Goal: Task Accomplishment & Management: Manage account settings

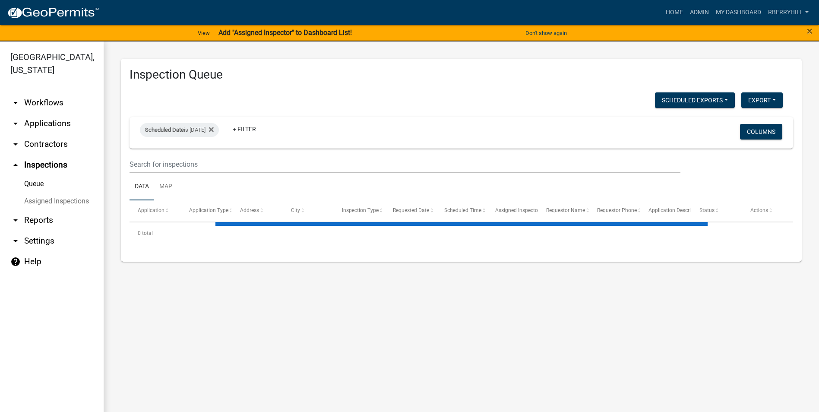
select select "2: 50"
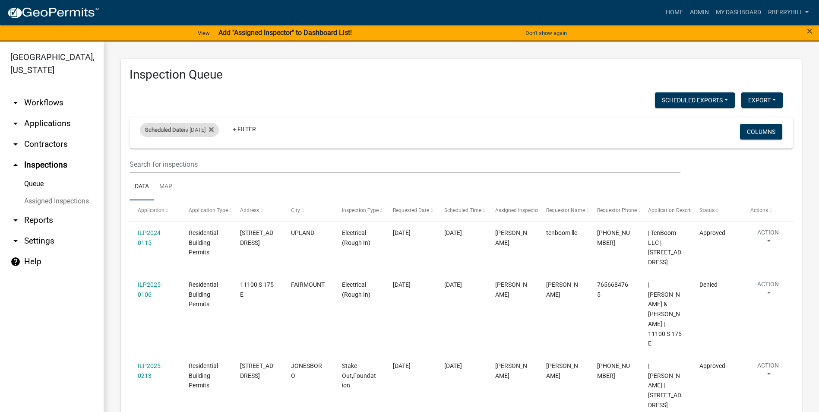
click at [209, 130] on div "Scheduled Date is [DATE]" at bounding box center [179, 130] width 79 height 14
click at [212, 162] on input "[DATE]" at bounding box center [187, 162] width 60 height 18
type input "[DATE]"
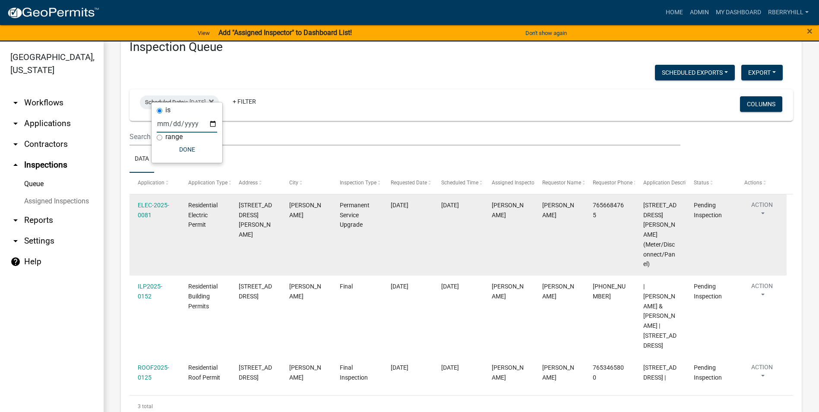
scroll to position [54, 0]
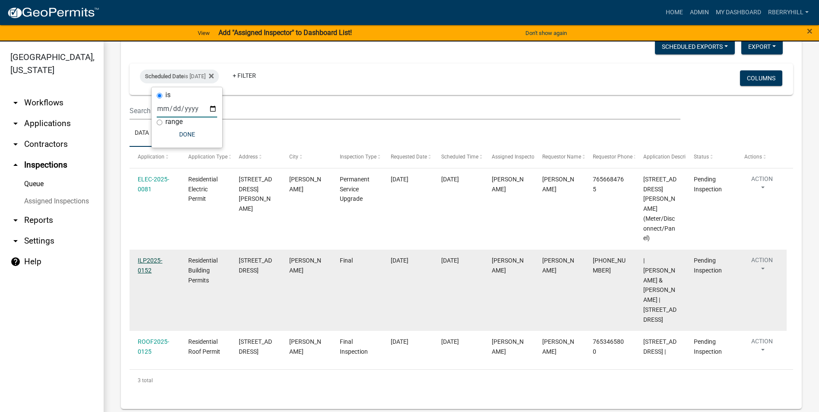
click at [150, 260] on link "ILP2025-0152" at bounding box center [150, 265] width 25 height 17
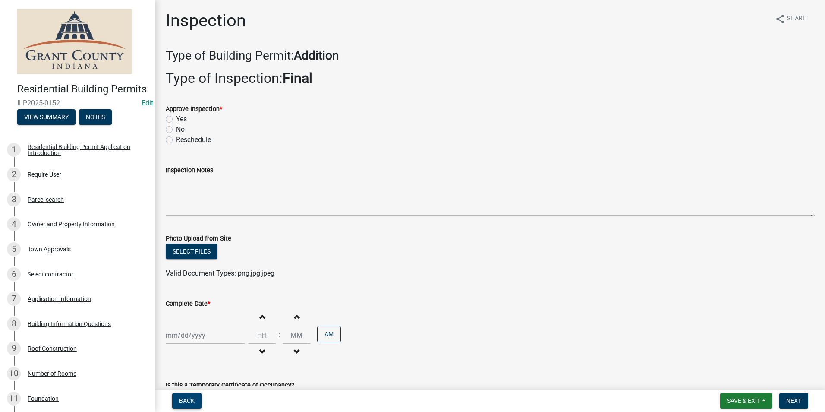
click at [186, 403] on span "Back" at bounding box center [187, 400] width 16 height 7
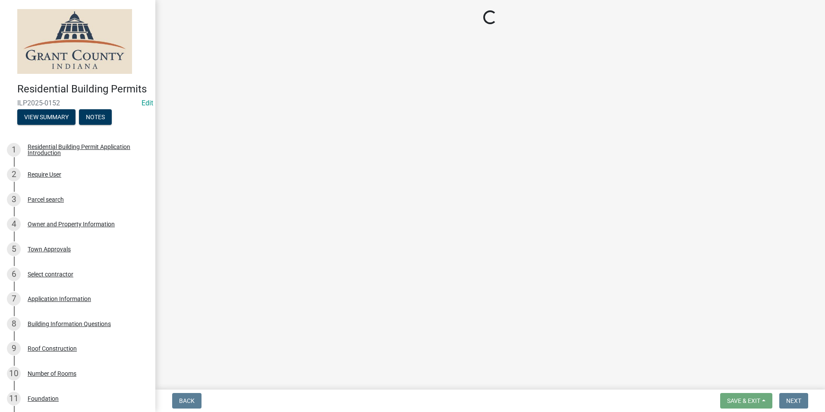
select select "d7f9a44a-d2ea-4d3c-83b3-1aa71c950bd5"
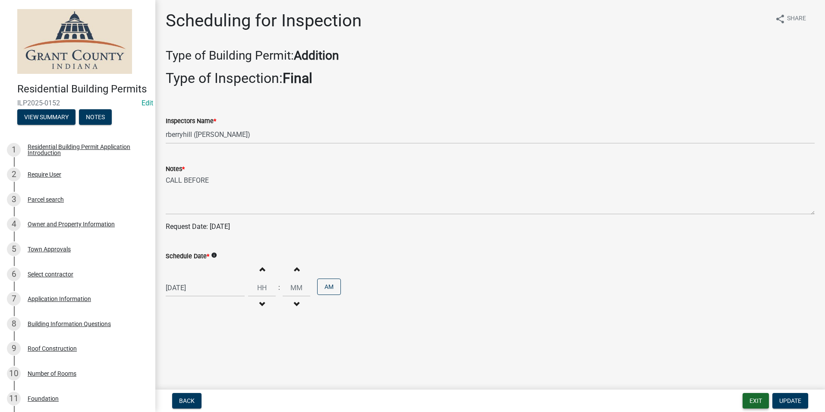
click at [750, 403] on button "Exit" at bounding box center [756, 401] width 26 height 16
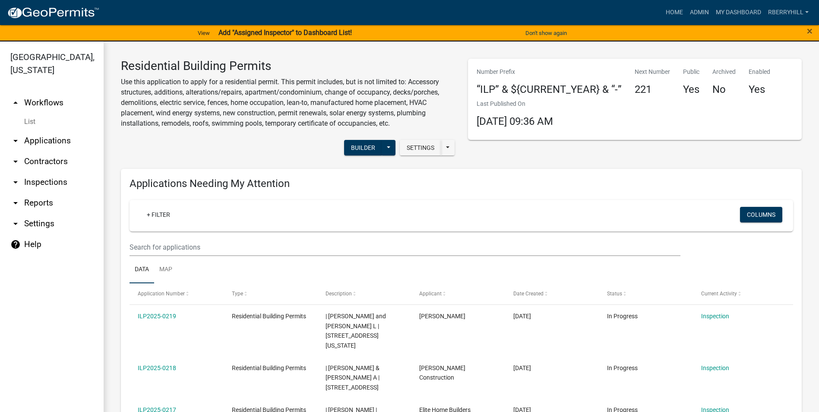
click at [36, 172] on link "arrow_drop_down Inspections" at bounding box center [52, 182] width 104 height 21
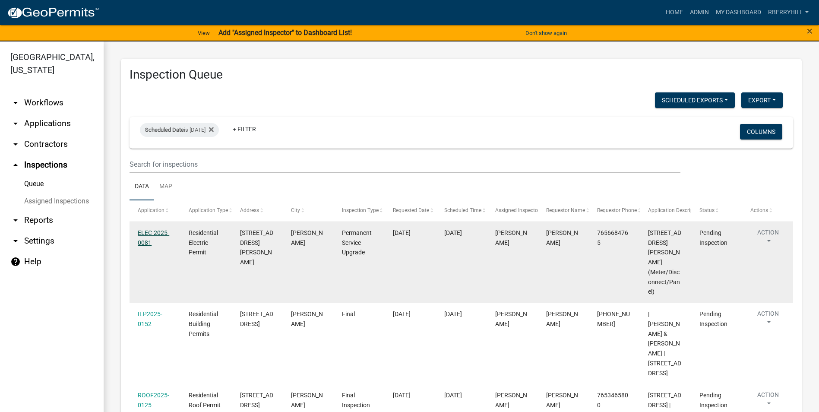
click at [147, 233] on link "ELEC-2025-0081" at bounding box center [154, 237] width 32 height 17
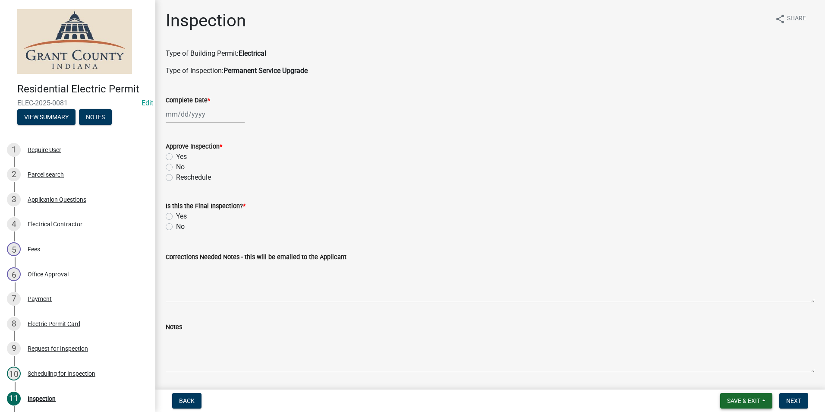
click at [743, 400] on span "Save & Exit" at bounding box center [743, 400] width 33 height 7
click at [736, 378] on button "Save & Exit" at bounding box center [738, 378] width 69 height 21
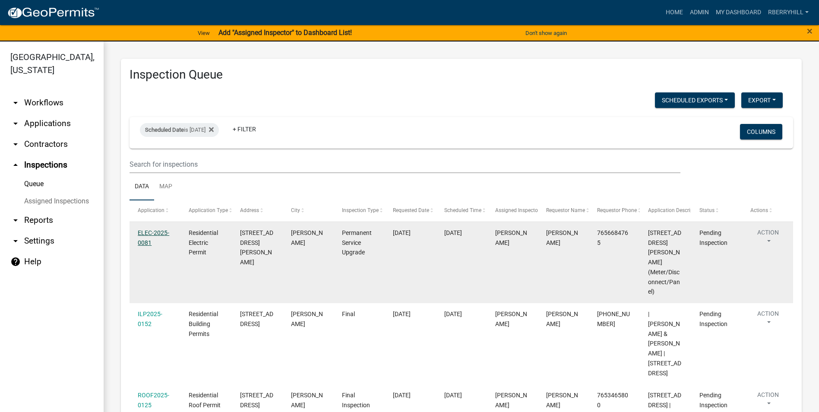
click at [152, 231] on link "ELEC-2025-0081" at bounding box center [154, 237] width 32 height 17
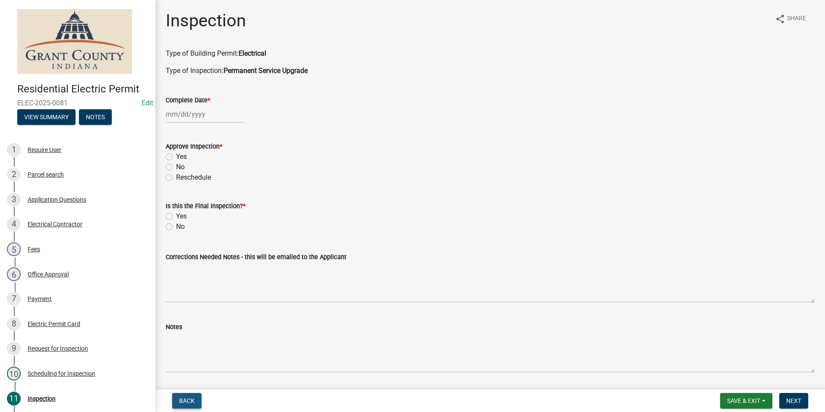
click at [187, 402] on span "Back" at bounding box center [187, 400] width 16 height 7
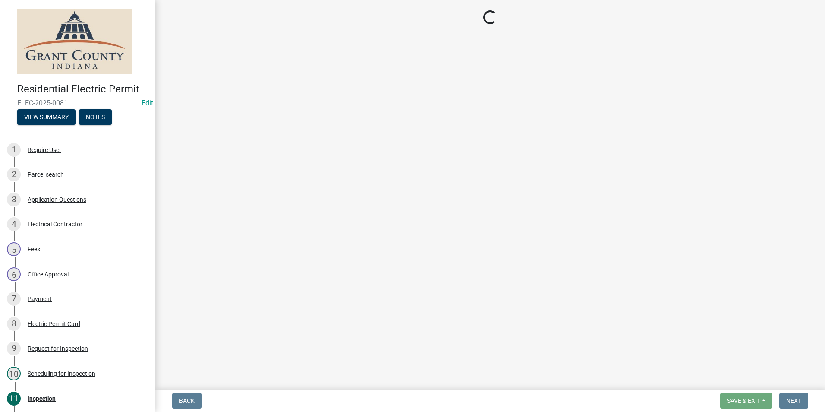
select select "d7f9a44a-d2ea-4d3c-83b3-1aa71c950bd5"
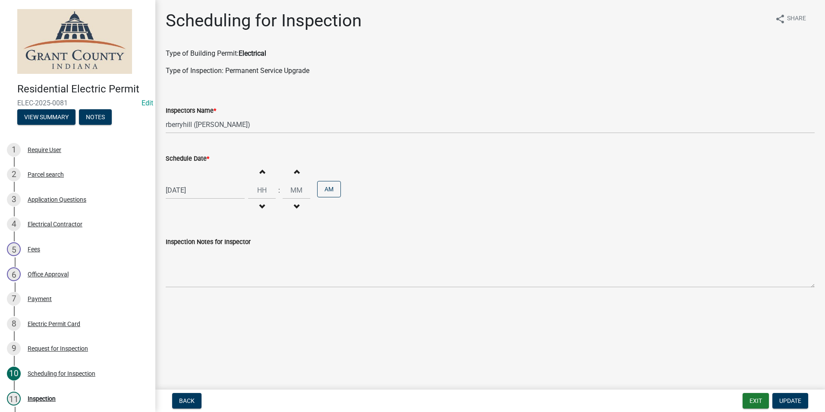
click at [186, 192] on div "[DATE]" at bounding box center [205, 190] width 79 height 18
select select "8"
select select "2025"
click at [188, 278] on div "19" at bounding box center [188, 278] width 14 height 14
type input "[DATE]"
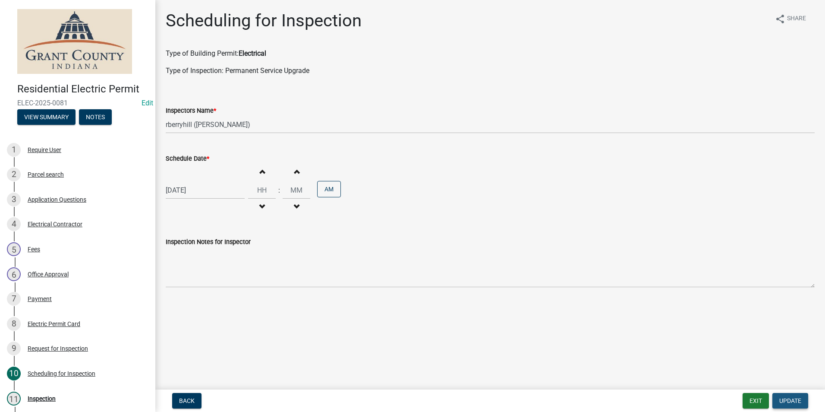
click at [794, 403] on span "Update" at bounding box center [791, 400] width 22 height 7
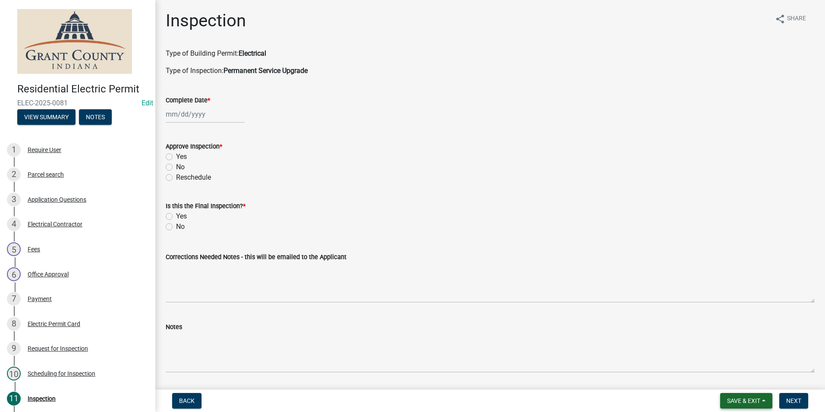
click at [746, 398] on span "Save & Exit" at bounding box center [743, 400] width 33 height 7
click at [747, 382] on button "Save & Exit" at bounding box center [738, 378] width 69 height 21
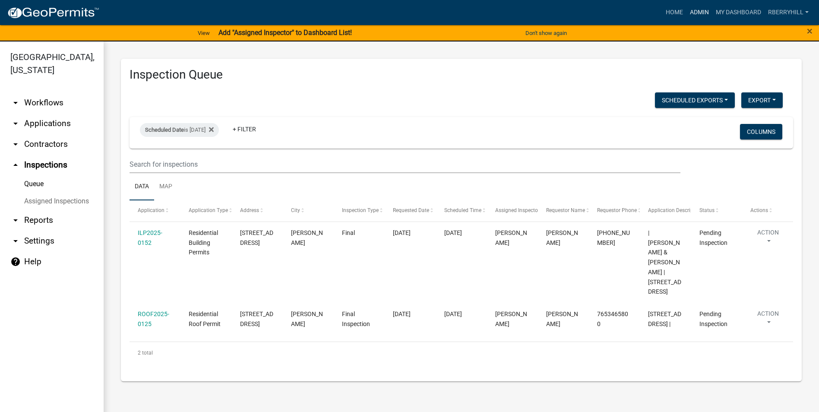
drag, startPoint x: 698, startPoint y: 9, endPoint x: 695, endPoint y: 14, distance: 5.6
click at [698, 9] on link "Admin" at bounding box center [699, 12] width 26 height 16
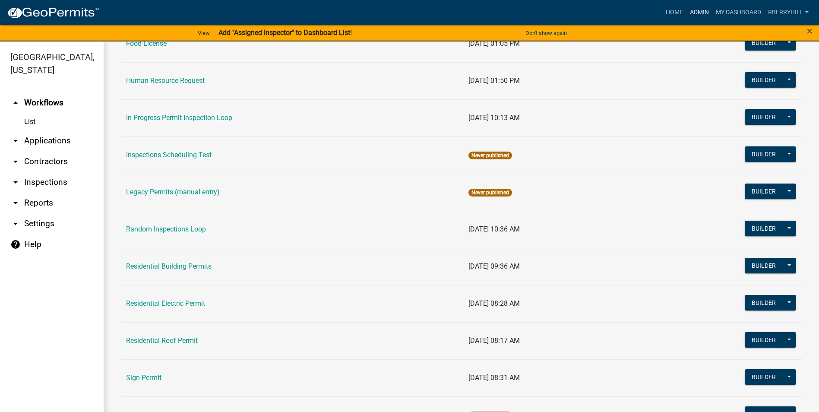
scroll to position [733, 0]
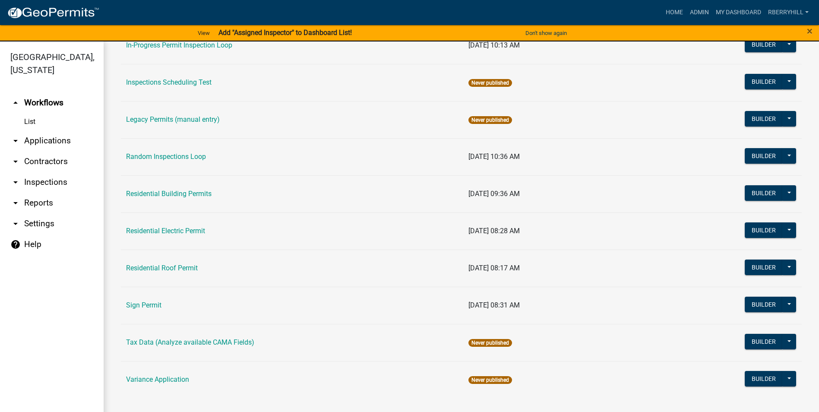
click at [179, 193] on link "Residential Building Permits" at bounding box center [168, 194] width 85 height 8
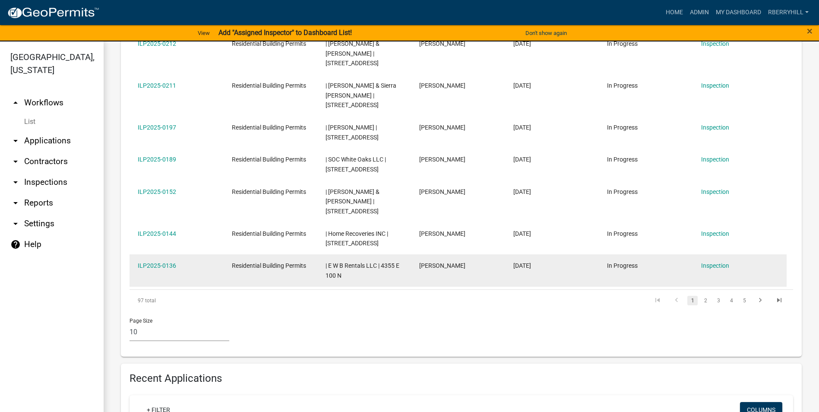
scroll to position [475, 0]
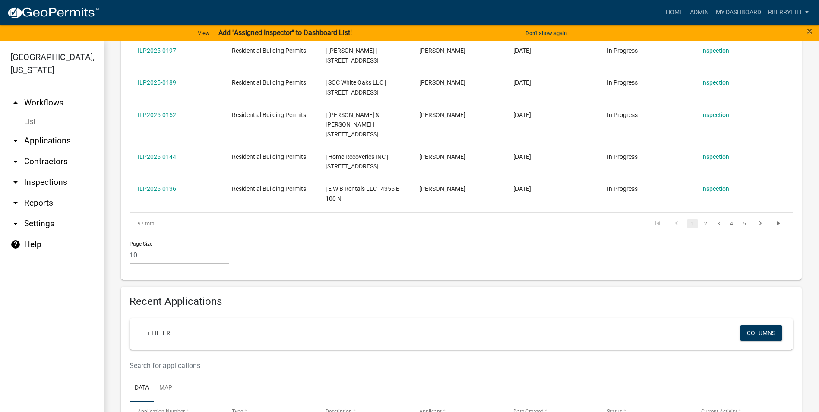
click at [132, 357] on input "text" at bounding box center [405, 366] width 551 height 18
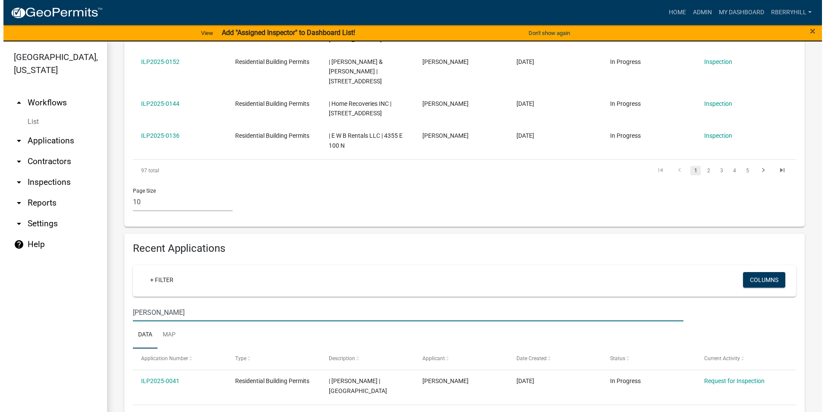
scroll to position [529, 0]
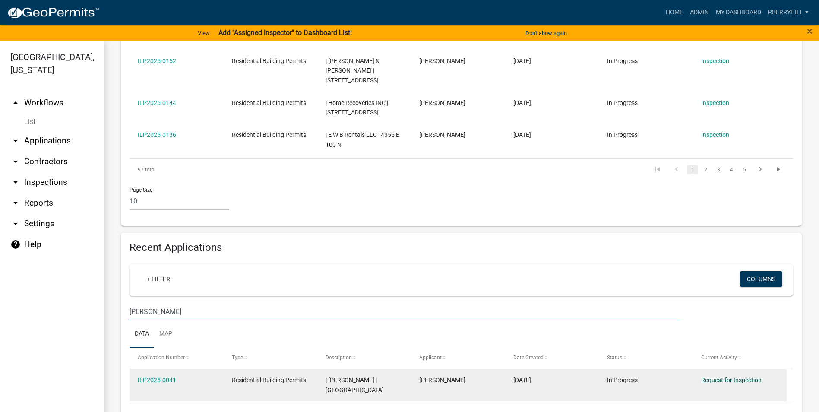
type input "[PERSON_NAME]"
click at [745, 376] on link "Request for Inspection" at bounding box center [731, 379] width 60 height 7
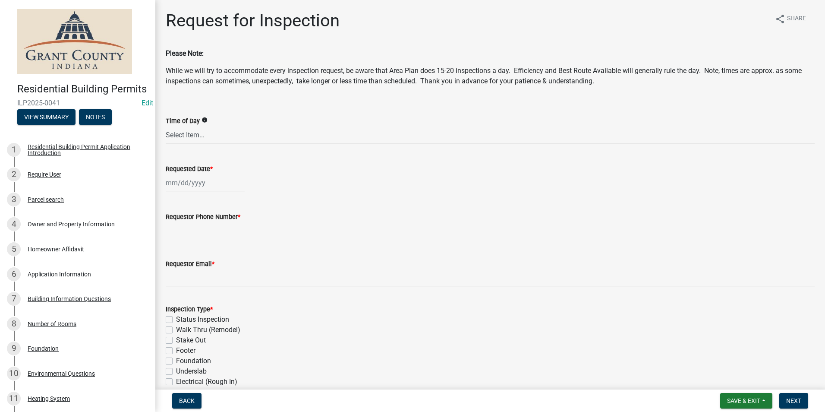
click at [184, 183] on div at bounding box center [205, 183] width 79 height 18
select select "8"
select select "2025"
click at [171, 269] on div "18" at bounding box center [174, 270] width 14 height 14
type input "[DATE]"
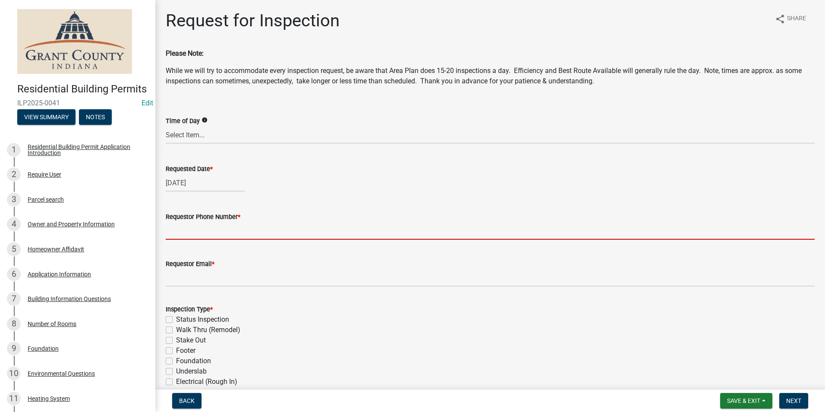
click at [185, 233] on input "Requestor Phone Number *" at bounding box center [490, 231] width 649 height 18
type input "7656684765"
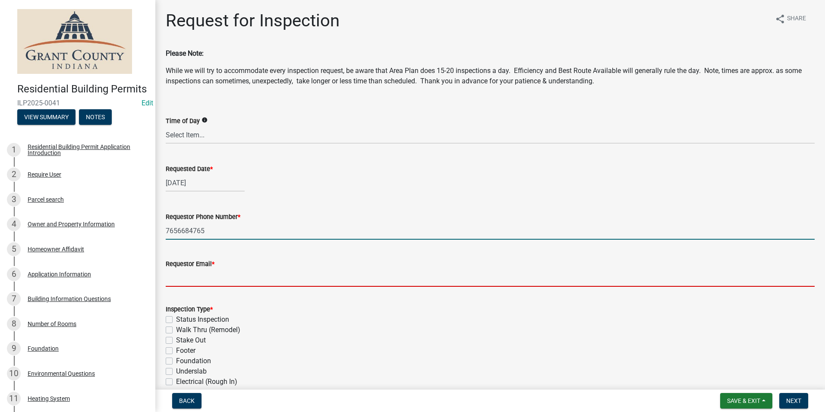
type input "[EMAIL_ADDRESS][DOMAIN_NAME]"
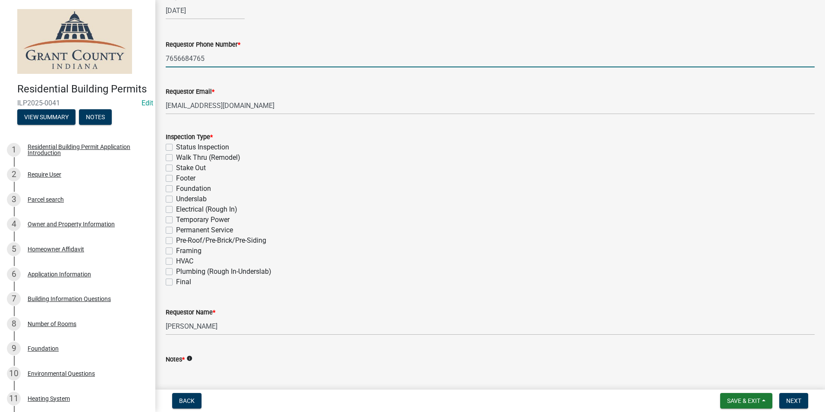
scroll to position [173, 0]
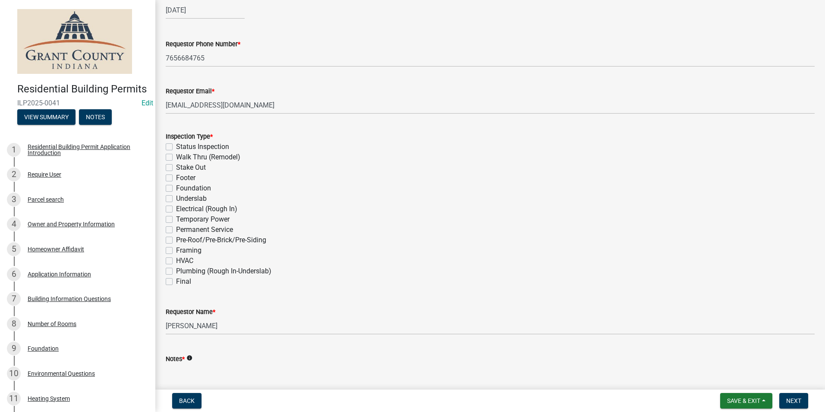
click at [176, 231] on label "Permanent Service" at bounding box center [204, 229] width 57 height 10
click at [176, 230] on input "Permanent Service" at bounding box center [179, 227] width 6 height 6
checkbox input "true"
checkbox input "false"
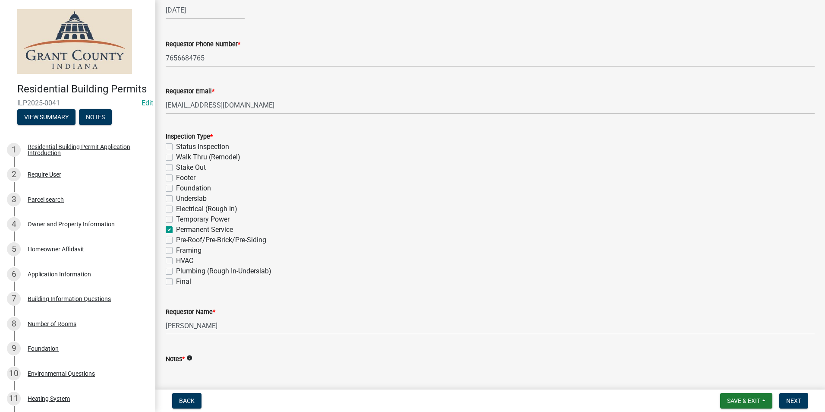
checkbox input "false"
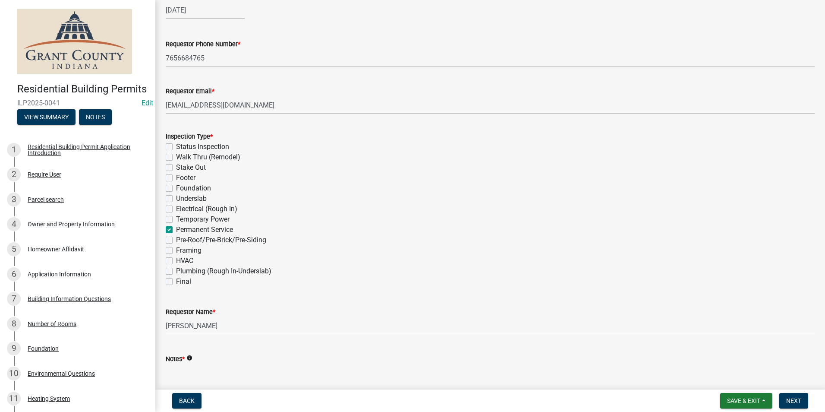
checkbox input "false"
checkbox input "true"
checkbox input "false"
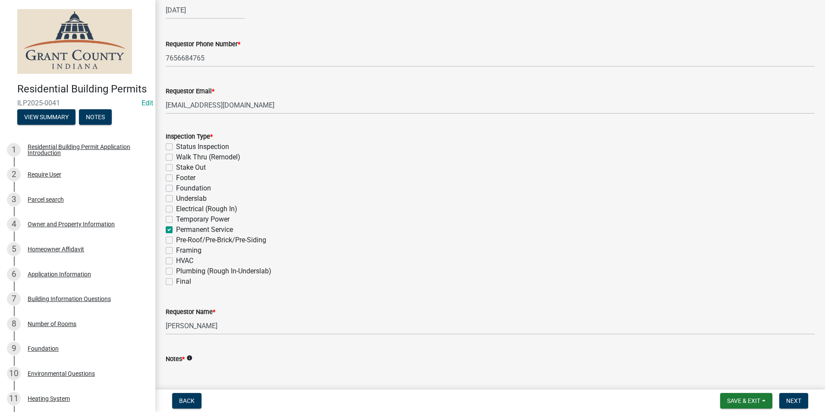
checkbox input "false"
click at [182, 375] on textarea "Notes *" at bounding box center [490, 384] width 649 height 41
type textarea "n/a"
click at [793, 402] on span "Next" at bounding box center [794, 400] width 15 height 7
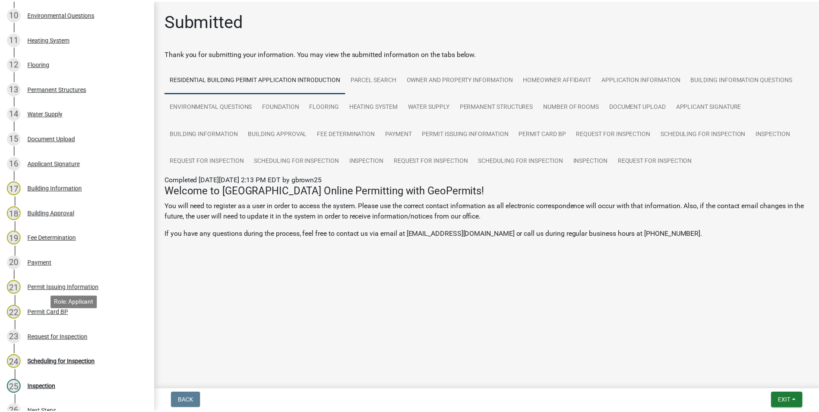
scroll to position [465, 0]
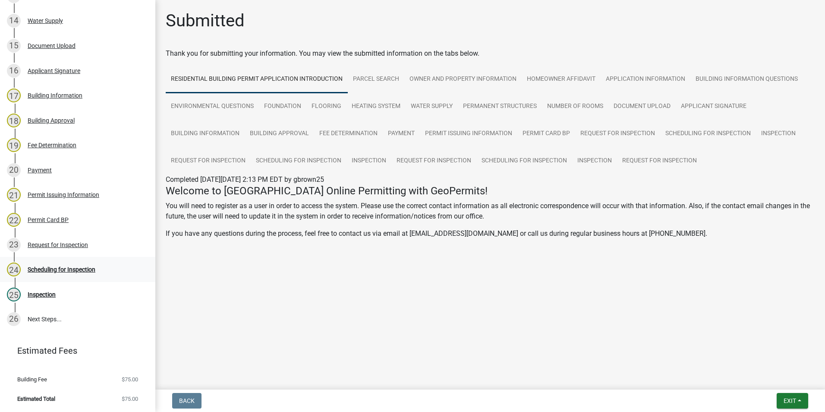
click at [46, 268] on div "Scheduling for Inspection" at bounding box center [62, 269] width 68 height 6
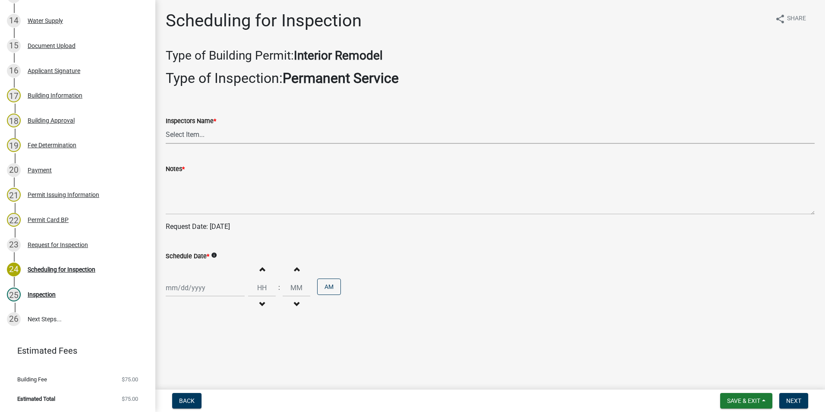
click at [180, 135] on select "Select Item... rberryhill ([PERSON_NAME]) [PERSON_NAME] ([PERSON_NAME]) BBenefi…" at bounding box center [490, 135] width 649 height 18
select select "d7f9a44a-d2ea-4d3c-83b3-1aa71c950bd5"
click at [166, 126] on select "Select Item... rberryhill ([PERSON_NAME]) [PERSON_NAME] ([PERSON_NAME]) BBenefi…" at bounding box center [490, 135] width 649 height 18
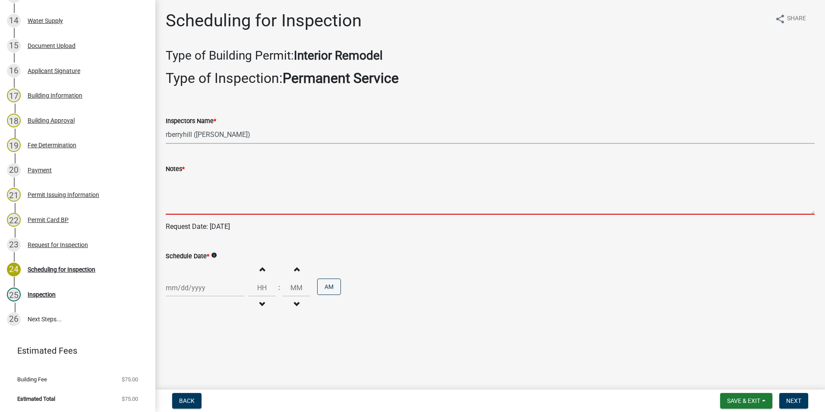
click at [186, 195] on textarea "Notes *" at bounding box center [490, 194] width 649 height 41
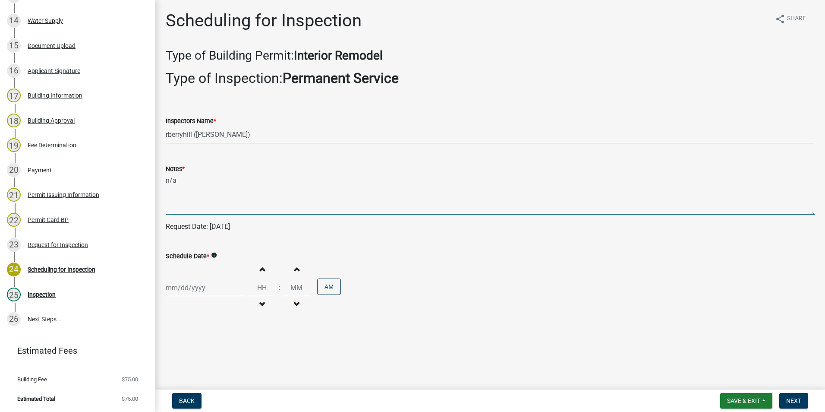
type textarea "n/a"
click at [189, 288] on div at bounding box center [205, 288] width 79 height 18
select select "8"
select select "2025"
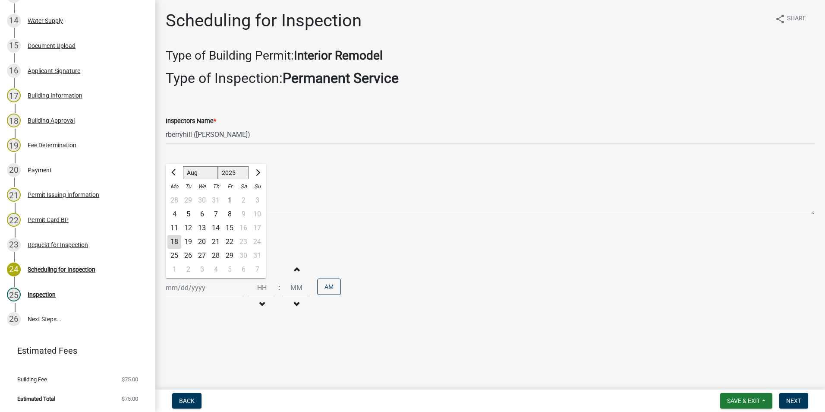
click at [174, 241] on div "18" at bounding box center [174, 242] width 14 height 14
type input "[DATE]"
click at [796, 399] on span "Next" at bounding box center [794, 400] width 15 height 7
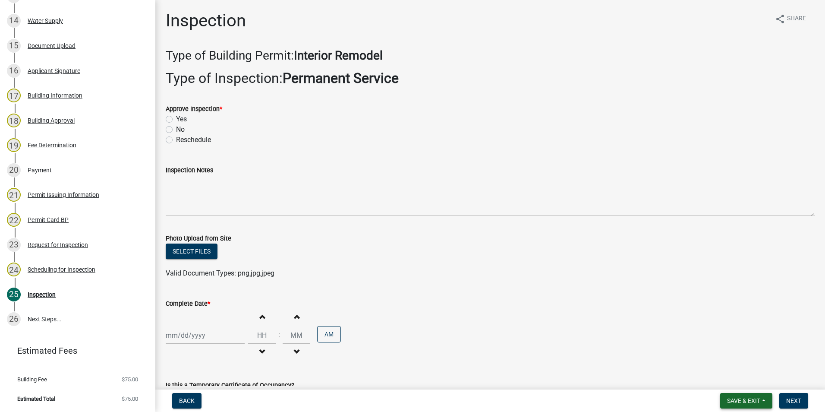
click at [753, 401] on span "Save & Exit" at bounding box center [743, 400] width 33 height 7
click at [746, 376] on button "Save & Exit" at bounding box center [738, 378] width 69 height 21
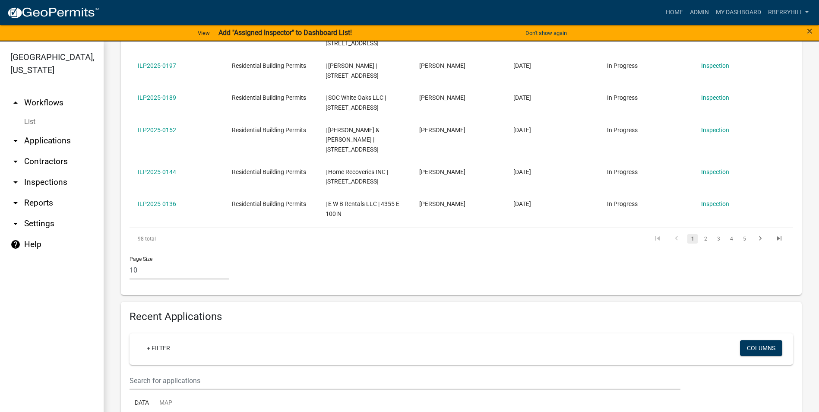
scroll to position [475, 0]
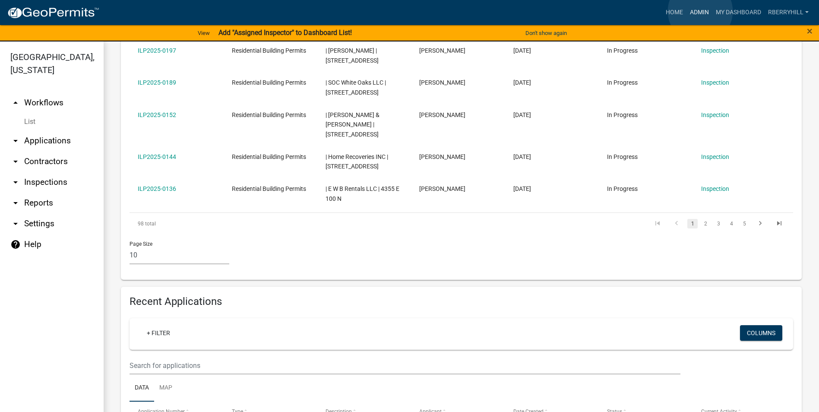
click at [700, 12] on link "Admin" at bounding box center [699, 12] width 26 height 16
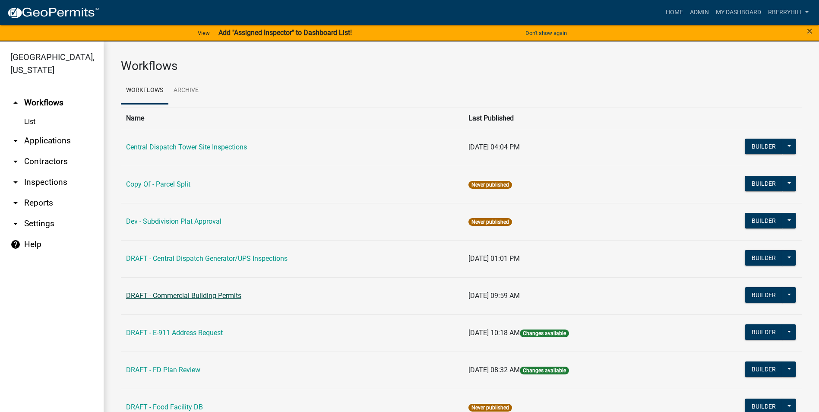
click at [195, 294] on link "DRAFT - Commercial Building Permits" at bounding box center [183, 295] width 115 height 8
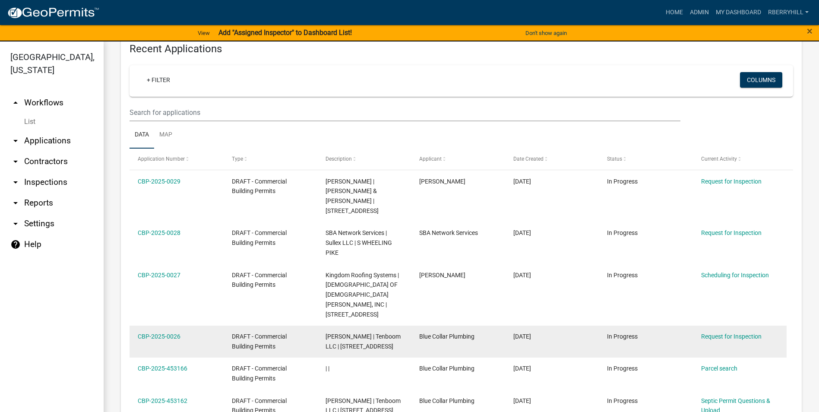
scroll to position [432, 0]
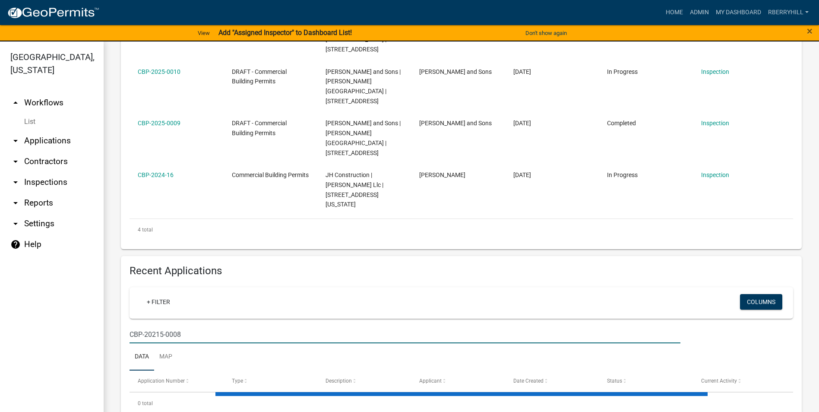
scroll to position [296, 0]
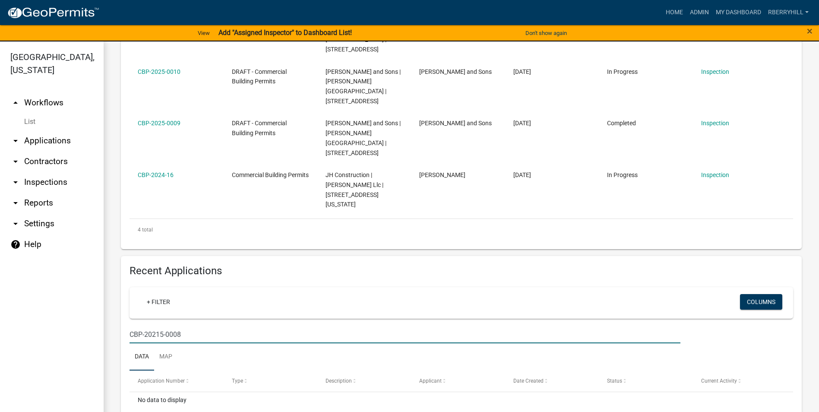
click at [162, 325] on input "CBP-20215-0008" at bounding box center [405, 334] width 551 height 18
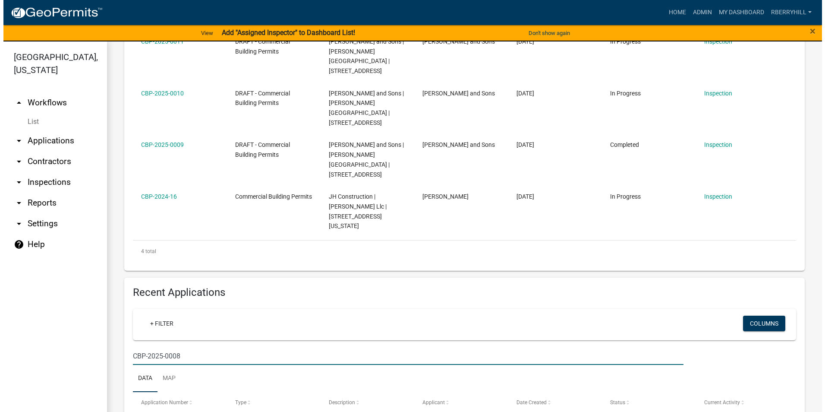
scroll to position [319, 0]
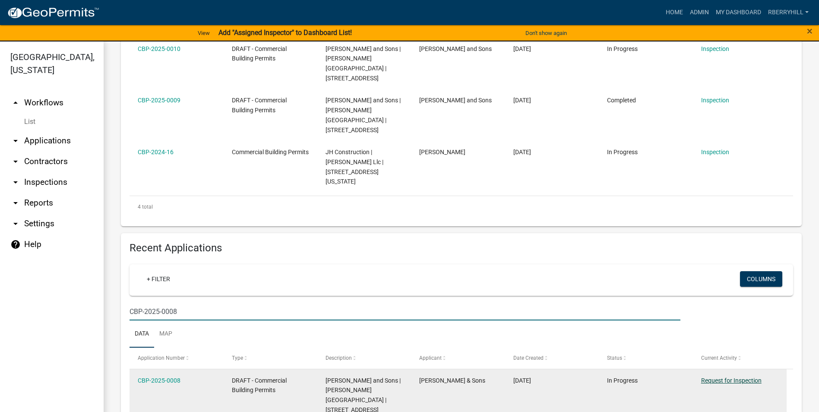
type input "CBP-2025-0008"
click at [724, 377] on link "Request for Inspection" at bounding box center [731, 380] width 60 height 7
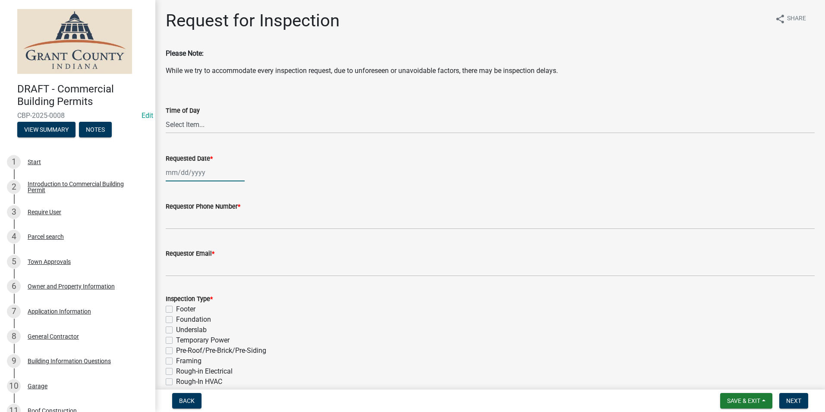
click at [188, 176] on div at bounding box center [205, 173] width 79 height 18
select select "8"
select select "2025"
click at [175, 260] on div "18" at bounding box center [174, 260] width 14 height 14
type input "[DATE]"
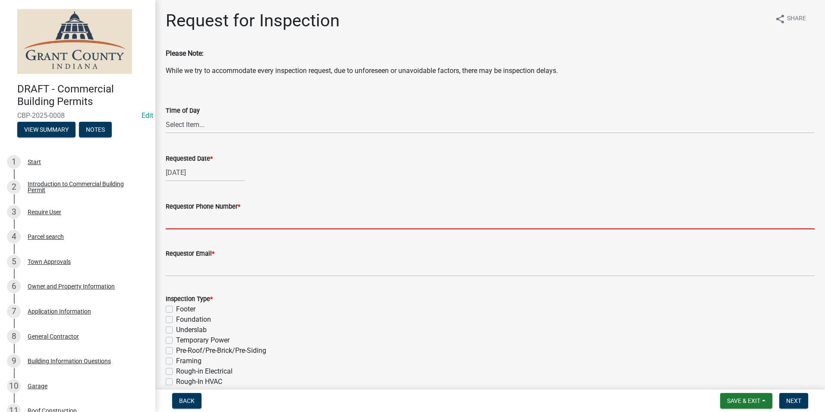
click at [196, 221] on input "Requestor Phone Number *" at bounding box center [490, 221] width 649 height 18
type input "7656684765"
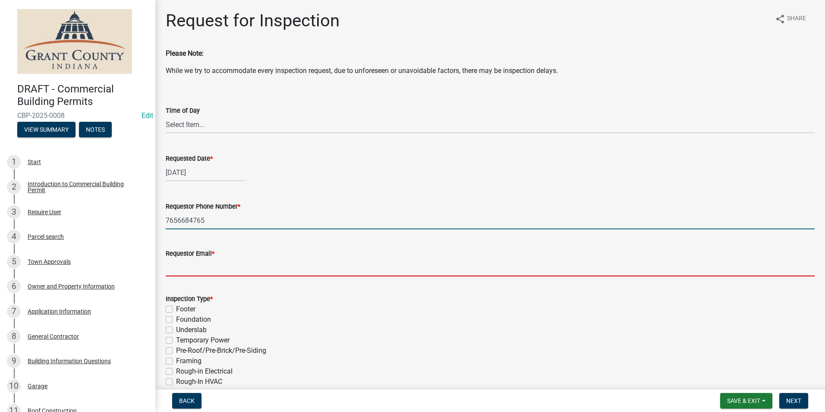
type input "[EMAIL_ADDRESS][DOMAIN_NAME]"
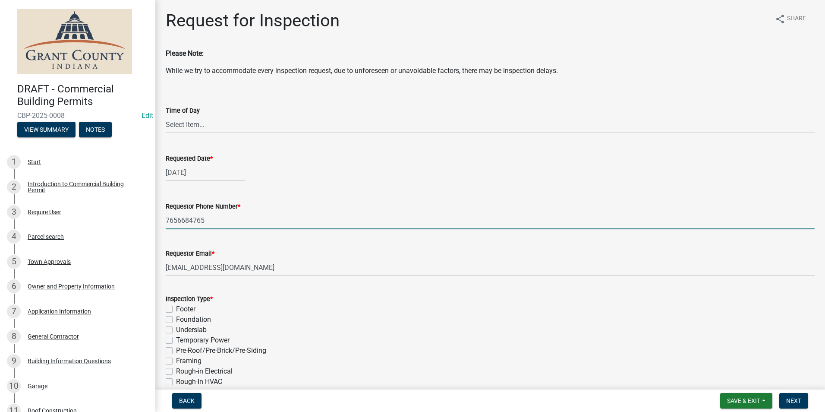
type textarea "n/a"
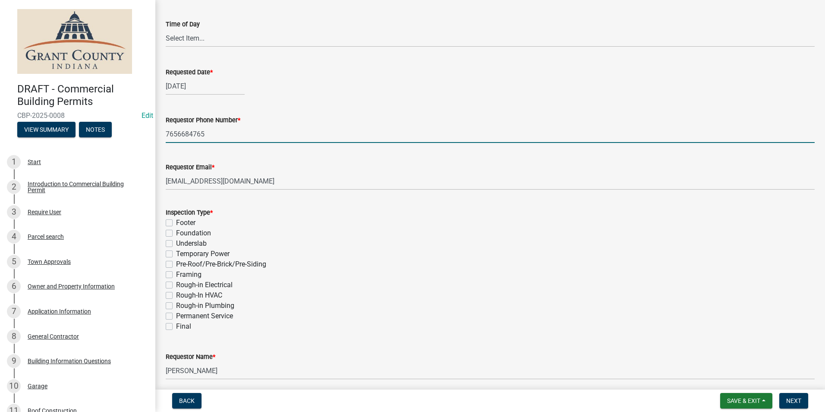
scroll to position [173, 0]
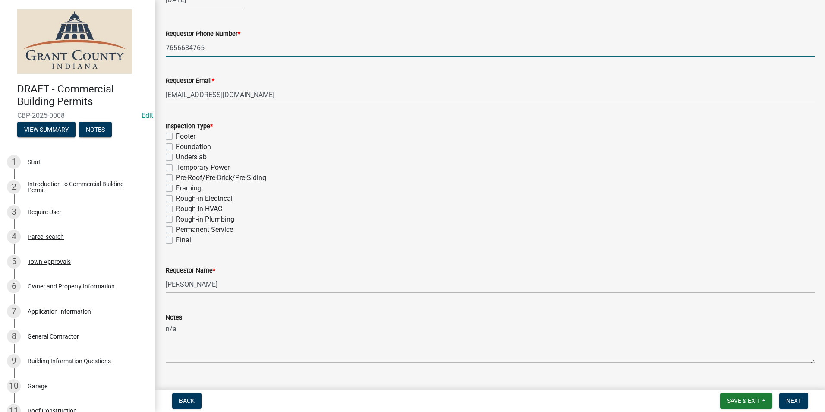
click at [176, 240] on label "Final" at bounding box center [183, 240] width 15 height 10
click at [176, 240] on input "Final" at bounding box center [179, 238] width 6 height 6
checkbox input "true"
checkbox input "false"
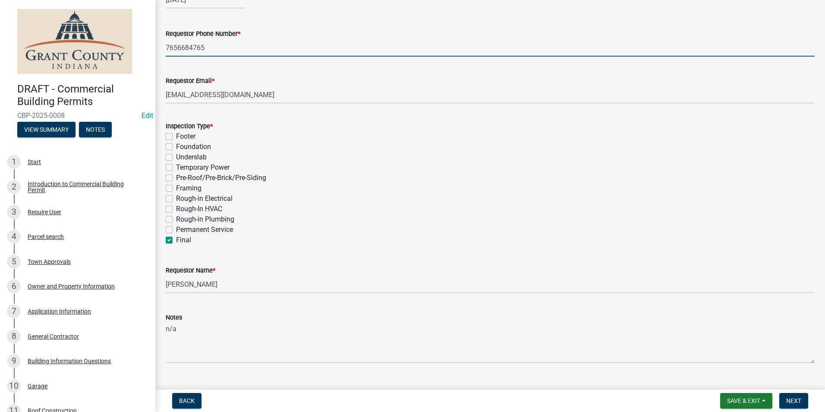
checkbox input "false"
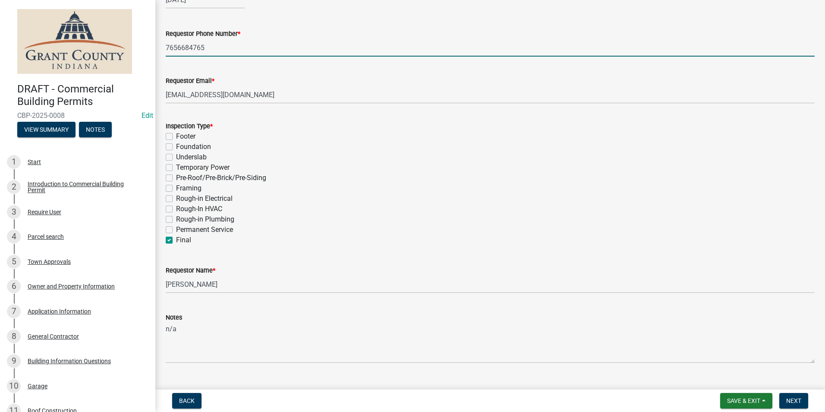
checkbox input "false"
checkbox input "true"
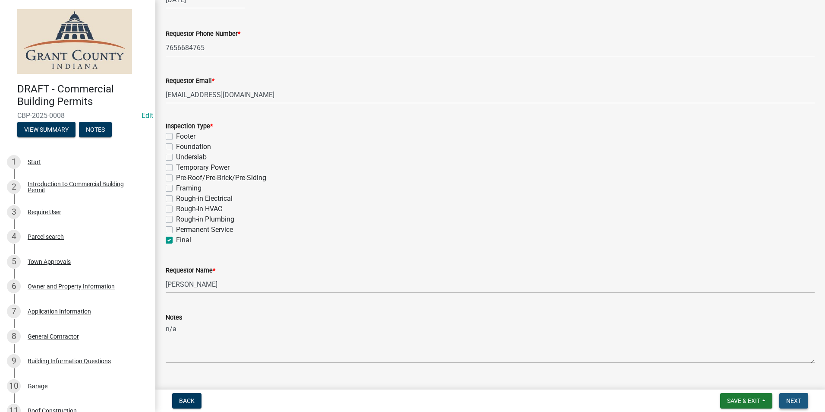
click at [791, 401] on span "Next" at bounding box center [794, 400] width 15 height 7
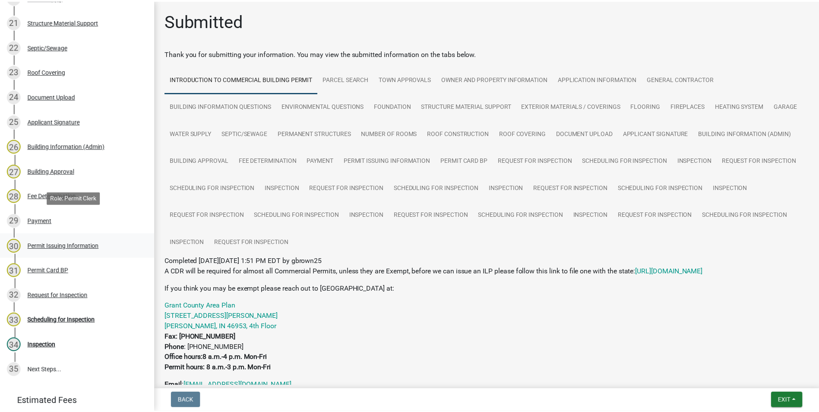
scroll to position [688, 0]
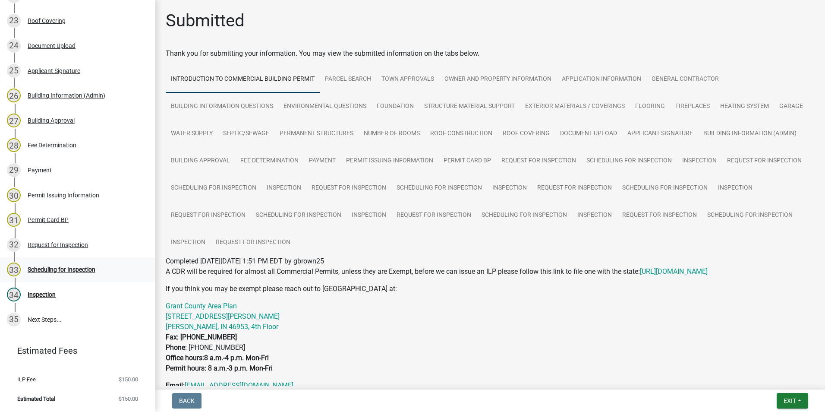
click at [63, 269] on div "Scheduling for Inspection" at bounding box center [62, 269] width 68 height 6
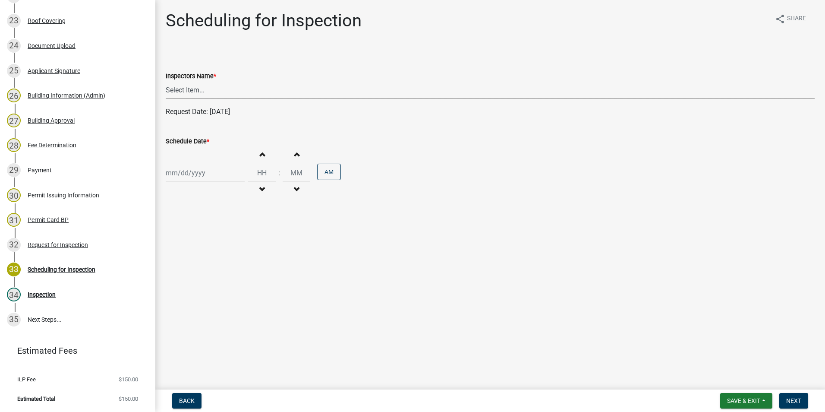
click at [181, 94] on select "Select Item... rberryhill ([PERSON_NAME]) [PERSON_NAME] ([PERSON_NAME]) BBenefi…" at bounding box center [490, 90] width 649 height 18
select select "d7f9a44a-d2ea-4d3c-83b3-1aa71c950bd5"
click at [166, 81] on select "Select Item... rberryhill ([PERSON_NAME]) [PERSON_NAME] ([PERSON_NAME]) BBenefi…" at bounding box center [490, 90] width 649 height 18
click at [179, 176] on div at bounding box center [205, 173] width 79 height 18
select select "8"
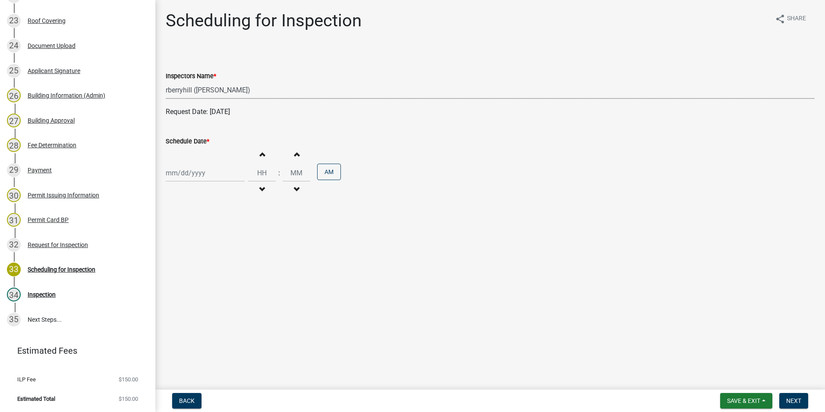
select select "2025"
click at [176, 262] on div "18" at bounding box center [174, 260] width 14 height 14
type input "[DATE]"
click at [793, 401] on span "Next" at bounding box center [794, 400] width 15 height 7
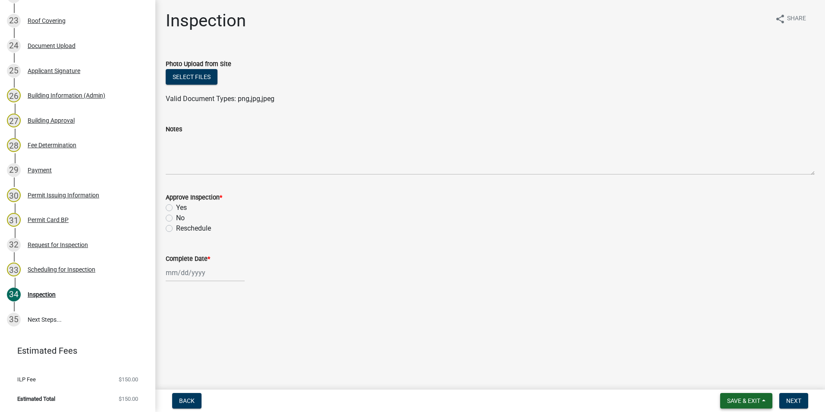
click at [753, 398] on span "Save & Exit" at bounding box center [743, 400] width 33 height 7
click at [743, 379] on button "Save & Exit" at bounding box center [738, 378] width 69 height 21
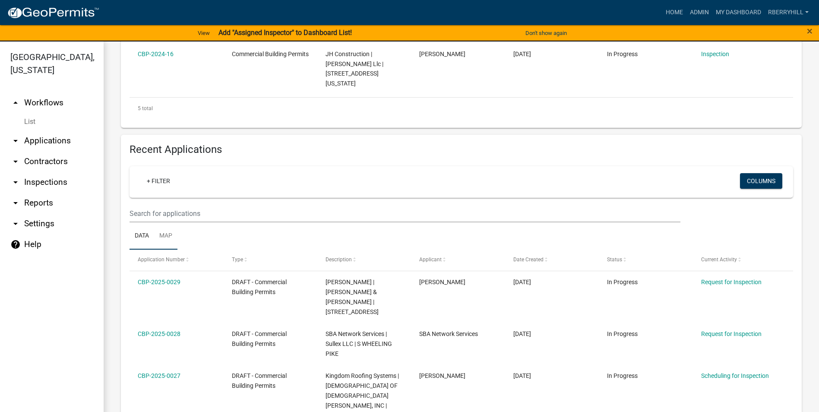
scroll to position [475, 0]
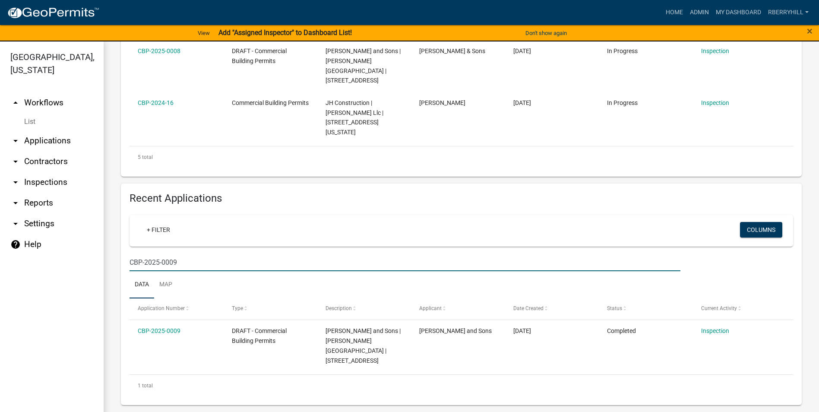
scroll to position [361, 0]
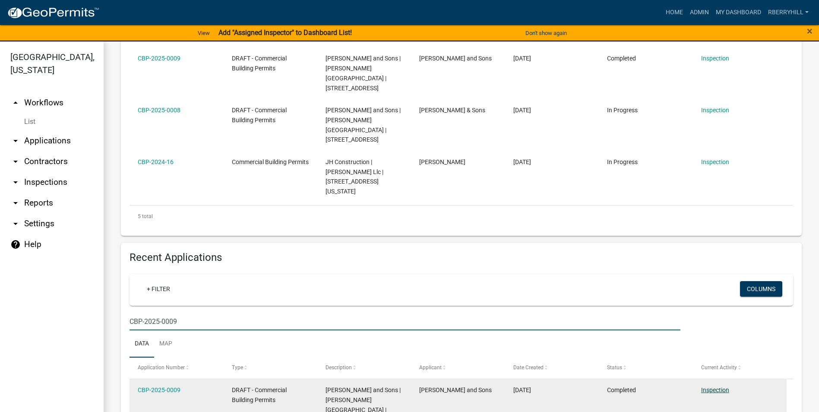
type input "CBP-2025-0009"
click at [716, 386] on link "Inspection" at bounding box center [715, 389] width 28 height 7
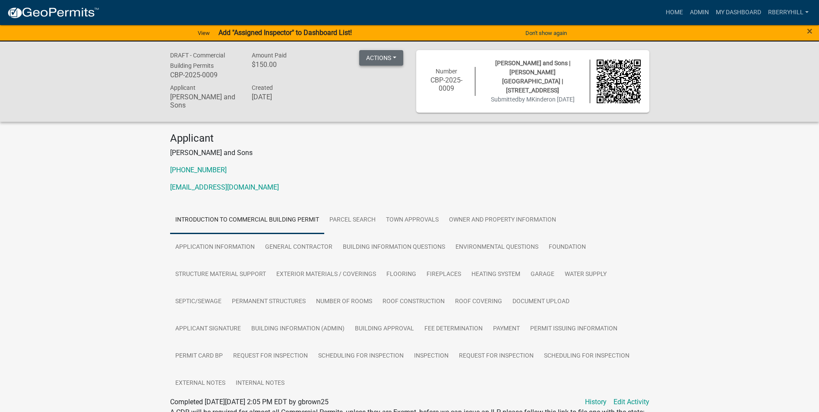
click at [394, 56] on button "Actions" at bounding box center [381, 58] width 44 height 16
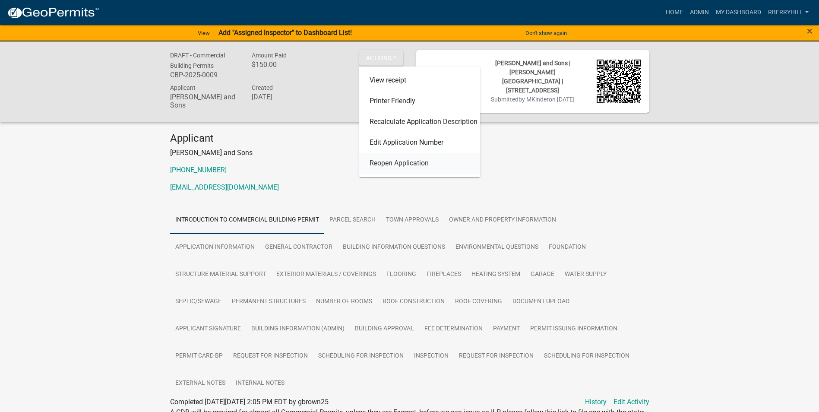
click at [401, 164] on link "Reopen Application" at bounding box center [419, 163] width 121 height 21
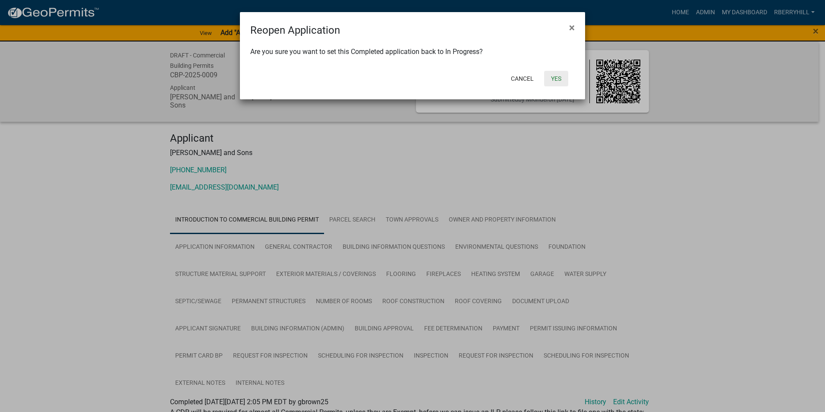
click at [558, 80] on button "Yes" at bounding box center [556, 79] width 24 height 16
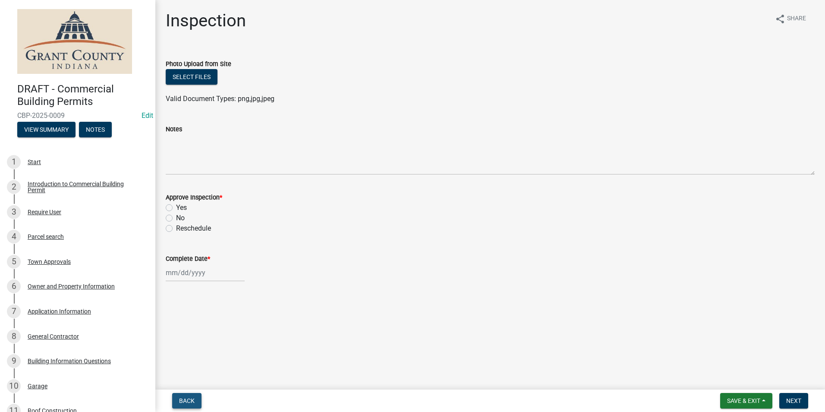
click at [179, 398] on span "Back" at bounding box center [187, 400] width 16 height 7
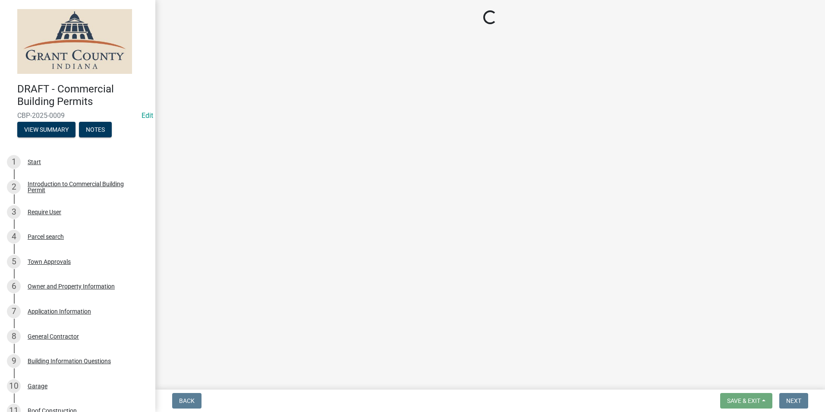
select select "d7f9a44a-d2ea-4d3c-83b3-1aa71c950bd5"
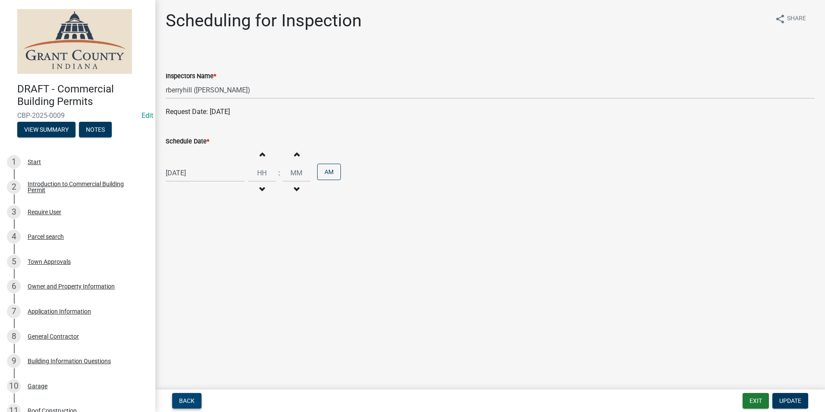
click at [183, 402] on span "Back" at bounding box center [187, 400] width 16 height 7
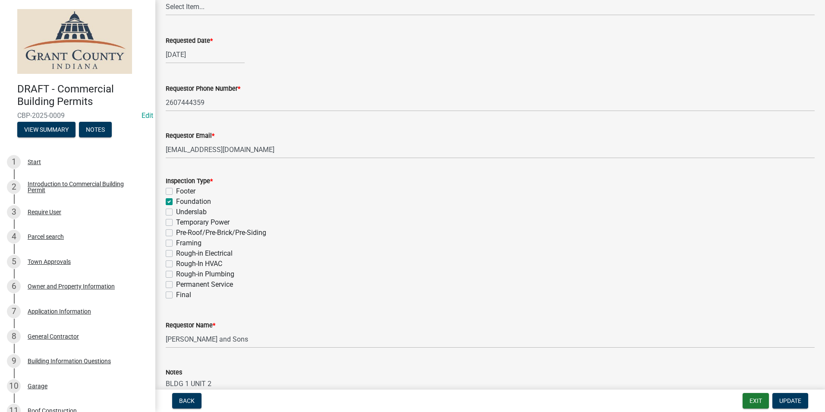
scroll to position [130, 0]
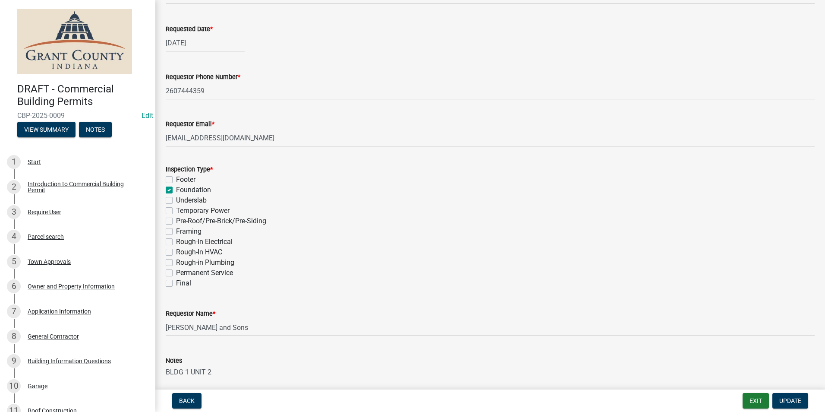
click at [176, 284] on label "Final" at bounding box center [183, 283] width 15 height 10
click at [176, 284] on input "Final" at bounding box center [179, 281] width 6 height 6
checkbox input "true"
checkbox input "false"
checkbox input "true"
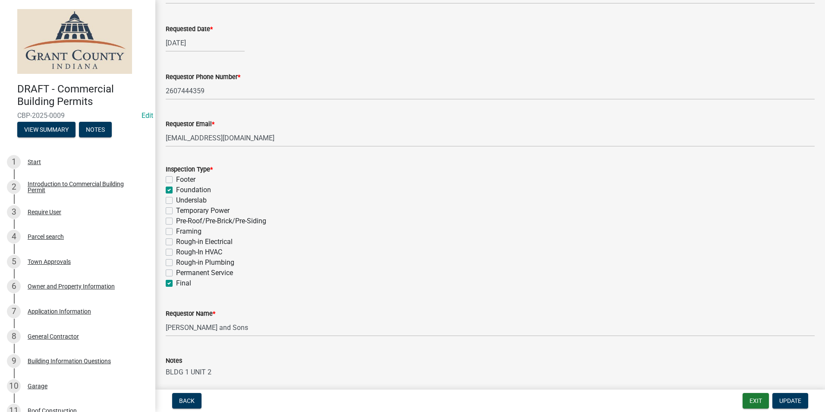
checkbox input "false"
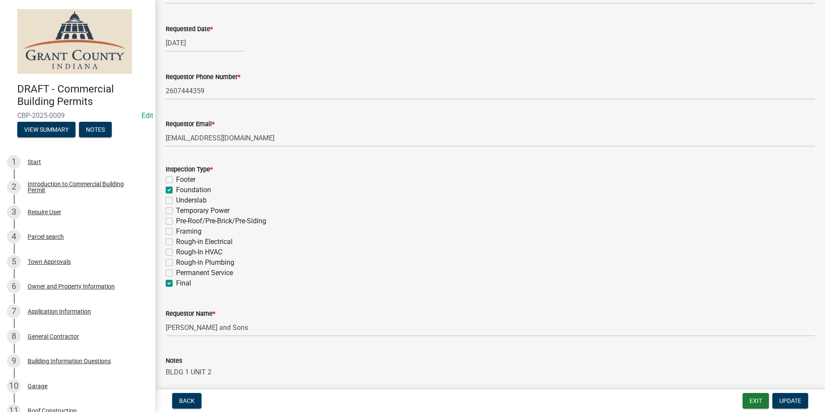
checkbox input "false"
checkbox input "true"
click at [176, 189] on label "Foundation" at bounding box center [193, 190] width 35 height 10
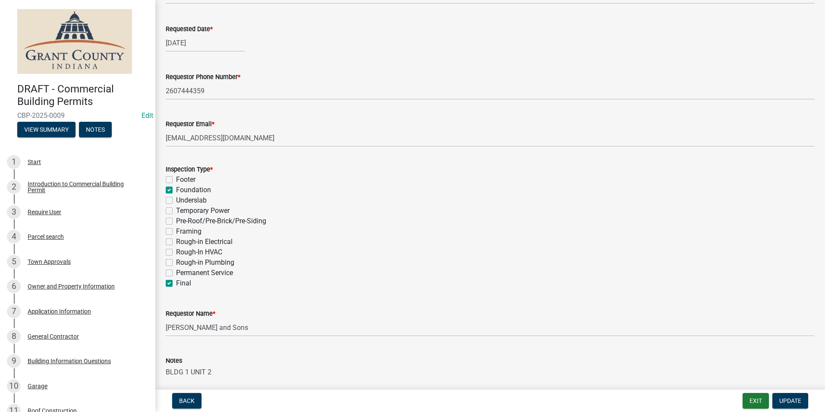
click at [176, 189] on input "Foundation" at bounding box center [179, 188] width 6 height 6
checkbox input "false"
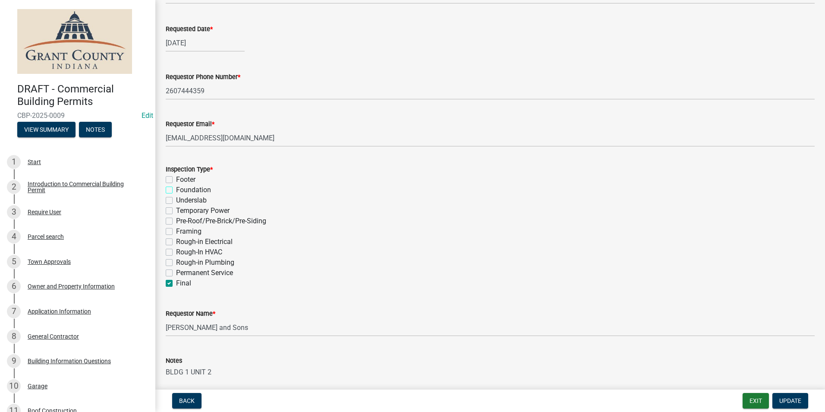
checkbox input "false"
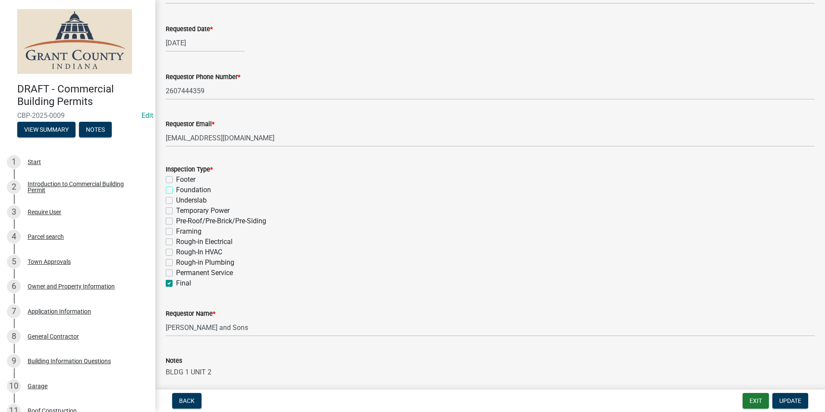
checkbox input "false"
checkbox input "true"
click at [785, 401] on span "Update" at bounding box center [791, 400] width 22 height 7
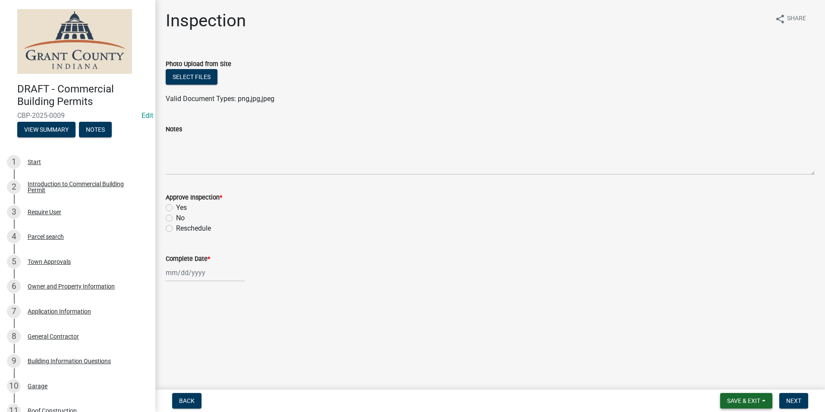
click at [758, 400] on span "Save & Exit" at bounding box center [743, 400] width 33 height 7
click at [191, 397] on span "Back" at bounding box center [187, 400] width 16 height 7
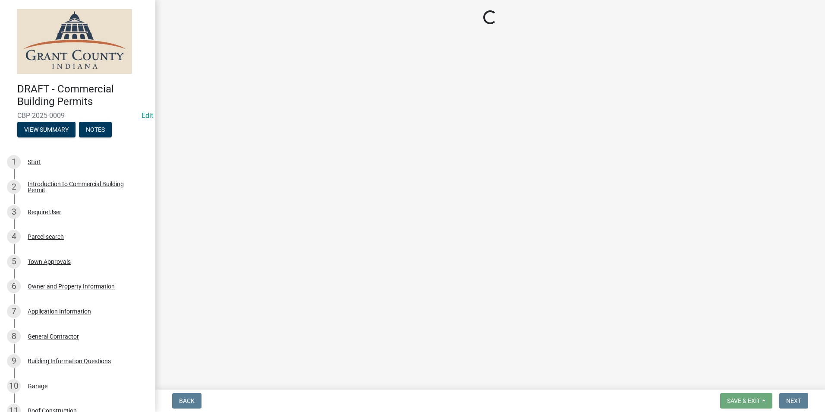
select select "d7f9a44a-d2ea-4d3c-83b3-1aa71c950bd5"
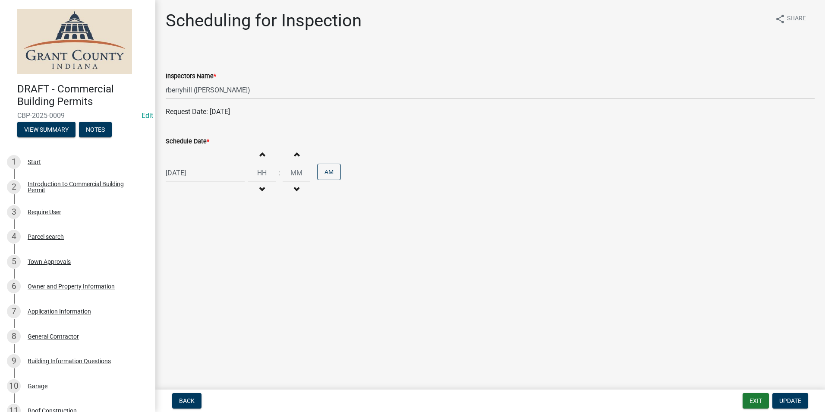
click at [205, 172] on div "[DATE]" at bounding box center [205, 173] width 79 height 18
select select "4"
select select "2025"
click at [259, 190] on span "Next month" at bounding box center [257, 191] width 6 height 6
click at [261, 195] on button "Next month" at bounding box center [257, 191] width 10 height 14
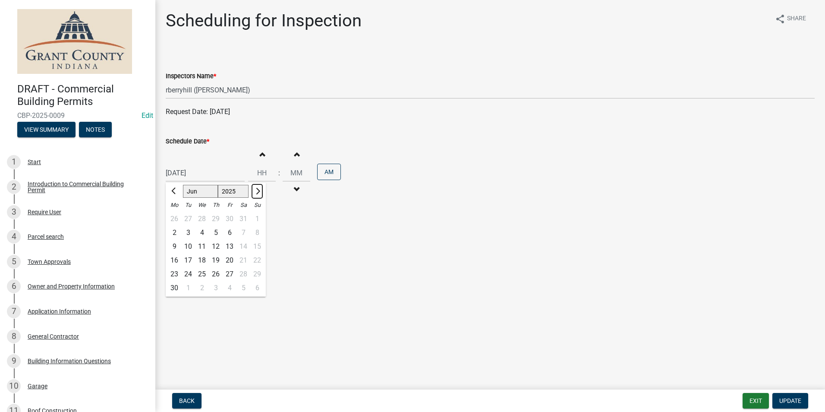
click at [261, 194] on button "Next month" at bounding box center [257, 191] width 10 height 14
click at [174, 191] on span "Previous month" at bounding box center [174, 191] width 6 height 6
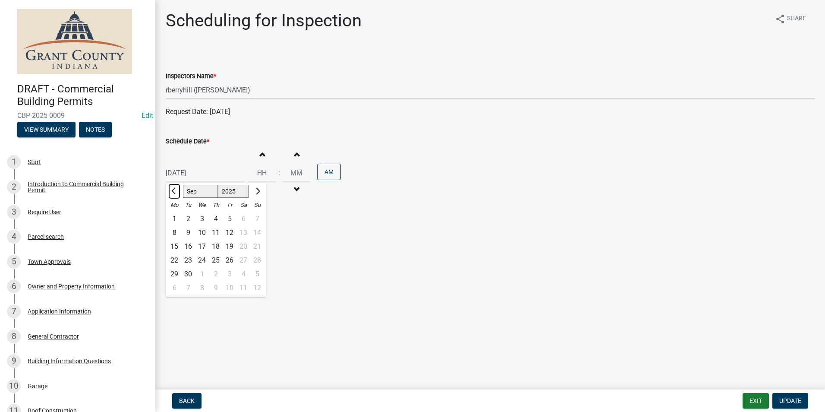
click at [174, 191] on span "Previous month" at bounding box center [174, 191] width 6 height 6
select select "8"
click at [176, 261] on div "18" at bounding box center [174, 260] width 14 height 14
type input "[DATE]"
click at [790, 400] on span "Update" at bounding box center [791, 400] width 22 height 7
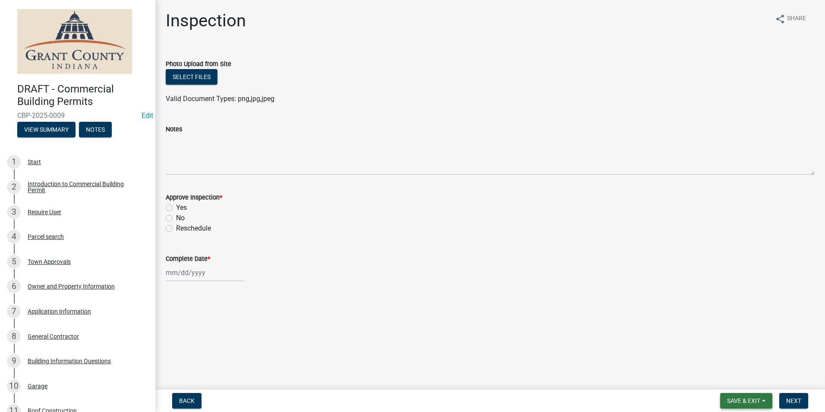
click at [749, 401] on span "Save & Exit" at bounding box center [743, 400] width 33 height 7
click at [736, 375] on button "Save & Exit" at bounding box center [738, 378] width 69 height 21
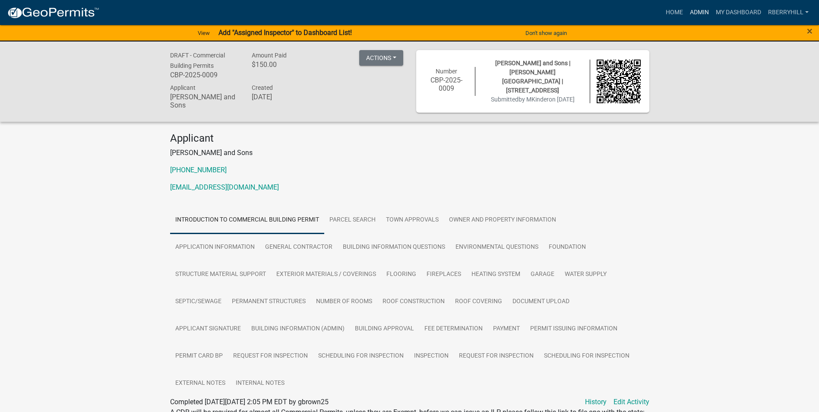
click at [701, 11] on link "Admin" at bounding box center [699, 12] width 26 height 16
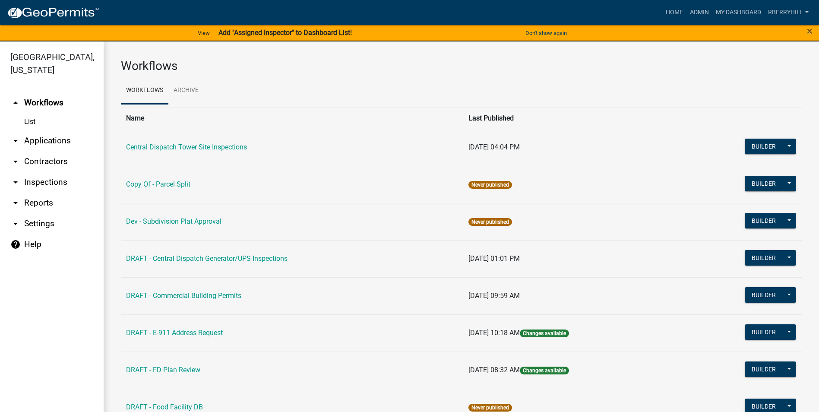
click at [51, 172] on link "arrow_drop_down Inspections" at bounding box center [52, 182] width 104 height 21
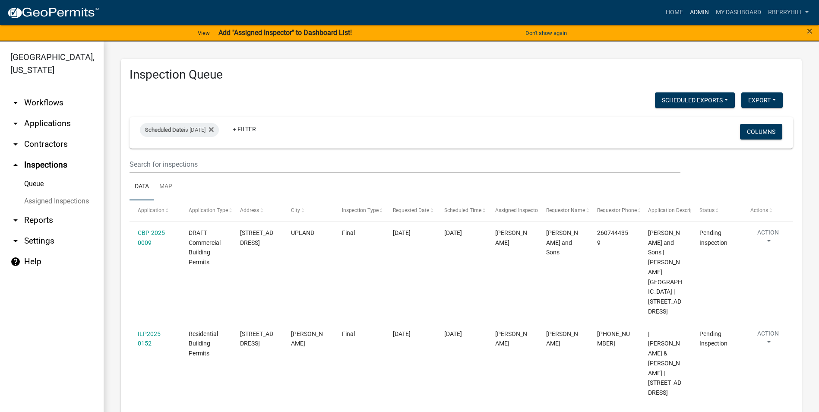
click at [700, 13] on link "Admin" at bounding box center [699, 12] width 26 height 16
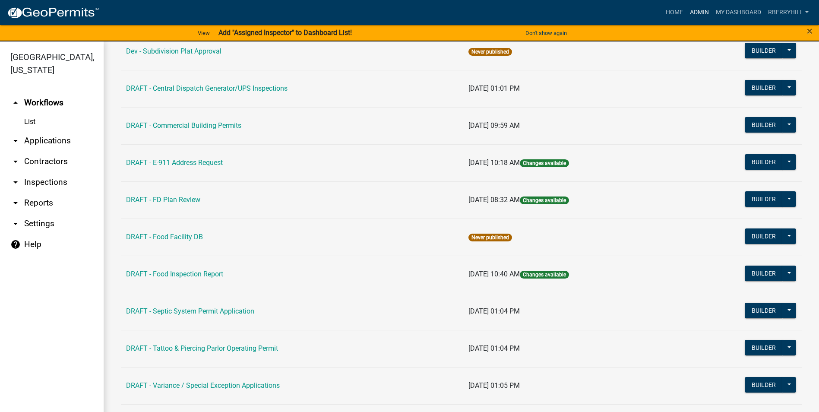
scroll to position [43, 0]
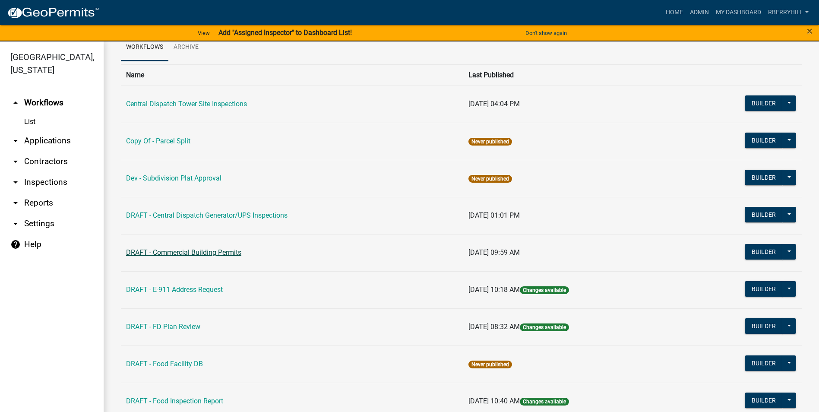
click at [179, 252] on link "DRAFT - Commercial Building Permits" at bounding box center [183, 252] width 115 height 8
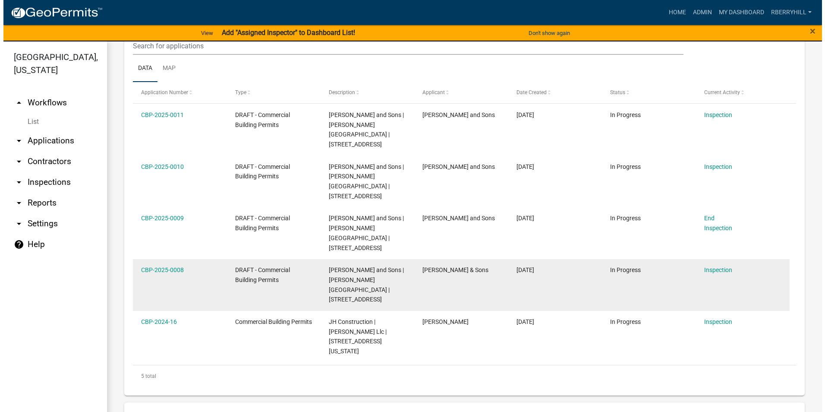
scroll to position [216, 0]
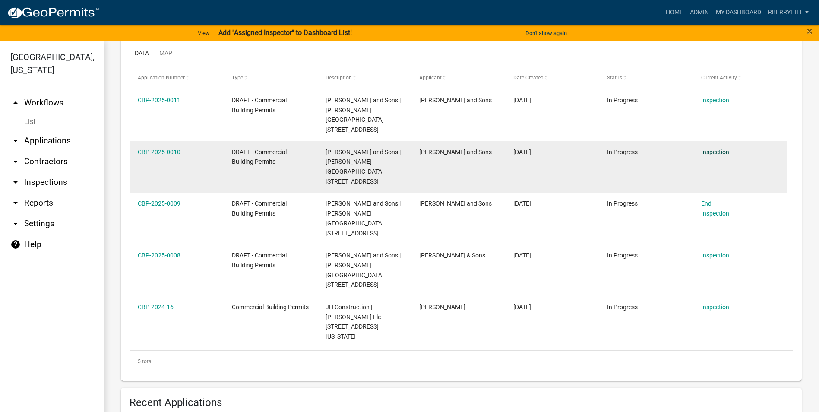
click at [715, 149] on link "Inspection" at bounding box center [715, 152] width 28 height 7
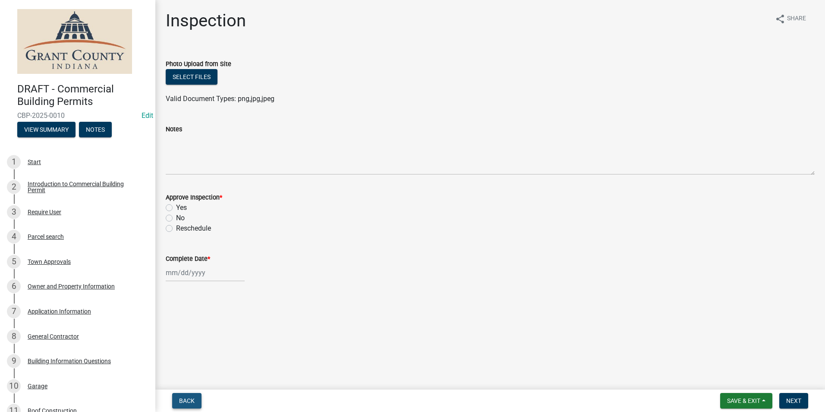
click at [190, 400] on span "Back" at bounding box center [187, 400] width 16 height 7
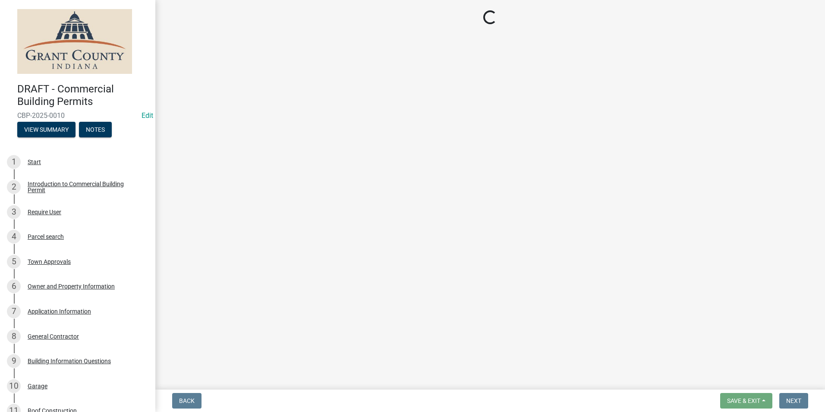
select select "d7f9a44a-d2ea-4d3c-83b3-1aa71c950bd5"
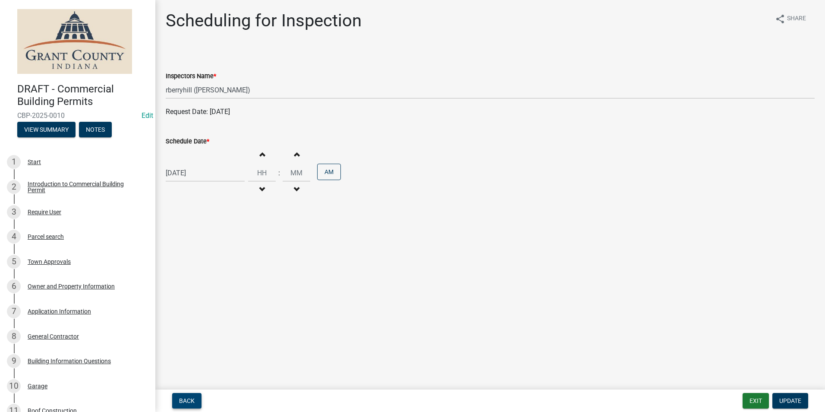
click at [192, 400] on span "Back" at bounding box center [187, 400] width 16 height 7
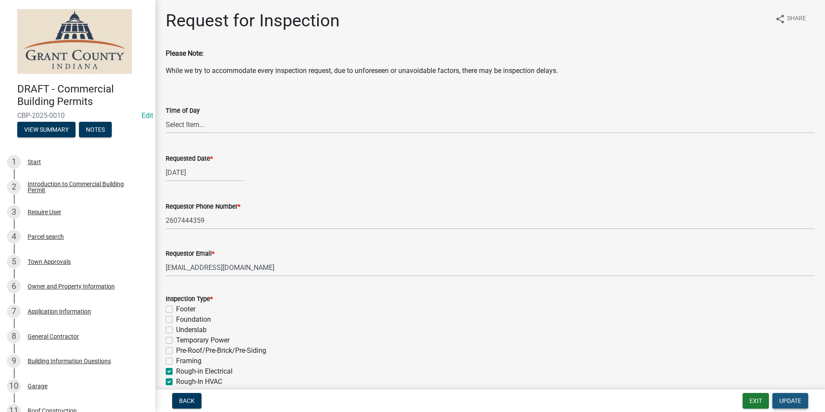
click at [790, 401] on span "Update" at bounding box center [791, 400] width 22 height 7
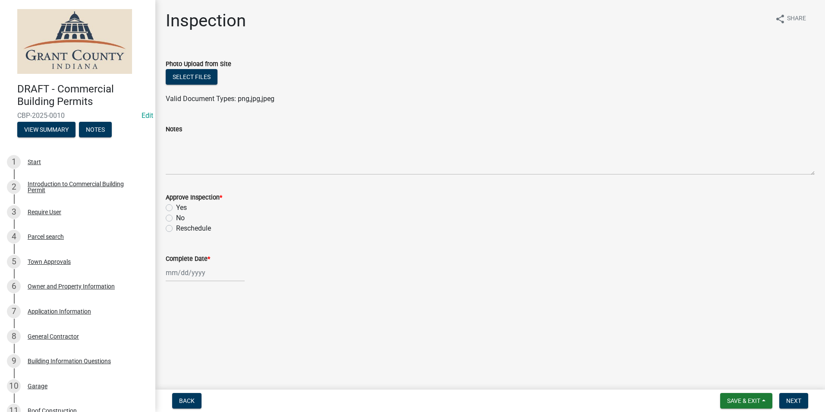
click at [176, 207] on label "Yes" at bounding box center [181, 207] width 11 height 10
click at [176, 207] on input "Yes" at bounding box center [179, 205] width 6 height 6
radio input "true"
click at [178, 272] on div at bounding box center [205, 273] width 79 height 18
select select "8"
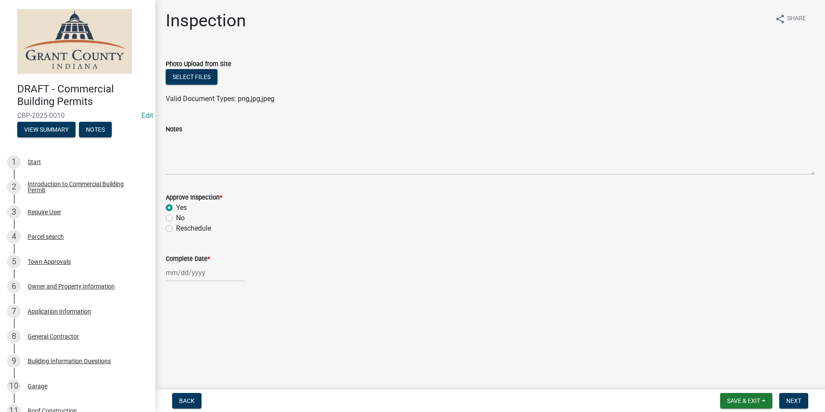
select select "2025"
click at [172, 155] on button "Previous month" at bounding box center [174, 158] width 10 height 14
select select "6"
click at [217, 198] on div "5" at bounding box center [216, 199] width 14 height 14
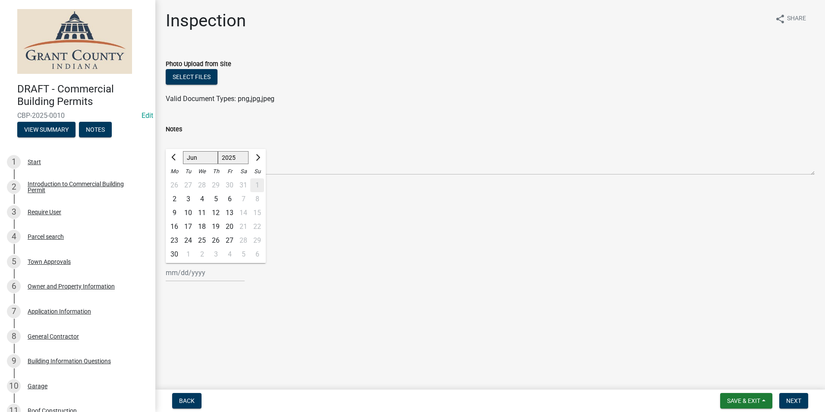
type input "[DATE]"
click at [792, 400] on span "Next" at bounding box center [794, 400] width 15 height 7
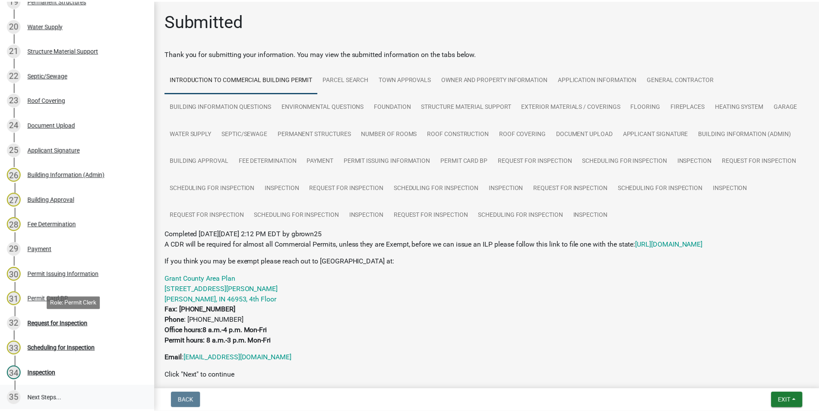
scroll to position [648, 0]
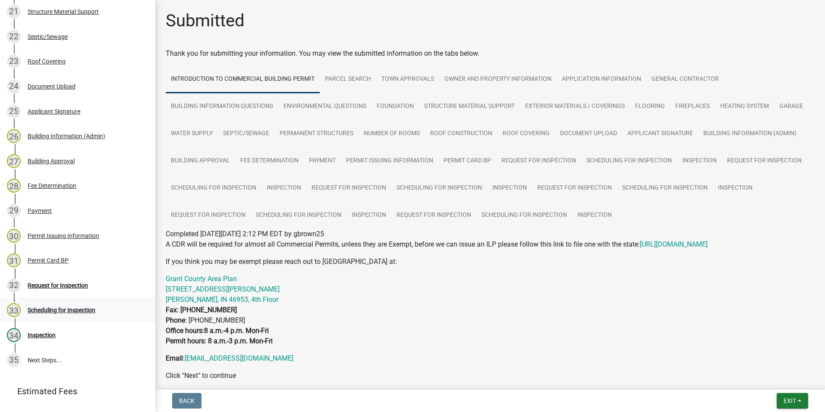
click at [77, 310] on div "Scheduling for Inspection" at bounding box center [62, 310] width 68 height 6
click at [59, 311] on div "Scheduling for Inspection" at bounding box center [62, 310] width 68 height 6
click at [788, 402] on span "Exit" at bounding box center [790, 400] width 13 height 7
click at [773, 378] on button "Save & Exit" at bounding box center [773, 378] width 69 height 21
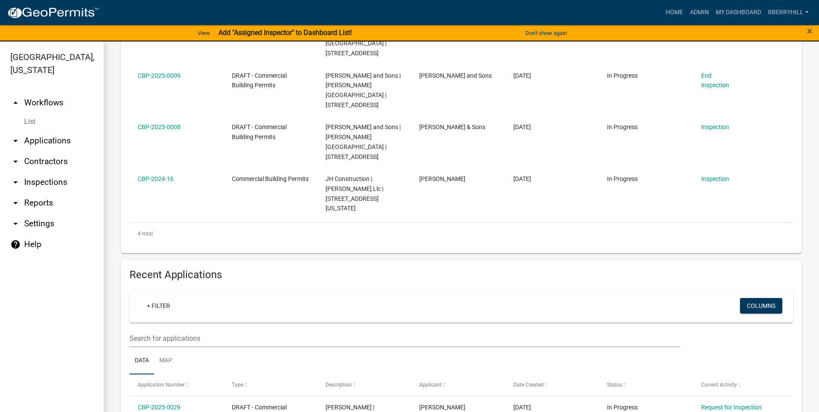
scroll to position [389, 0]
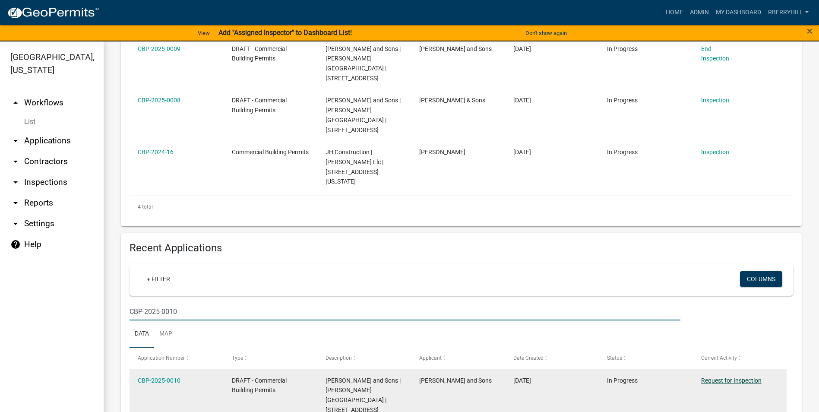
type input "CBP-2025-0010"
click at [730, 377] on link "Request for Inspection" at bounding box center [731, 380] width 60 height 7
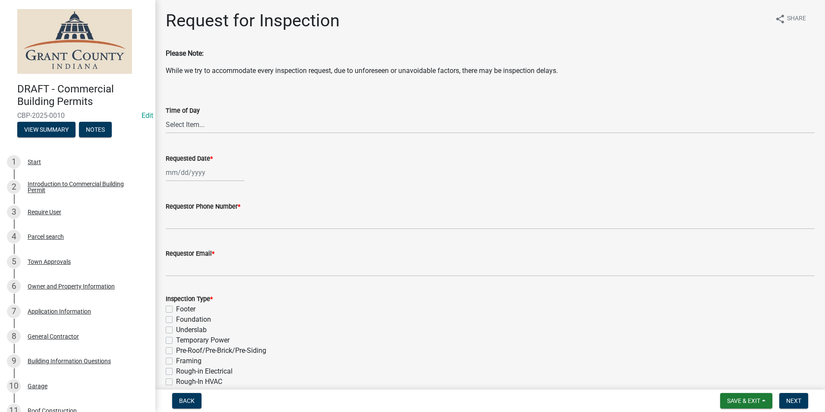
click at [197, 173] on div at bounding box center [205, 173] width 79 height 18
select select "8"
select select "2025"
click at [174, 259] on div "18" at bounding box center [174, 260] width 14 height 14
type input "[DATE]"
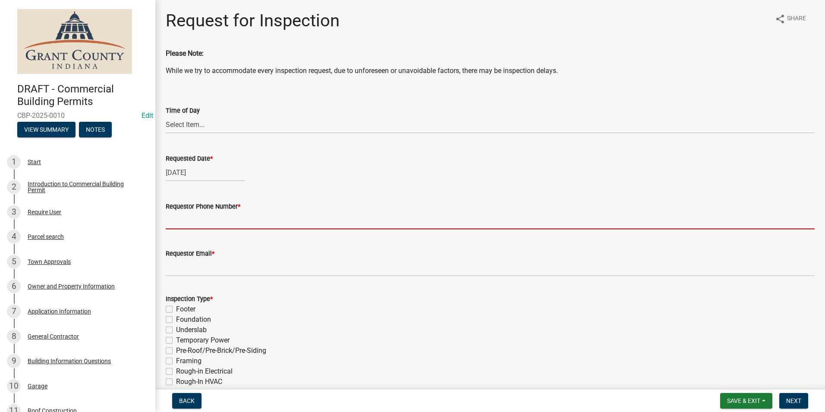
drag, startPoint x: 187, startPoint y: 217, endPoint x: 189, endPoint y: 221, distance: 4.5
click at [187, 217] on input "Requestor Phone Number *" at bounding box center [490, 221] width 649 height 18
type input "7656684765"
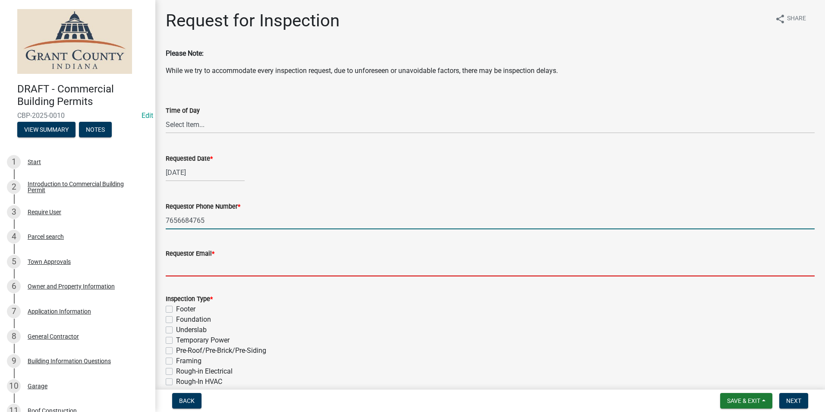
type input "[EMAIL_ADDRESS][DOMAIN_NAME]"
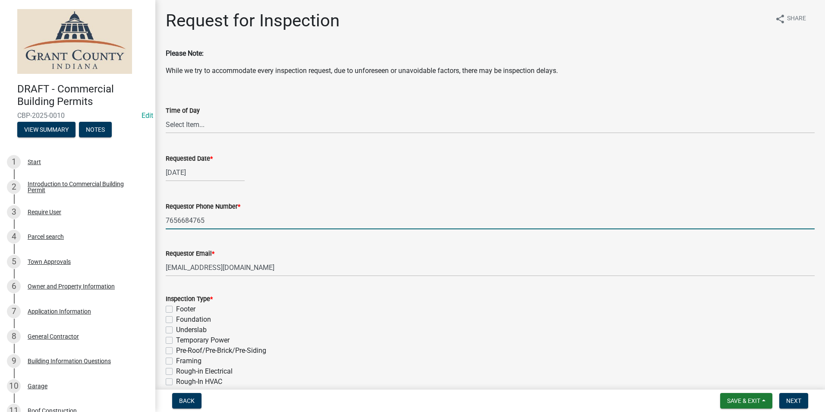
type textarea "n/a"
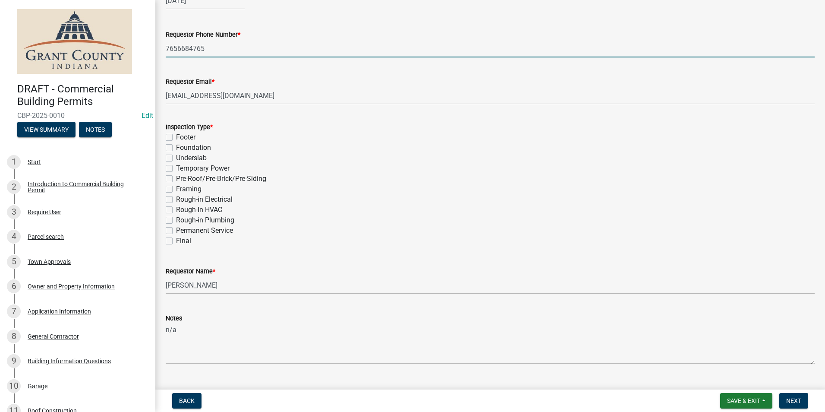
scroll to position [190, 0]
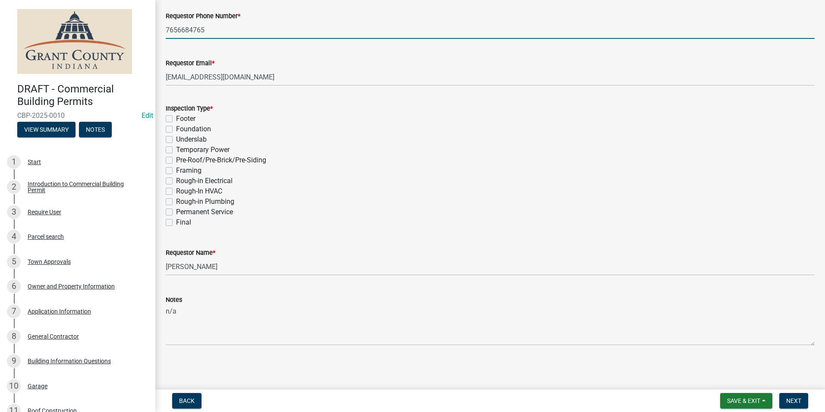
click at [176, 223] on label "Final" at bounding box center [183, 222] width 15 height 10
click at [176, 223] on input "Final" at bounding box center [179, 220] width 6 height 6
checkbox input "true"
checkbox input "false"
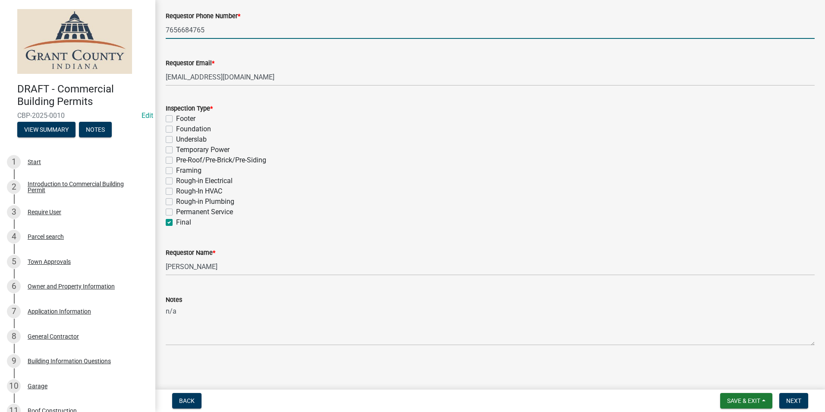
checkbox input "false"
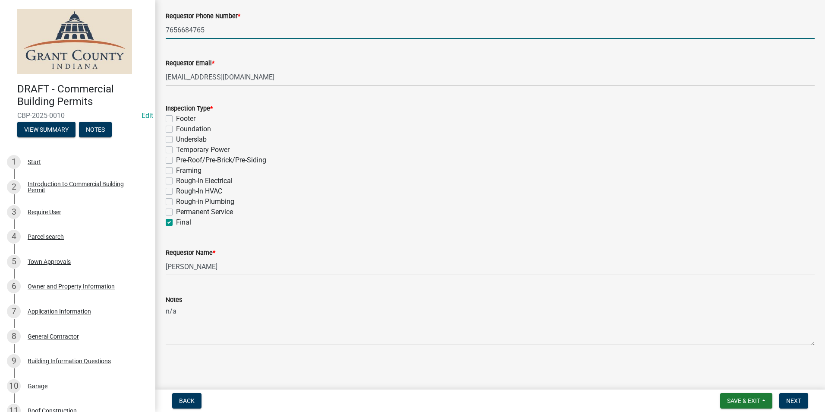
checkbox input "false"
checkbox input "true"
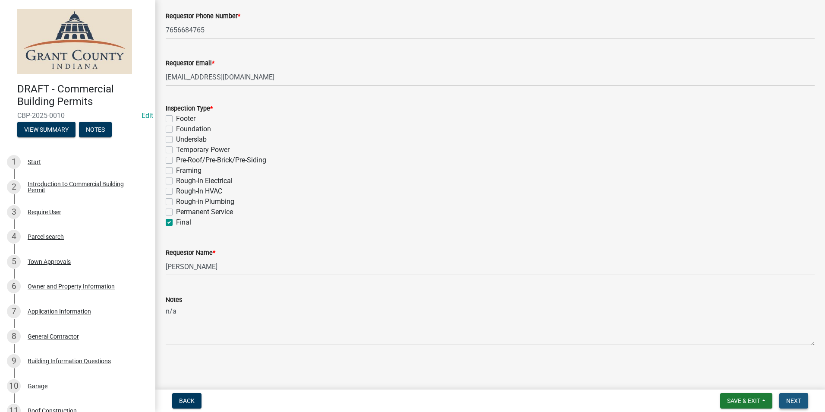
click at [794, 399] on span "Next" at bounding box center [794, 400] width 15 height 7
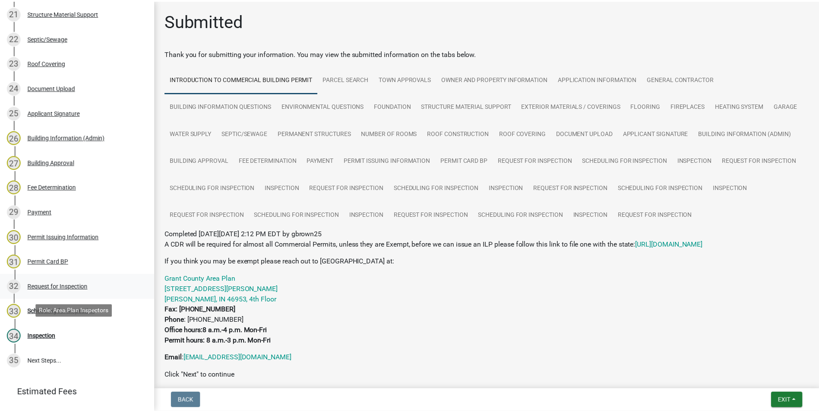
scroll to position [648, 0]
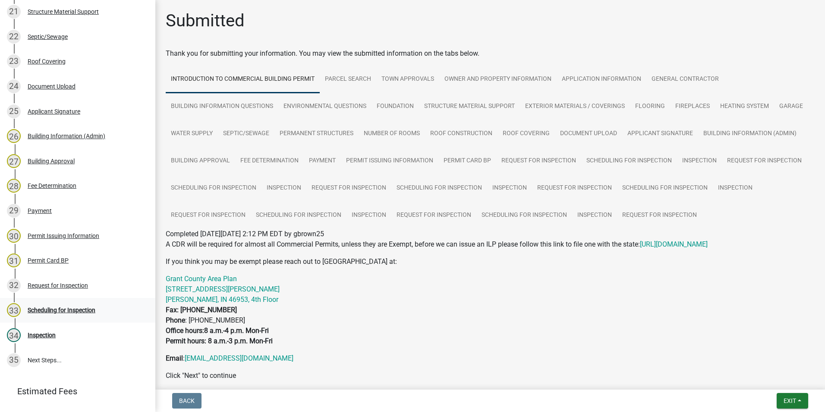
click at [57, 311] on div "Scheduling for Inspection" at bounding box center [62, 310] width 68 height 6
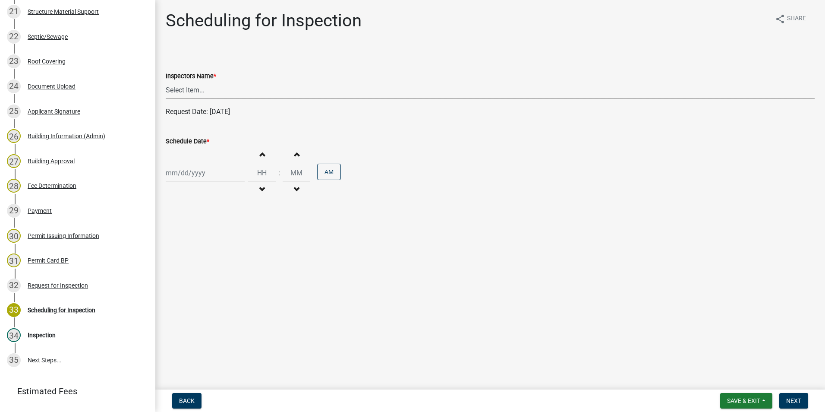
click at [189, 89] on select "Select Item... rberryhill ([PERSON_NAME]) [PERSON_NAME] ([PERSON_NAME]) BBenefi…" at bounding box center [490, 90] width 649 height 18
select select "d7f9a44a-d2ea-4d3c-83b3-1aa71c950bd5"
click at [166, 81] on select "Select Item... rberryhill ([PERSON_NAME]) [PERSON_NAME] ([PERSON_NAME]) BBenefi…" at bounding box center [490, 90] width 649 height 18
select select "8"
select select "2025"
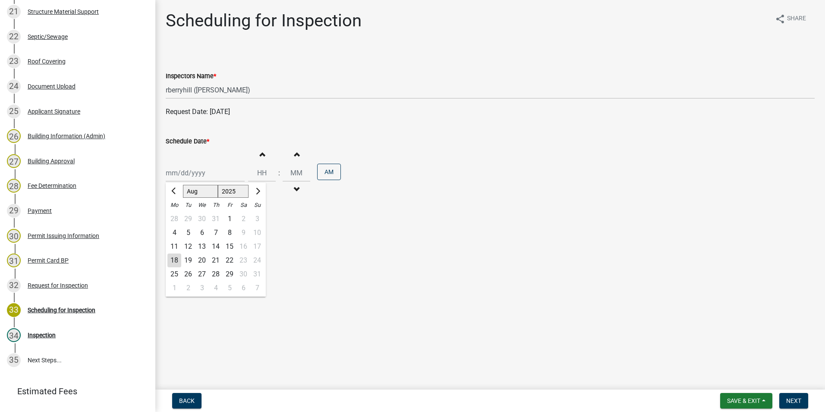
click at [190, 176] on div "[PERSON_NAME] Feb Mar Apr [PERSON_NAME][DATE] Oct Nov [DATE] 1526 1527 1528 152…" at bounding box center [205, 173] width 79 height 18
click at [171, 260] on div "18" at bounding box center [174, 260] width 14 height 14
type input "[DATE]"
click at [797, 400] on span "Next" at bounding box center [794, 400] width 15 height 7
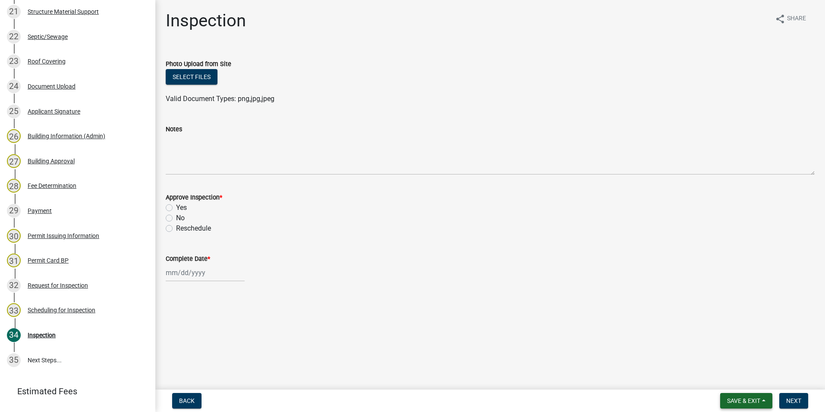
click at [754, 401] on span "Save & Exit" at bounding box center [743, 400] width 33 height 7
click at [739, 376] on button "Save & Exit" at bounding box center [738, 378] width 69 height 21
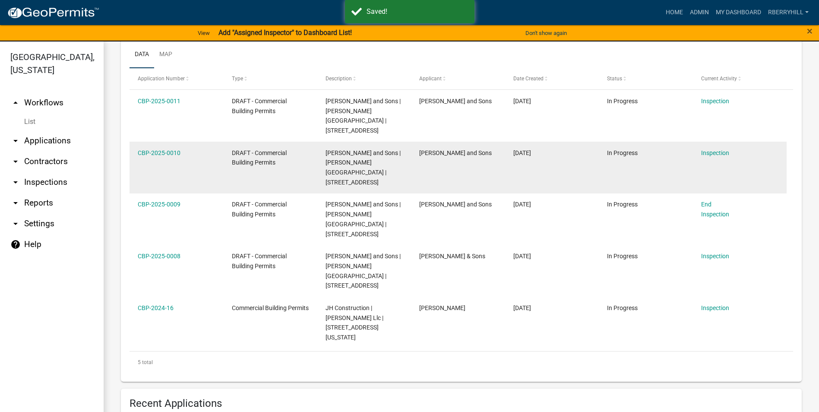
scroll to position [130, 0]
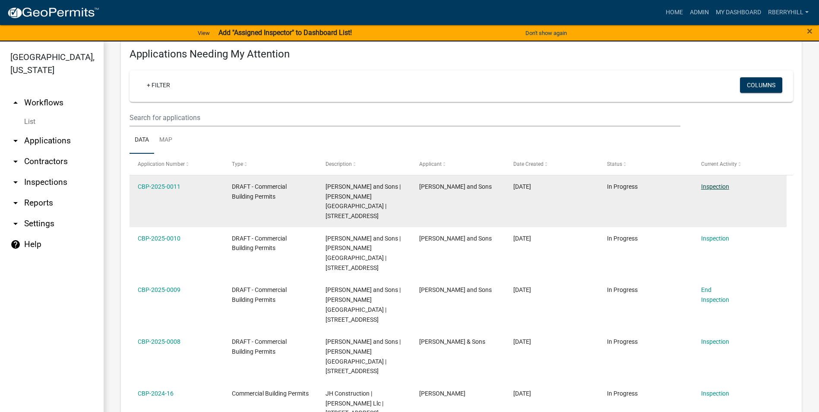
click at [715, 186] on link "Inspection" at bounding box center [715, 186] width 28 height 7
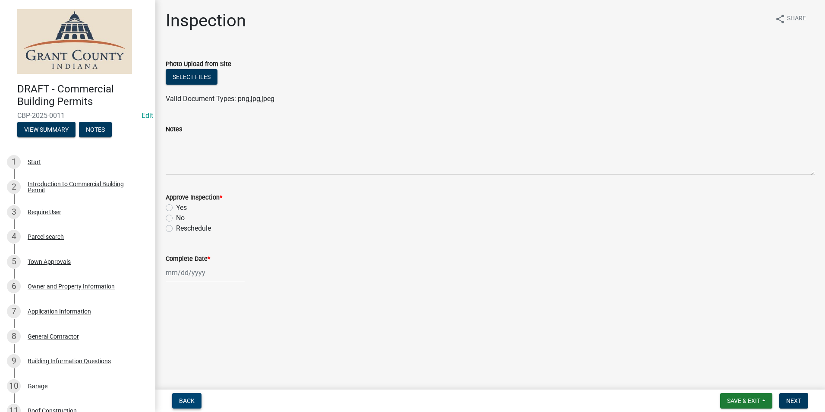
click at [191, 400] on span "Back" at bounding box center [187, 400] width 16 height 7
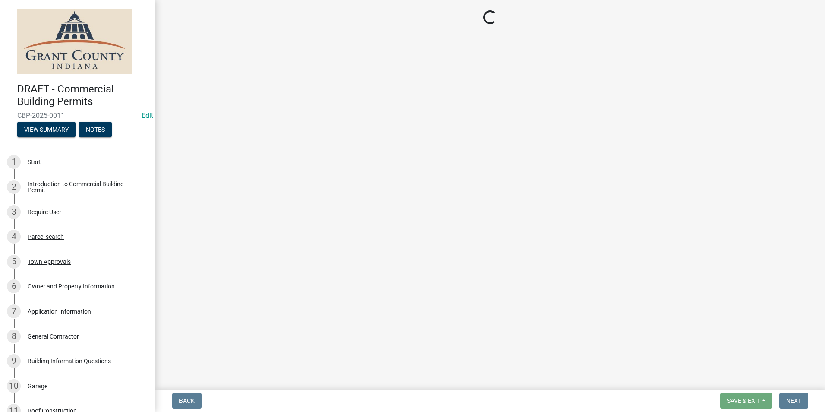
select select "d7f9a44a-d2ea-4d3c-83b3-1aa71c950bd5"
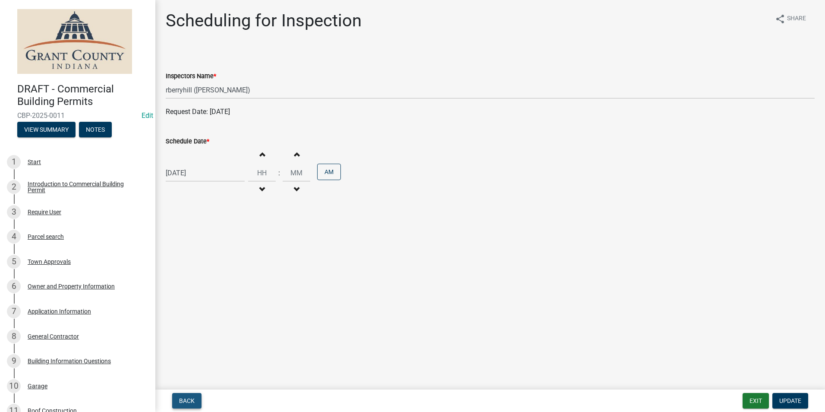
click at [189, 401] on span "Back" at bounding box center [187, 400] width 16 height 7
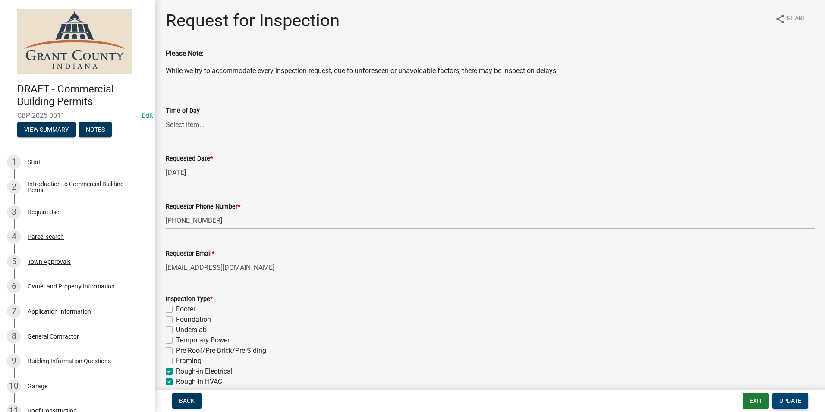
click at [796, 401] on span "Update" at bounding box center [791, 400] width 22 height 7
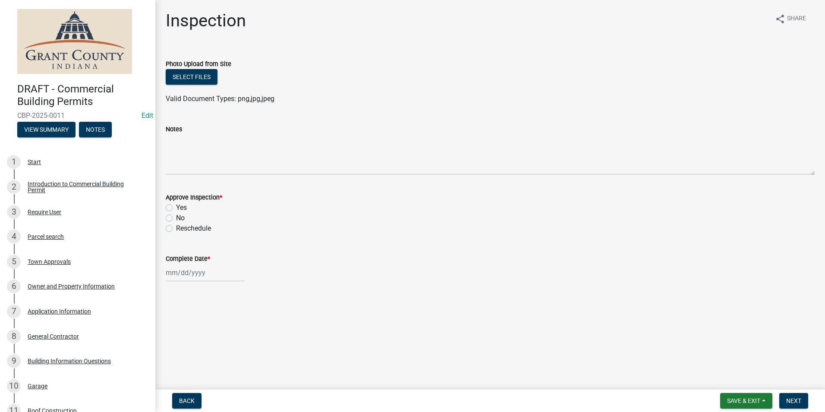
click at [176, 208] on label "Yes" at bounding box center [181, 207] width 11 height 10
click at [176, 208] on input "Yes" at bounding box center [179, 205] width 6 height 6
radio input "true"
click at [180, 273] on div at bounding box center [205, 273] width 79 height 18
select select "8"
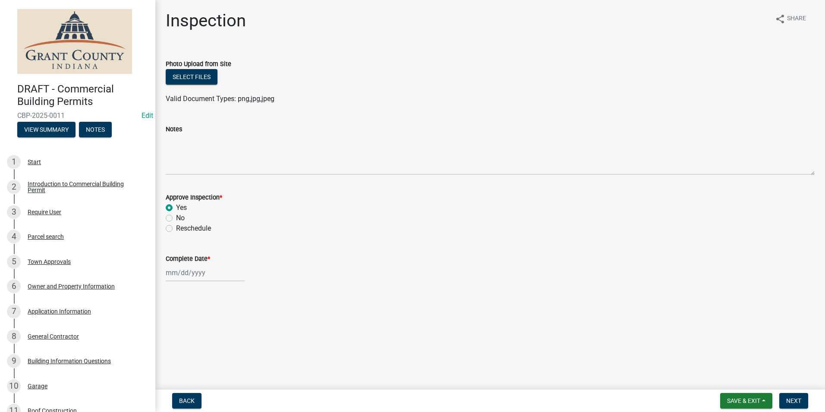
select select "2025"
click at [171, 157] on span "Previous month" at bounding box center [174, 157] width 6 height 6
click at [172, 157] on span "Previous month" at bounding box center [174, 157] width 6 height 6
select select "6"
click at [215, 199] on div "5" at bounding box center [216, 199] width 14 height 14
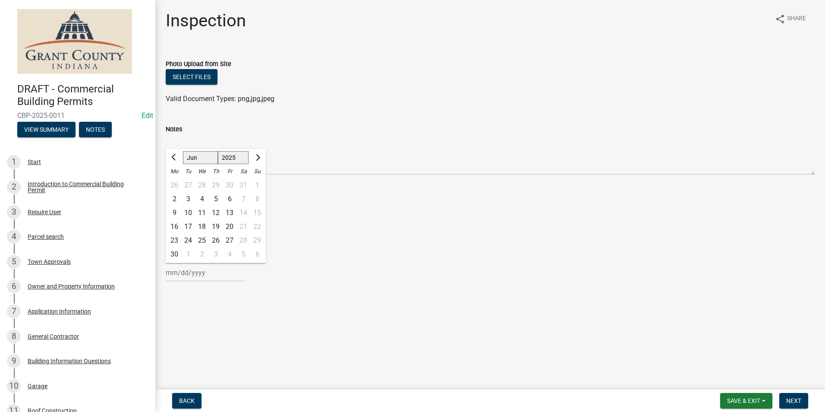
type input "[DATE]"
click at [793, 399] on span "Next" at bounding box center [794, 400] width 15 height 7
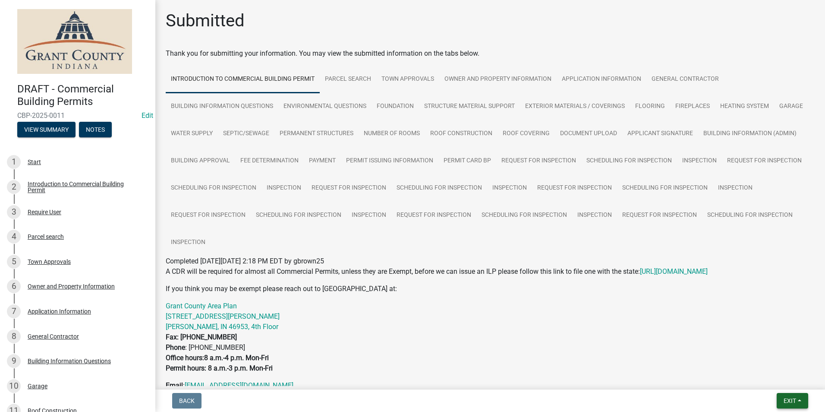
drag, startPoint x: 790, startPoint y: 399, endPoint x: 783, endPoint y: 395, distance: 8.1
click at [788, 399] on span "Exit" at bounding box center [790, 400] width 13 height 7
click at [770, 378] on button "Save & Exit" at bounding box center [773, 378] width 69 height 21
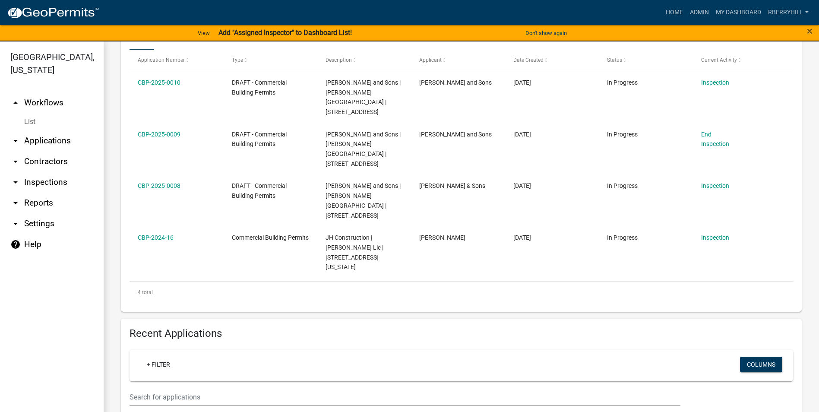
scroll to position [259, 0]
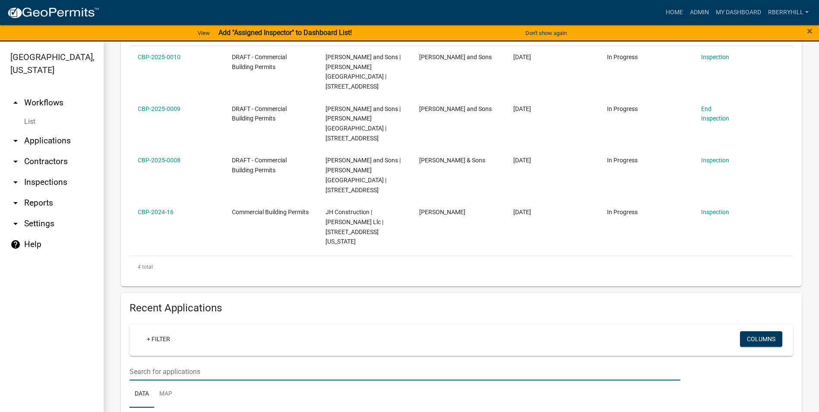
click at [135, 363] on input "text" at bounding box center [405, 372] width 551 height 18
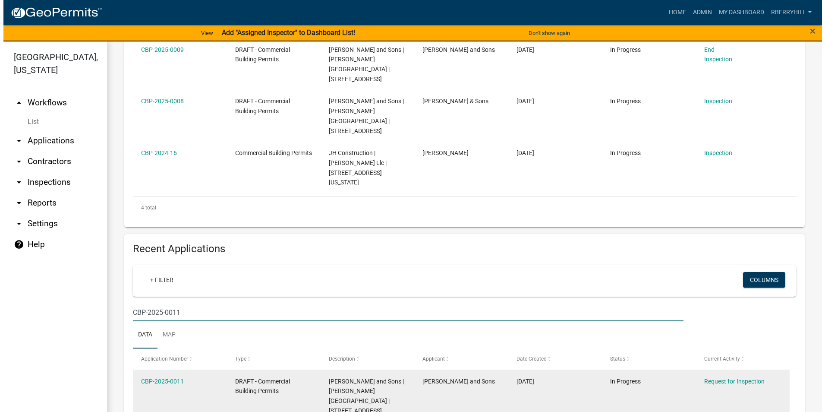
scroll to position [319, 0]
type input "CBP-2025-0011"
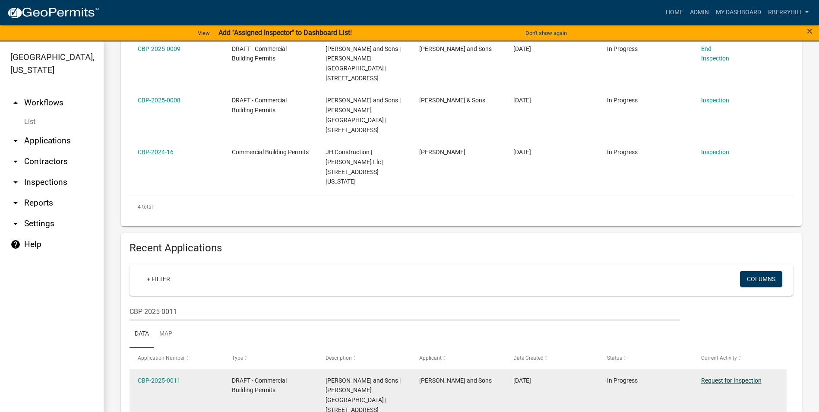
click at [727, 377] on link "Request for Inspection" at bounding box center [731, 380] width 60 height 7
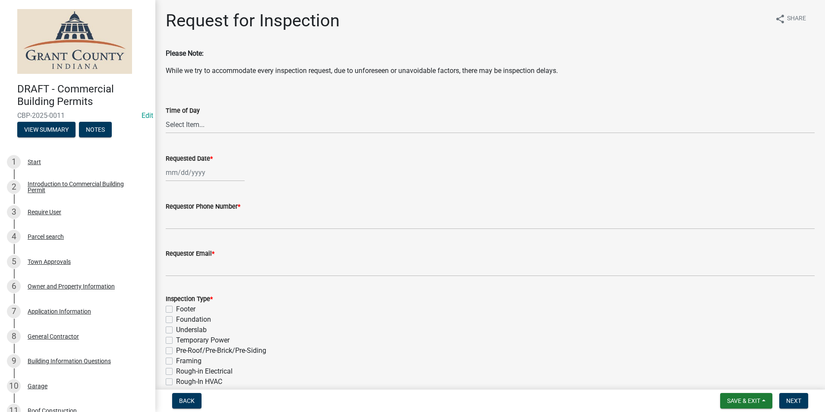
click at [177, 176] on div at bounding box center [205, 173] width 79 height 18
select select "8"
select select "2025"
click at [174, 261] on div "18" at bounding box center [174, 260] width 14 height 14
type input "[DATE]"
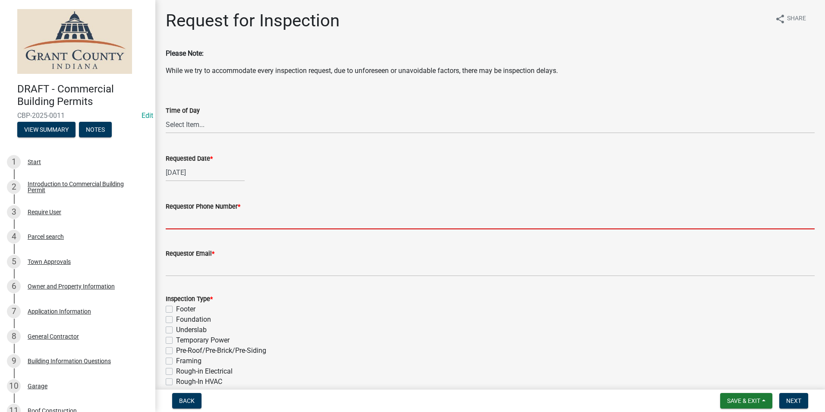
click at [197, 225] on input "Requestor Phone Number *" at bounding box center [490, 221] width 649 height 18
type input "7656684765"
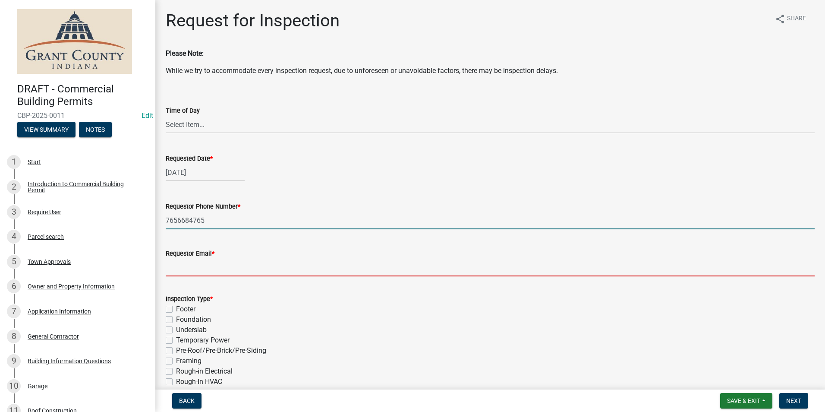
type input "[EMAIL_ADDRESS][DOMAIN_NAME]"
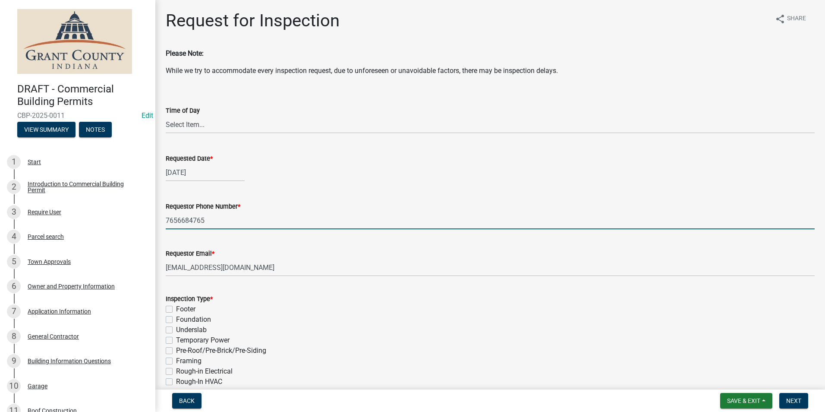
type textarea "n/a"
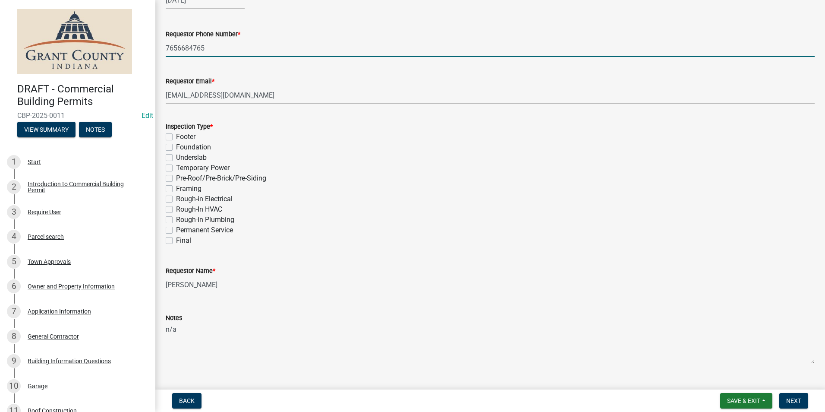
scroll to position [173, 0]
click at [176, 240] on label "Final" at bounding box center [183, 240] width 15 height 10
click at [176, 240] on input "Final" at bounding box center [179, 238] width 6 height 6
checkbox input "true"
checkbox input "false"
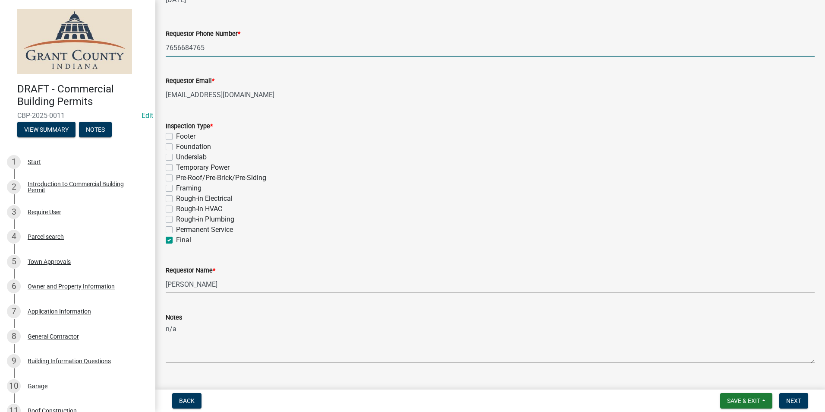
checkbox input "false"
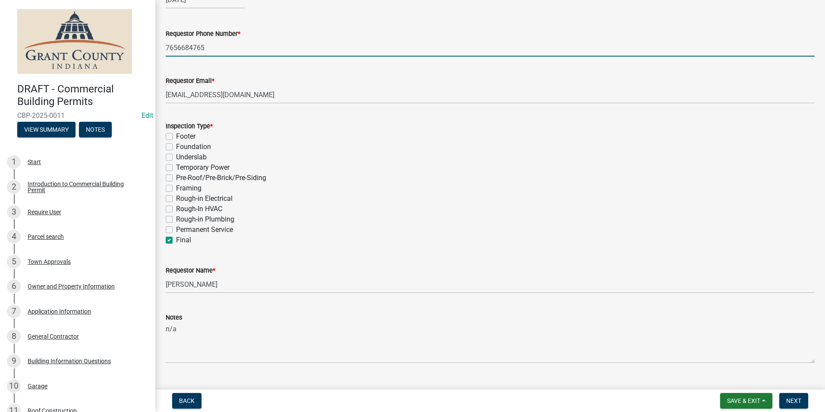
checkbox input "false"
checkbox input "true"
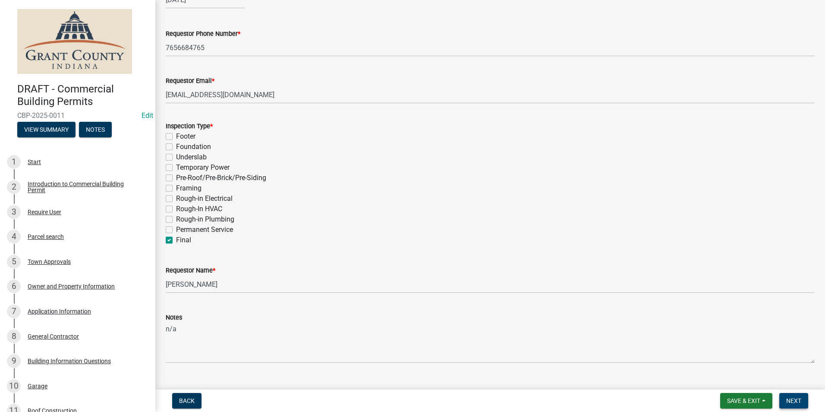
click at [796, 401] on span "Next" at bounding box center [794, 400] width 15 height 7
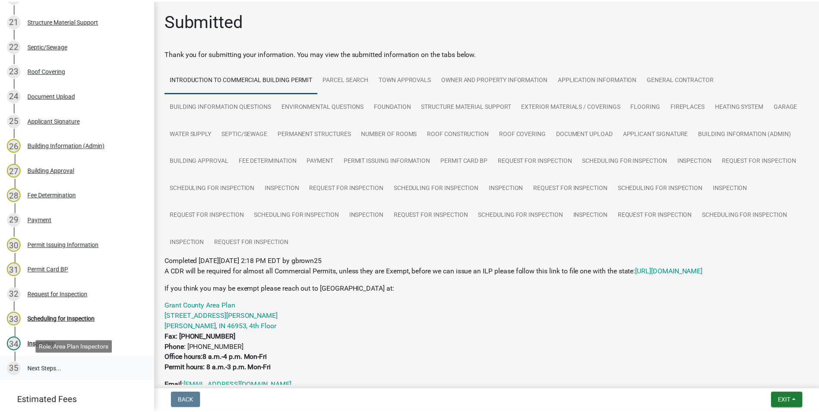
scroll to position [688, 0]
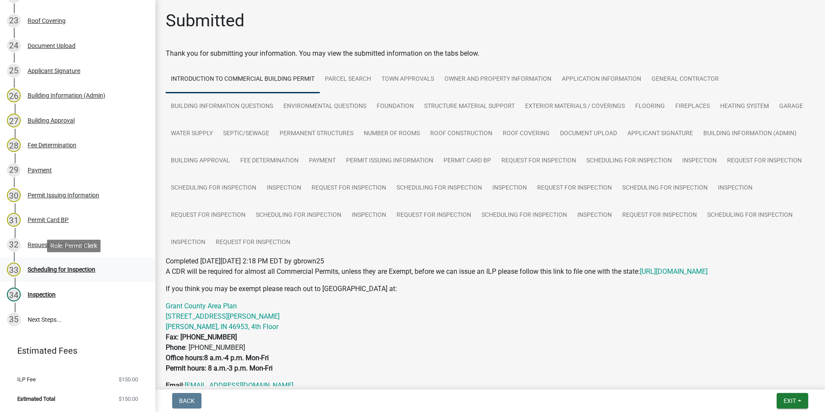
click at [50, 267] on div "Scheduling for Inspection" at bounding box center [62, 269] width 68 height 6
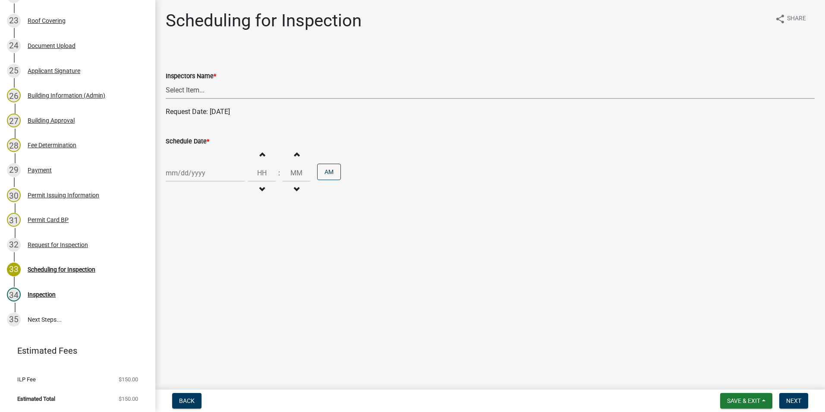
click at [195, 91] on select "Select Item... rberryhill ([PERSON_NAME]) [PERSON_NAME] ([PERSON_NAME]) BBenefi…" at bounding box center [490, 90] width 649 height 18
select select "d7f9a44a-d2ea-4d3c-83b3-1aa71c950bd5"
click at [166, 81] on select "Select Item... rberryhill ([PERSON_NAME]) [PERSON_NAME] ([PERSON_NAME]) BBenefi…" at bounding box center [490, 90] width 649 height 18
click at [186, 171] on div at bounding box center [205, 173] width 79 height 18
select select "8"
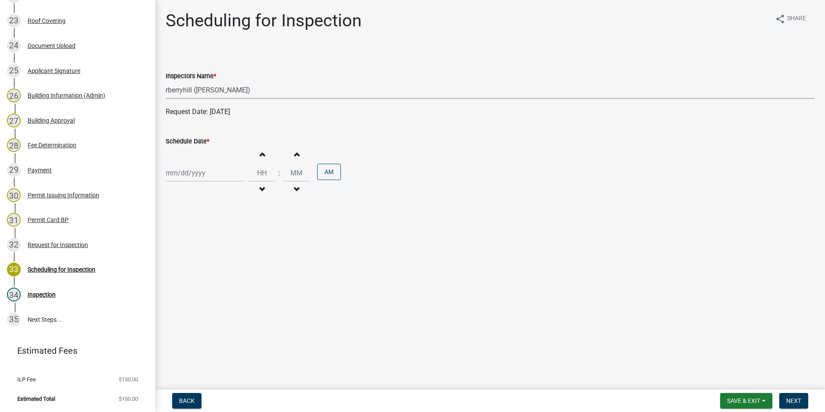
select select "2025"
click at [178, 259] on div "18" at bounding box center [174, 260] width 14 height 14
type input "[DATE]"
click at [792, 399] on span "Next" at bounding box center [794, 400] width 15 height 7
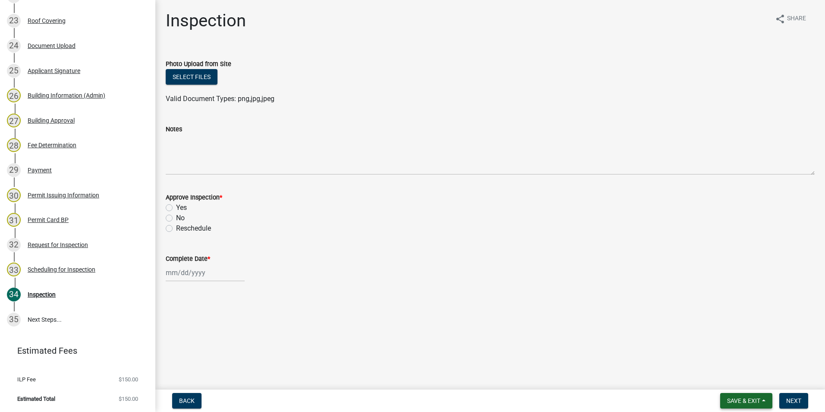
click at [748, 401] on span "Save & Exit" at bounding box center [743, 400] width 33 height 7
click at [739, 386] on button "Save & Exit" at bounding box center [738, 378] width 69 height 21
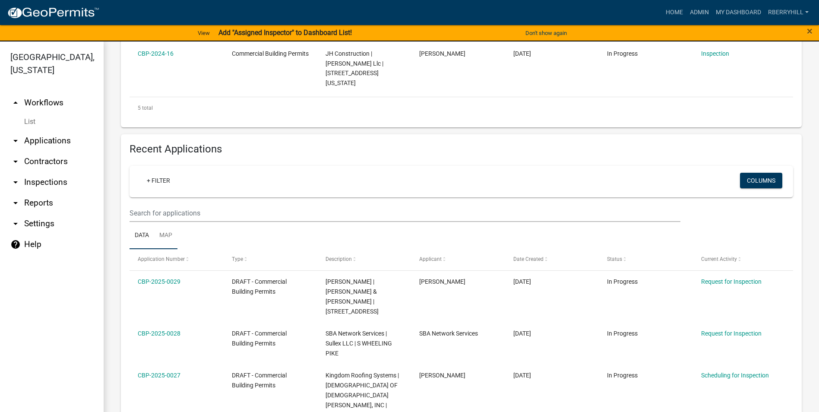
scroll to position [475, 0]
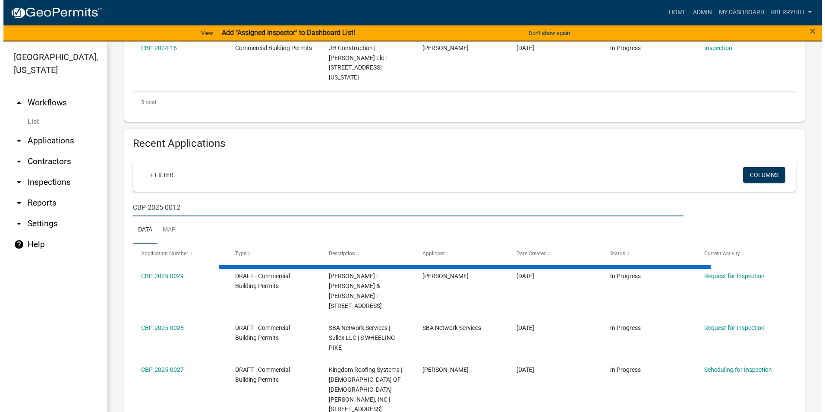
scroll to position [361, 0]
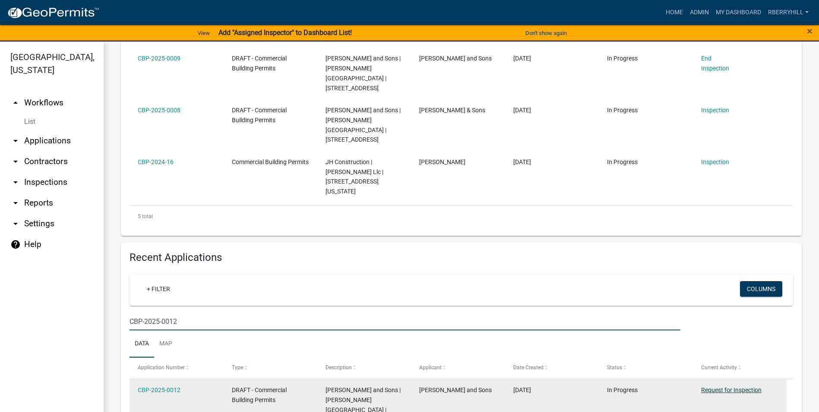
type input "CBP-2025-0012"
click at [720, 386] on link "Request for Inspection" at bounding box center [731, 389] width 60 height 7
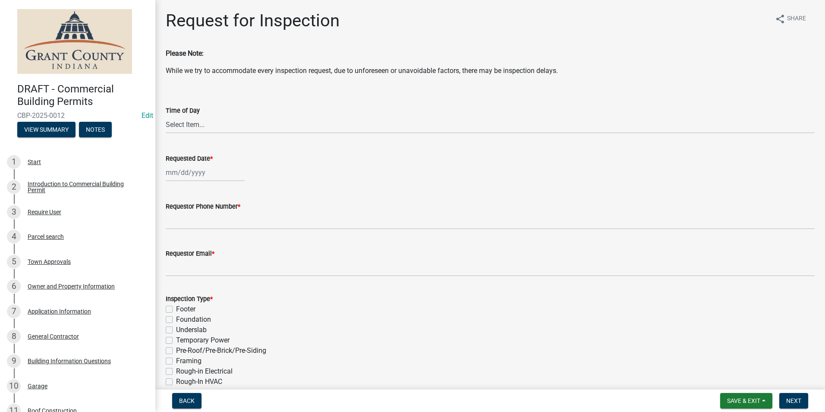
select select "8"
select select "2025"
drag, startPoint x: 191, startPoint y: 176, endPoint x: 196, endPoint y: 178, distance: 4.6
click at [191, 176] on div "[PERSON_NAME] Feb Mar Apr [PERSON_NAME][DATE] Oct Nov [DATE] 1526 1527 1528 152…" at bounding box center [205, 173] width 79 height 18
click at [171, 257] on div "18" at bounding box center [174, 260] width 14 height 14
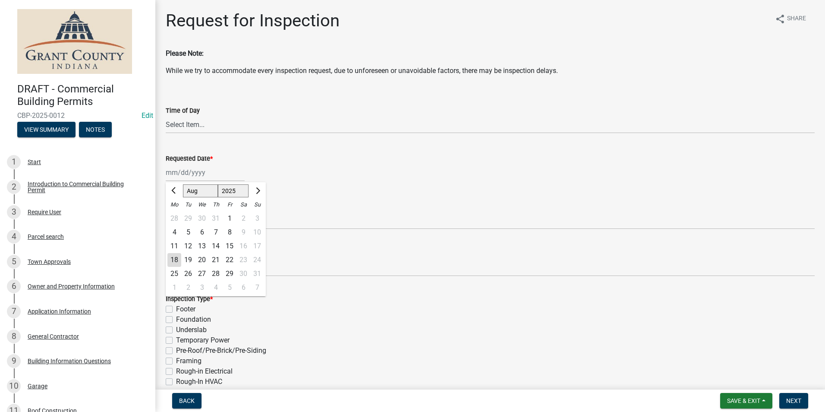
type input "[DATE]"
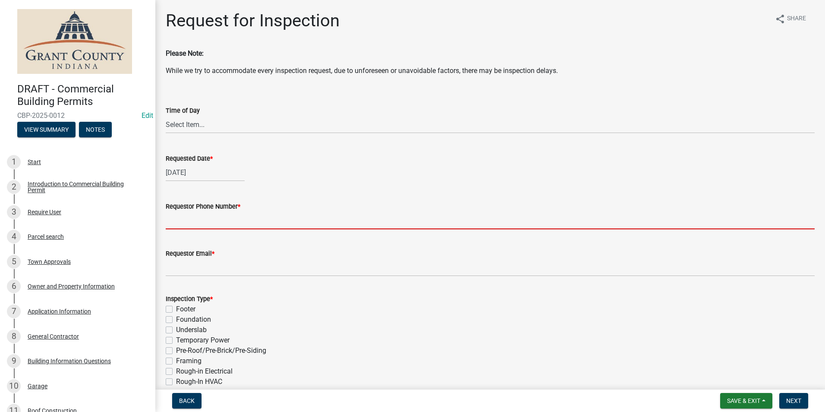
click at [177, 221] on input "Requestor Phone Number *" at bounding box center [490, 221] width 649 height 18
type input "7656684765"
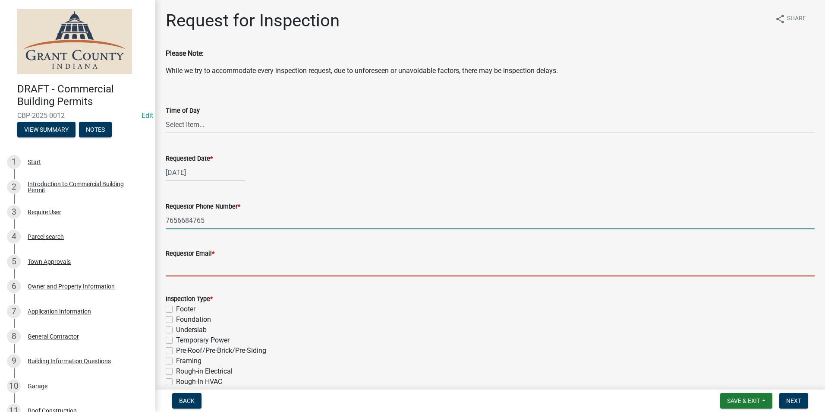
type input "[EMAIL_ADDRESS][DOMAIN_NAME]"
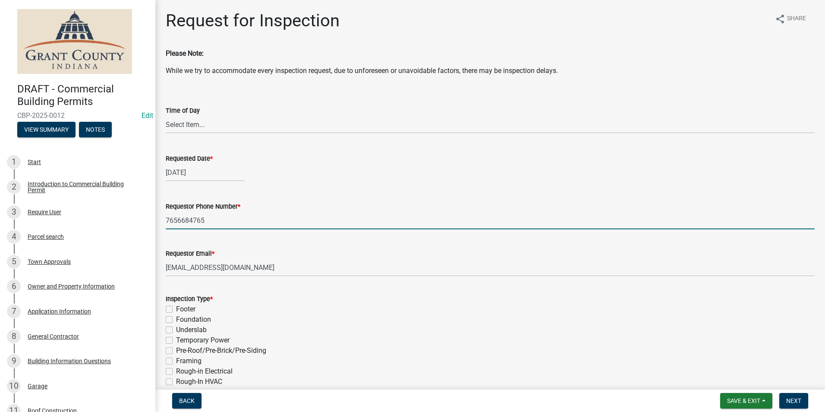
type textarea "n/a"
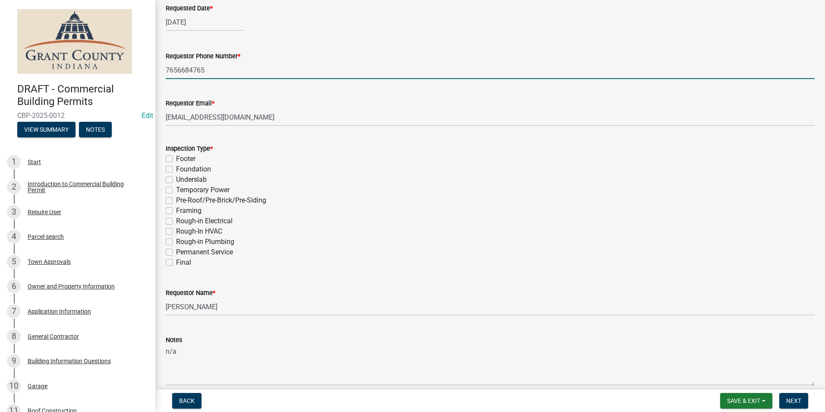
scroll to position [190, 0]
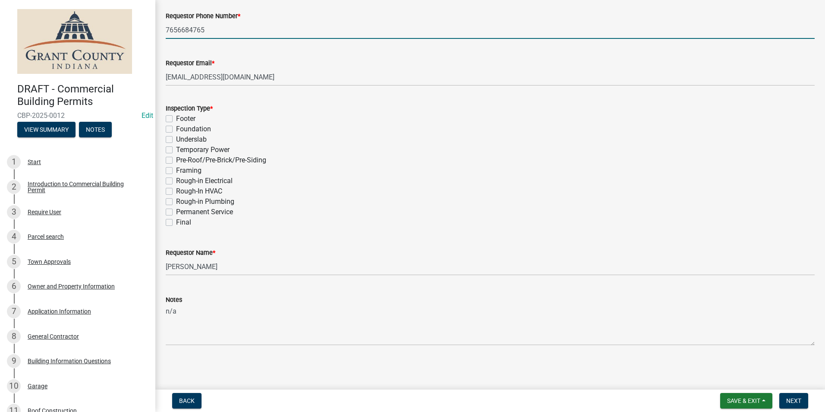
click at [176, 224] on label "Final" at bounding box center [183, 222] width 15 height 10
click at [176, 223] on input "Final" at bounding box center [179, 220] width 6 height 6
checkbox input "true"
checkbox input "false"
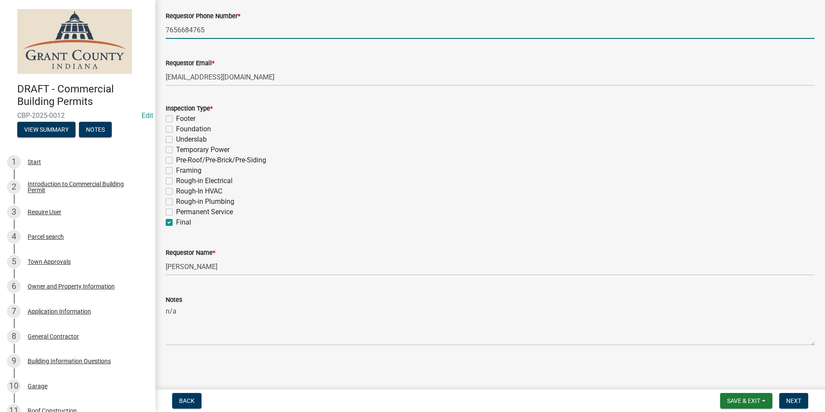
checkbox input "false"
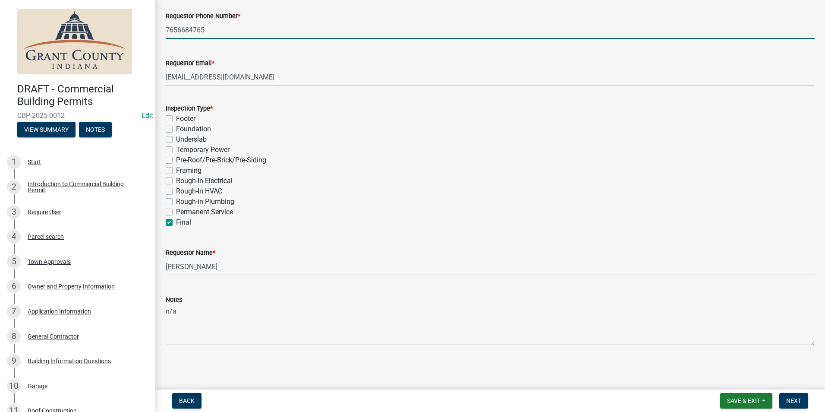
checkbox input "false"
checkbox input "true"
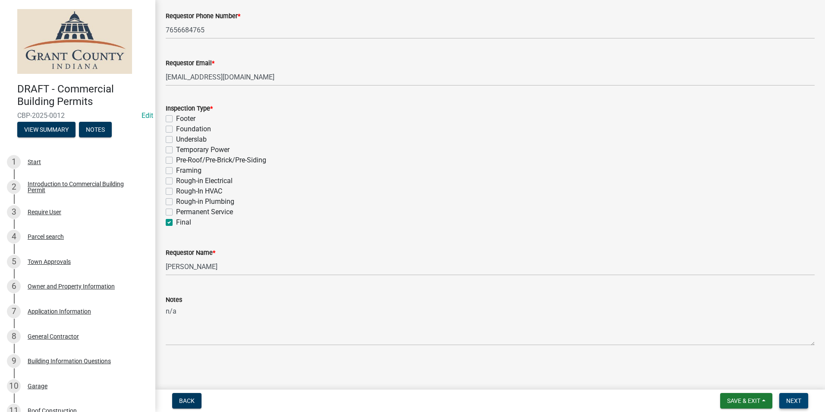
click at [790, 401] on span "Next" at bounding box center [794, 400] width 15 height 7
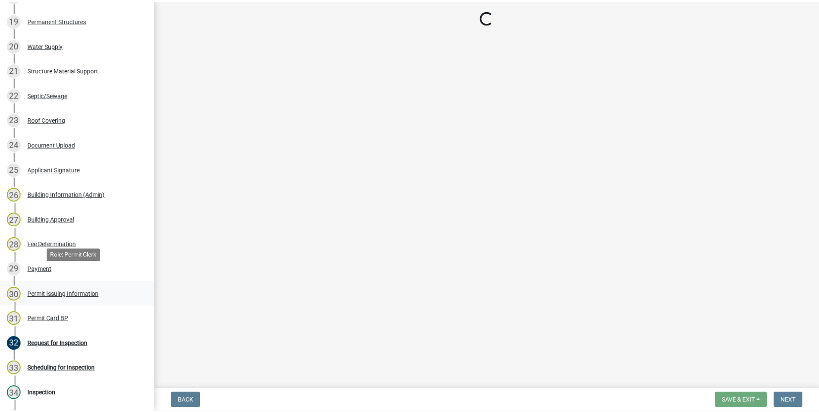
scroll to position [604, 0]
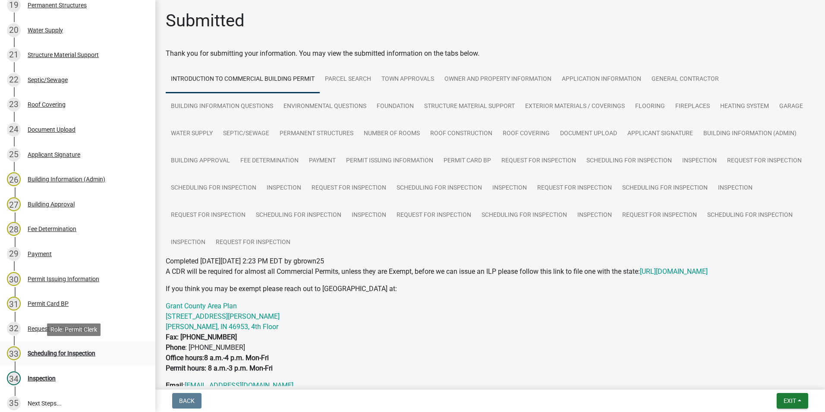
click at [82, 353] on div "Scheduling for Inspection" at bounding box center [62, 353] width 68 height 6
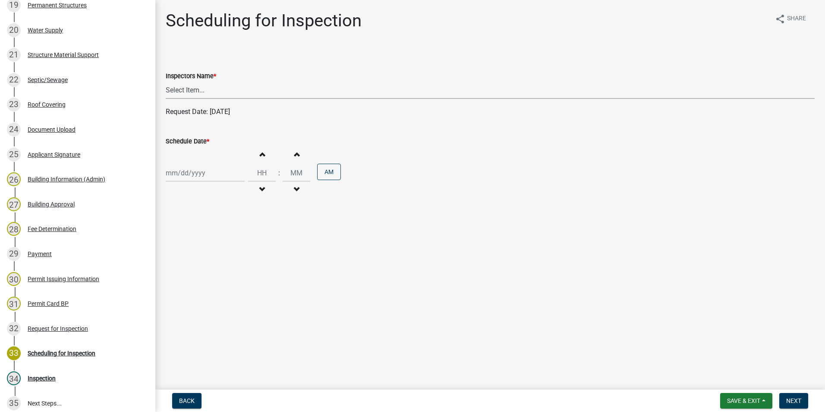
click at [193, 88] on select "Select Item... rberryhill ([PERSON_NAME]) [PERSON_NAME] ([PERSON_NAME]) BBenefi…" at bounding box center [490, 90] width 649 height 18
select select "d7f9a44a-d2ea-4d3c-83b3-1aa71c950bd5"
click at [166, 81] on select "Select Item... rberryhill ([PERSON_NAME]) [PERSON_NAME] ([PERSON_NAME]) BBenefi…" at bounding box center [490, 90] width 649 height 18
select select "8"
select select "2025"
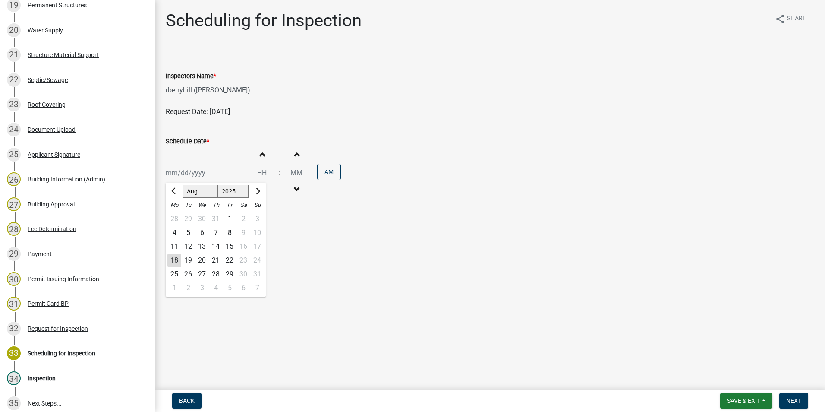
click at [193, 176] on div "[PERSON_NAME] Feb Mar Apr [PERSON_NAME][DATE] Oct Nov [DATE] 1526 1527 1528 152…" at bounding box center [205, 173] width 79 height 18
click at [171, 260] on div "18" at bounding box center [174, 260] width 14 height 14
type input "[DATE]"
click at [794, 400] on span "Next" at bounding box center [794, 400] width 15 height 7
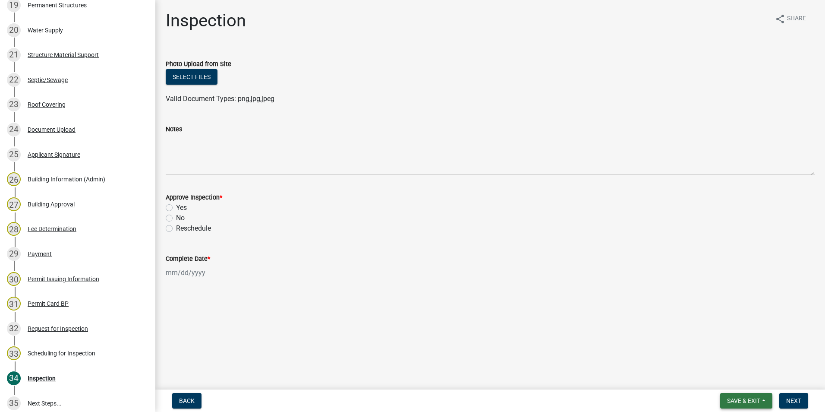
click at [749, 398] on span "Save & Exit" at bounding box center [743, 400] width 33 height 7
click at [742, 380] on button "Save & Exit" at bounding box center [738, 378] width 69 height 21
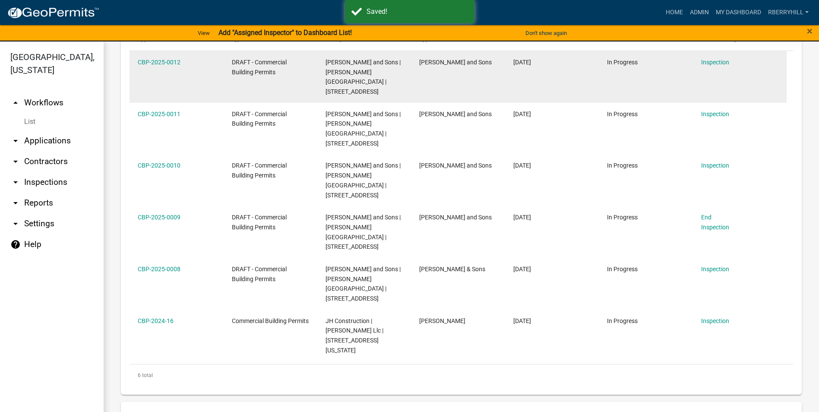
scroll to position [302, 0]
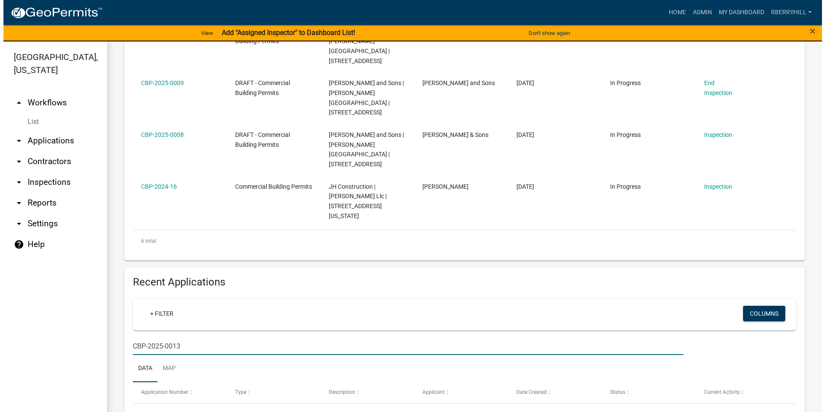
scroll to position [403, 0]
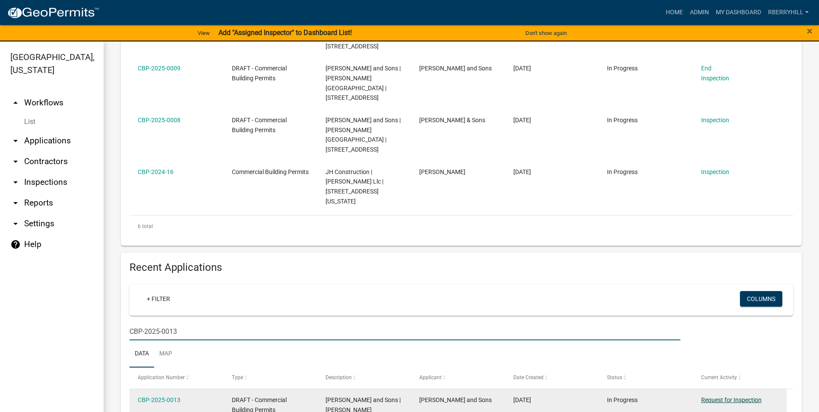
type input "CBP-2025-0013"
click at [726, 396] on link "Request for Inspection" at bounding box center [731, 399] width 60 height 7
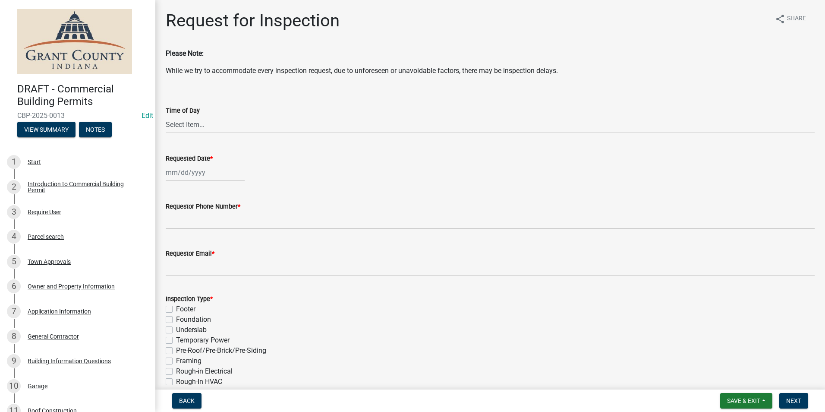
select select "8"
select select "2025"
click at [194, 174] on div "[PERSON_NAME] Feb Mar Apr [PERSON_NAME][DATE] Oct Nov [DATE] 1526 1527 1528 152…" at bounding box center [205, 173] width 79 height 18
click at [177, 257] on div "18" at bounding box center [174, 260] width 14 height 14
type input "[DATE]"
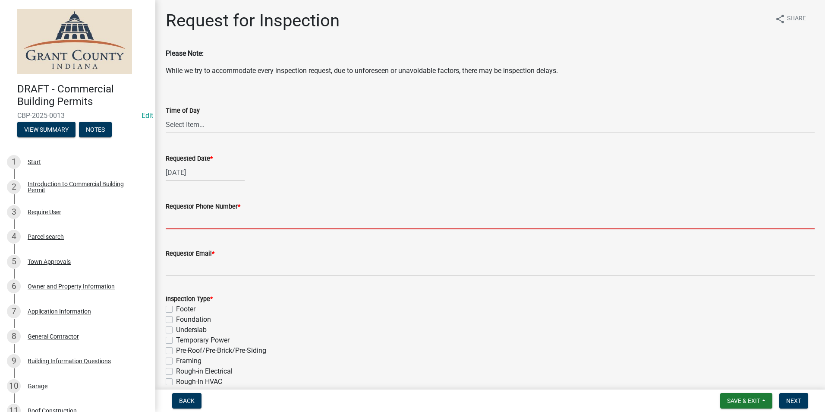
click at [188, 226] on input "Requestor Phone Number *" at bounding box center [490, 221] width 649 height 18
type input "7656684765"
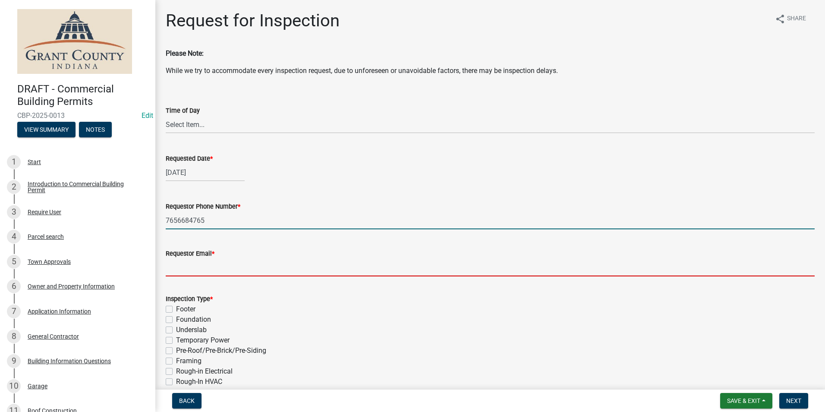
type input "[EMAIL_ADDRESS][DOMAIN_NAME]"
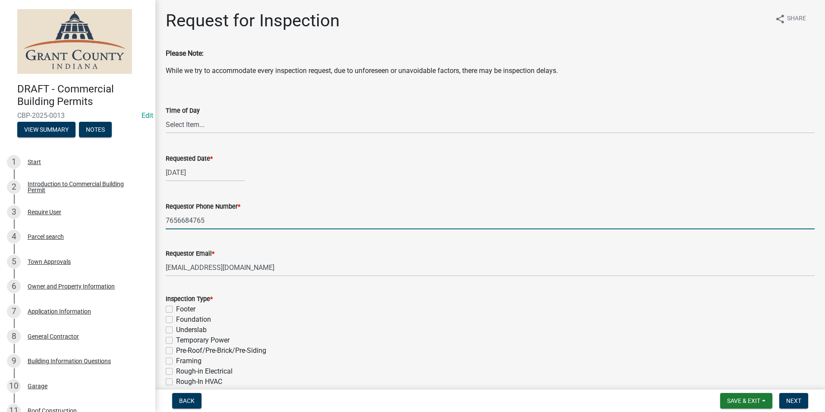
type textarea "n/a"
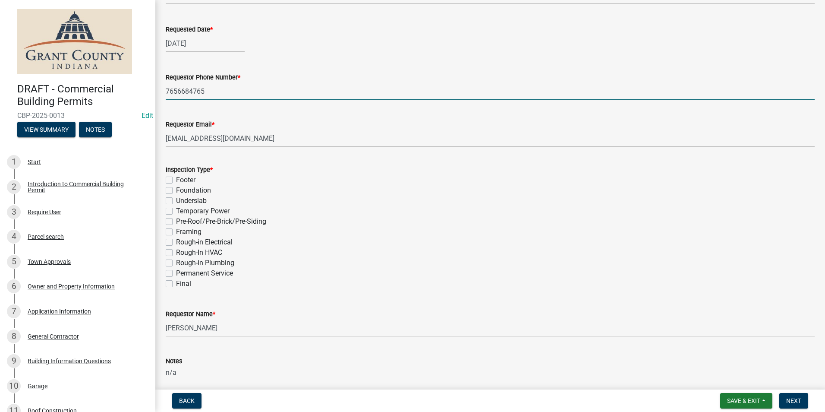
scroll to position [130, 0]
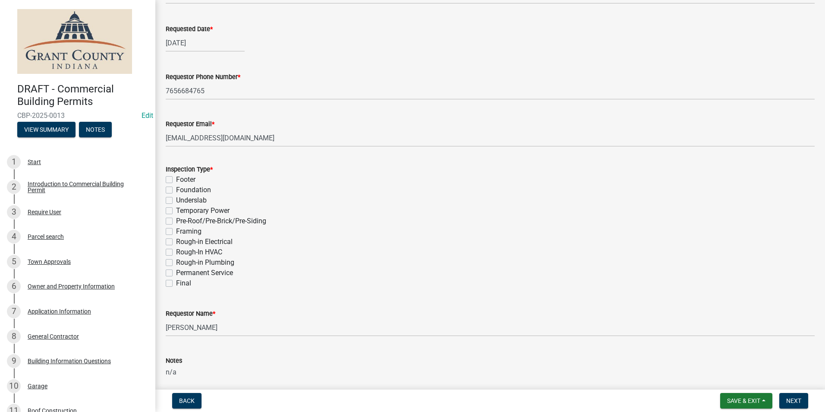
click at [176, 282] on label "Final" at bounding box center [183, 283] width 15 height 10
click at [176, 282] on input "Final" at bounding box center [179, 281] width 6 height 6
checkbox input "true"
checkbox input "false"
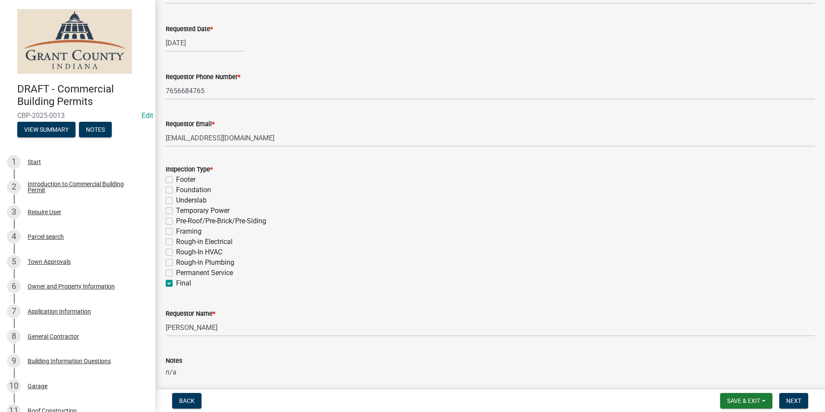
checkbox input "false"
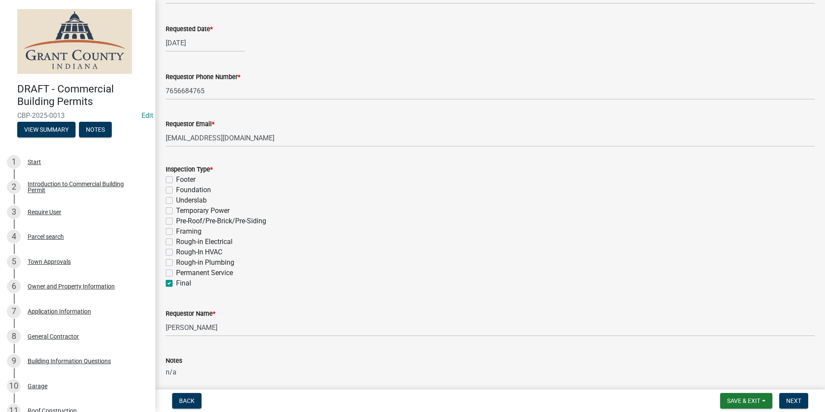
checkbox input "false"
checkbox input "true"
click at [793, 398] on span "Next" at bounding box center [794, 400] width 15 height 7
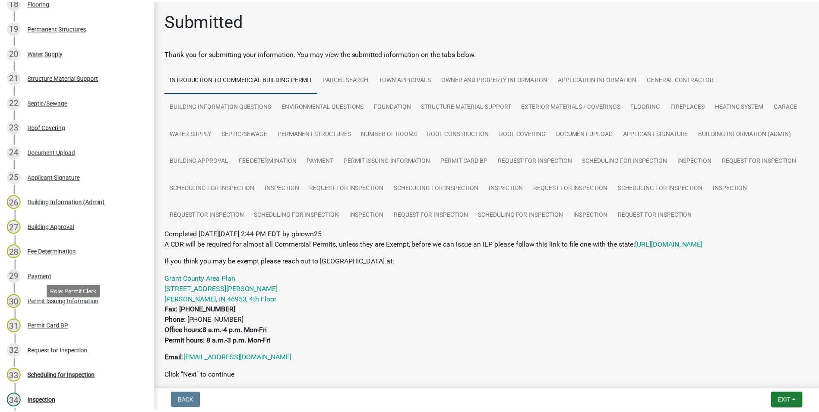
scroll to position [688, 0]
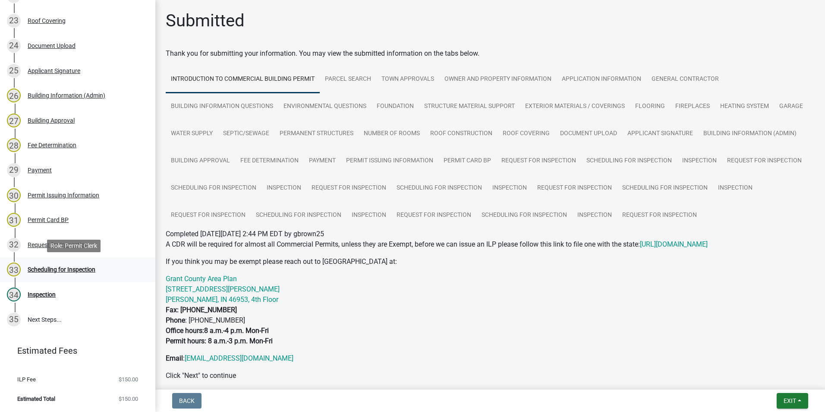
click at [79, 269] on div "Scheduling for Inspection" at bounding box center [62, 269] width 68 height 6
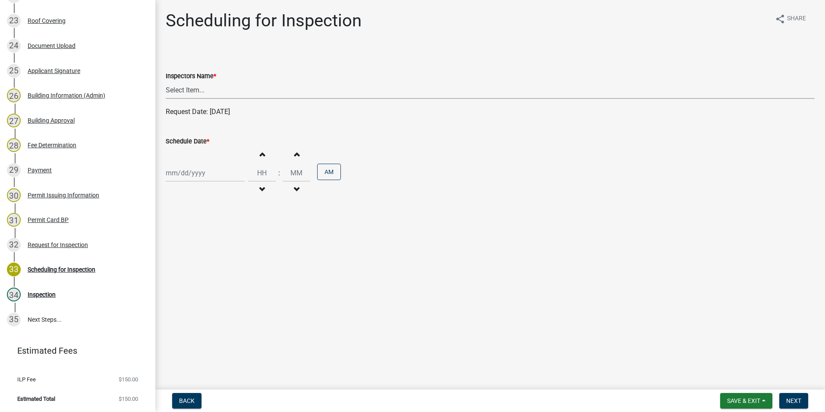
click at [175, 91] on select "Select Item... rberryhill ([PERSON_NAME]) [PERSON_NAME] ([PERSON_NAME]) BBenefi…" at bounding box center [490, 90] width 649 height 18
select select "d7f9a44a-d2ea-4d3c-83b3-1aa71c950bd5"
click at [166, 81] on select "Select Item... rberryhill ([PERSON_NAME]) [PERSON_NAME] ([PERSON_NAME]) BBenefi…" at bounding box center [490, 90] width 649 height 18
select select "8"
select select "2025"
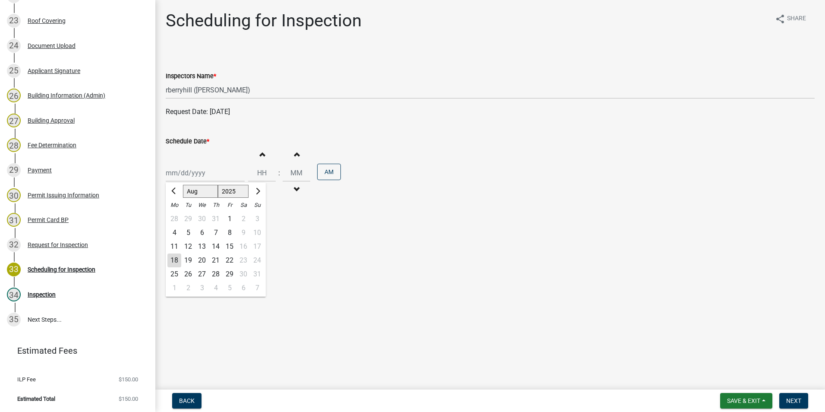
click at [188, 170] on div "[PERSON_NAME] Feb Mar Apr [PERSON_NAME][DATE] Oct Nov [DATE] 1526 1527 1528 152…" at bounding box center [205, 173] width 79 height 18
click at [171, 258] on div "18" at bounding box center [174, 260] width 14 height 14
type input "[DATE]"
click at [799, 399] on span "Next" at bounding box center [794, 400] width 15 height 7
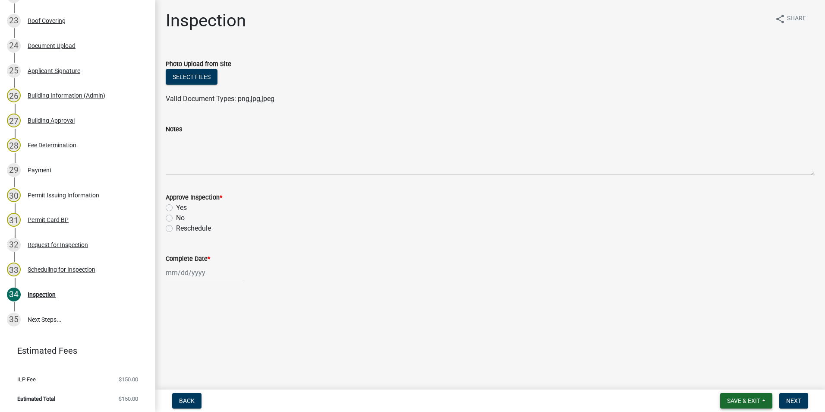
click at [749, 399] on span "Save & Exit" at bounding box center [743, 400] width 33 height 7
click at [735, 373] on button "Save & Exit" at bounding box center [738, 378] width 69 height 21
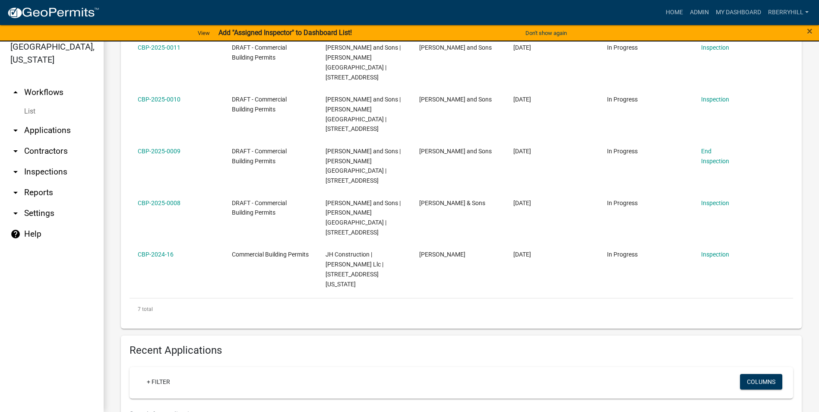
scroll to position [389, 0]
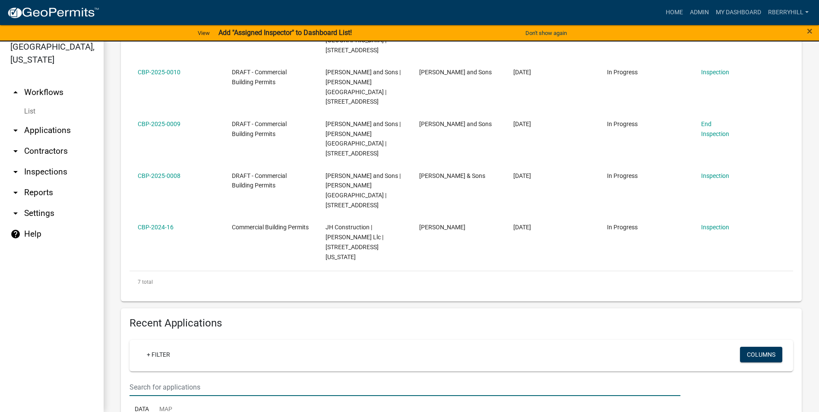
type input "CBP-2025-0014"
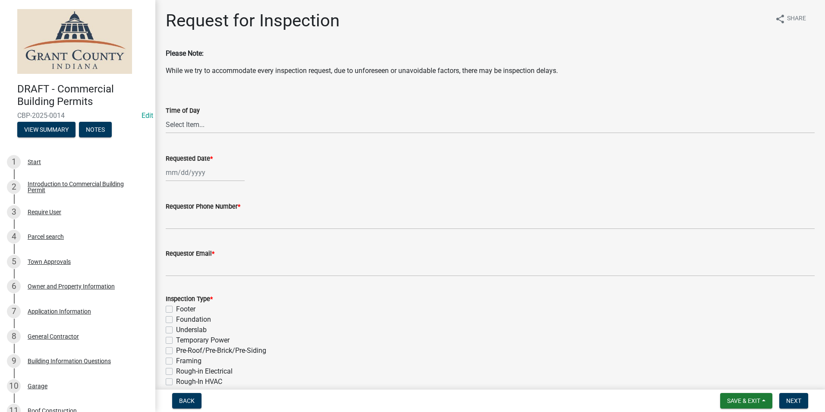
click at [193, 174] on div at bounding box center [205, 173] width 79 height 18
select select "8"
select select "2025"
click at [175, 260] on div "18" at bounding box center [174, 260] width 14 height 14
type input "[DATE]"
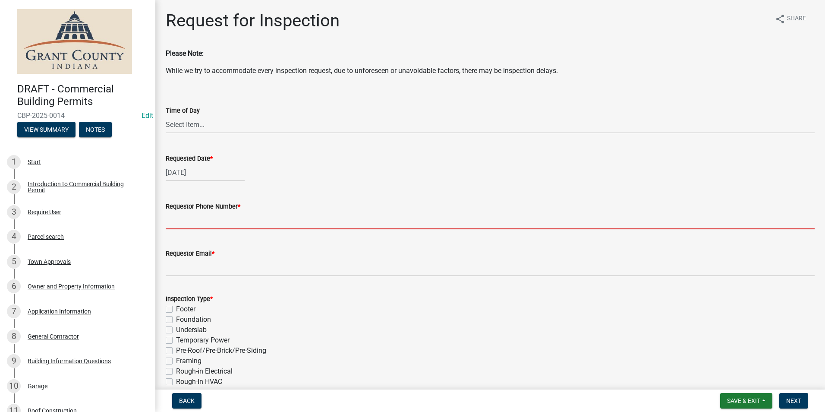
click at [189, 222] on input "Requestor Phone Number *" at bounding box center [490, 221] width 649 height 18
type input "7656684765"
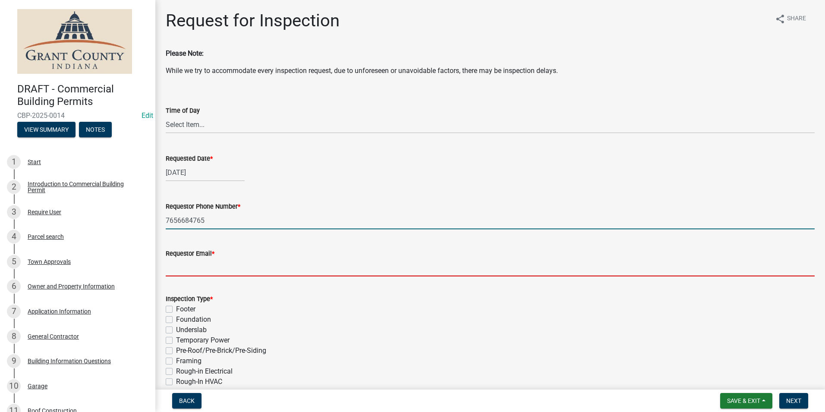
type input "[EMAIL_ADDRESS][DOMAIN_NAME]"
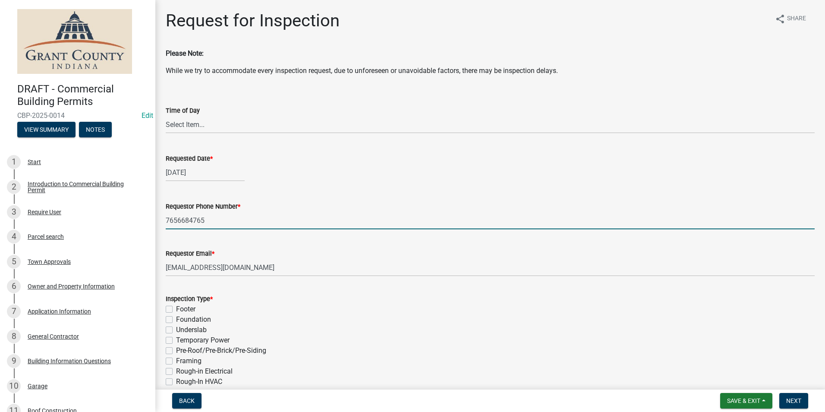
type textarea "n/a"
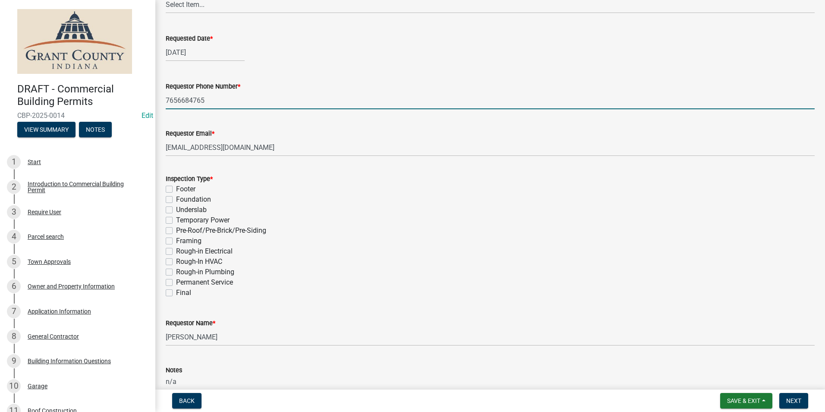
scroll to position [130, 0]
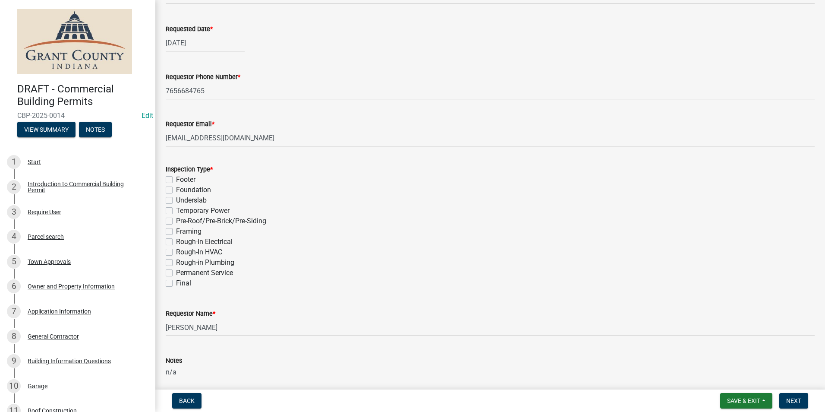
click at [176, 284] on label "Final" at bounding box center [183, 283] width 15 height 10
click at [176, 284] on input "Final" at bounding box center [179, 281] width 6 height 6
checkbox input "true"
click at [795, 399] on span "Next" at bounding box center [794, 400] width 15 height 7
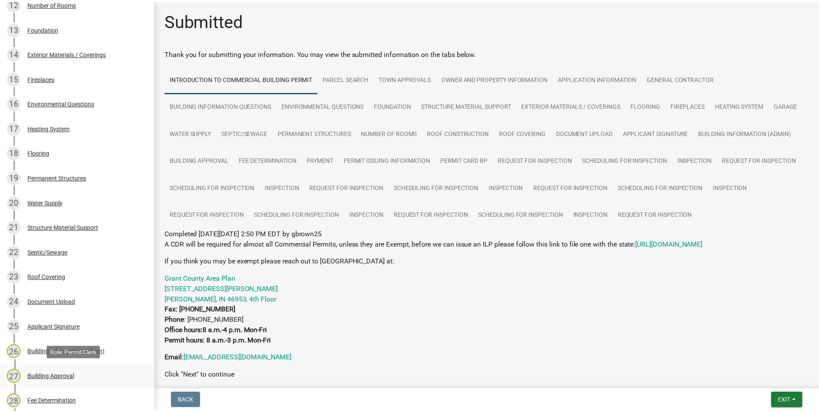
scroll to position [604, 0]
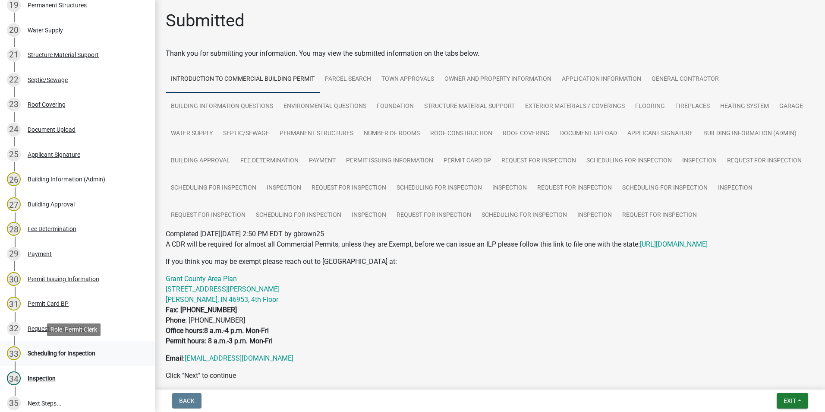
click at [65, 354] on div "Scheduling for Inspection" at bounding box center [62, 353] width 68 height 6
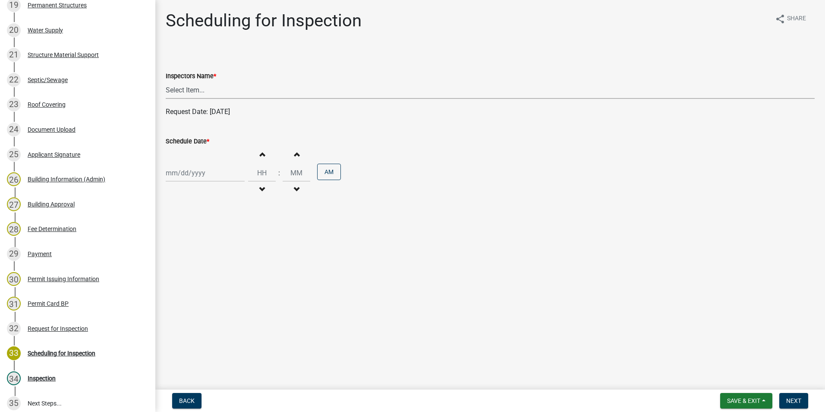
click at [188, 90] on select "Select Item... rberryhill ([PERSON_NAME]) [PERSON_NAME] ([PERSON_NAME]) BBenefi…" at bounding box center [490, 90] width 649 height 18
click at [166, 81] on select "Select Item... rberryhill ([PERSON_NAME]) [PERSON_NAME] ([PERSON_NAME]) BBenefi…" at bounding box center [490, 90] width 649 height 18
click at [183, 174] on div "[PERSON_NAME] Feb Mar Apr [PERSON_NAME][DATE] Oct Nov [DATE] 1526 1527 1528 152…" at bounding box center [205, 173] width 79 height 18
click at [175, 260] on div "18" at bounding box center [174, 260] width 14 height 14
click at [790, 401] on span "Next" at bounding box center [794, 400] width 15 height 7
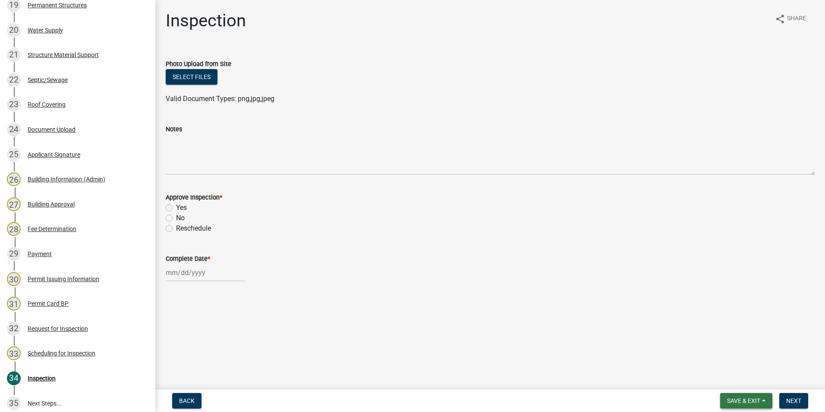
click at [746, 398] on span "Save & Exit" at bounding box center [743, 400] width 33 height 7
click at [739, 386] on button "Save & Exit" at bounding box center [738, 378] width 69 height 21
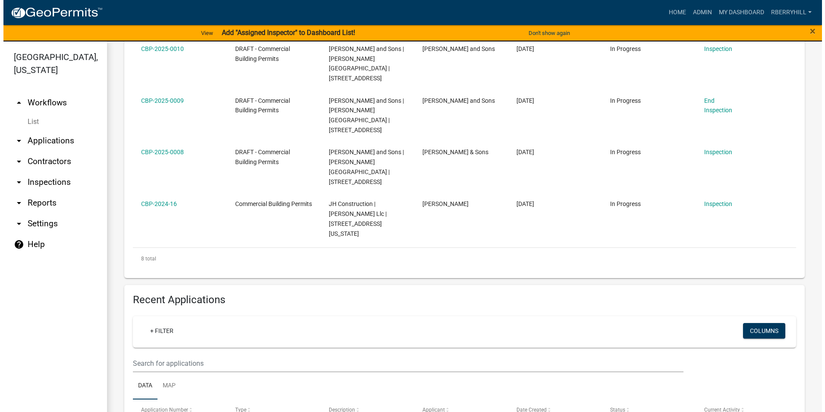
scroll to position [475, 0]
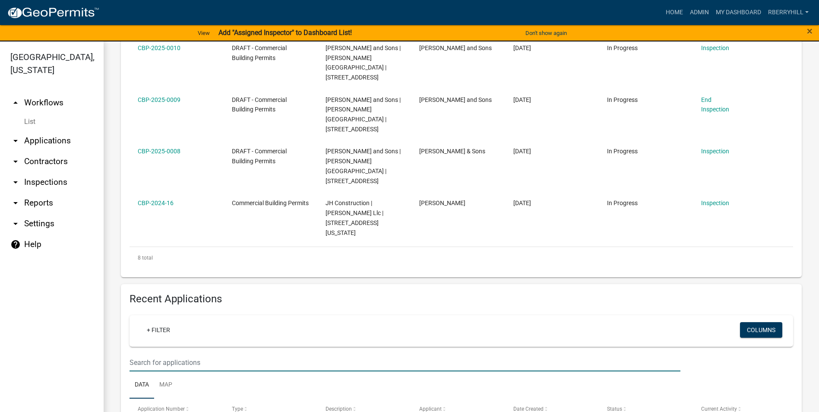
click at [135, 354] on input "text" at bounding box center [405, 363] width 551 height 18
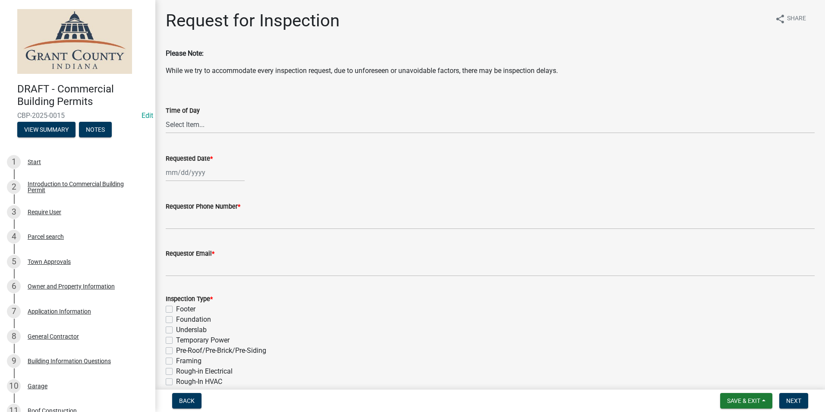
click at [199, 174] on div at bounding box center [205, 173] width 79 height 18
click at [177, 261] on div "18" at bounding box center [174, 260] width 14 height 14
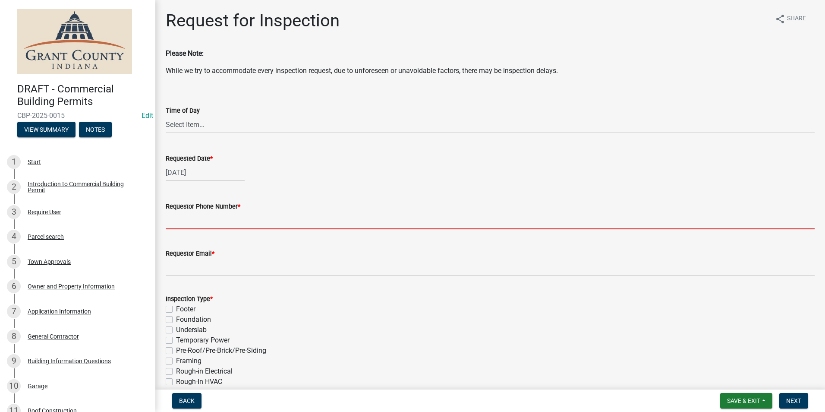
click at [197, 221] on input "Requestor Phone Number *" at bounding box center [490, 221] width 649 height 18
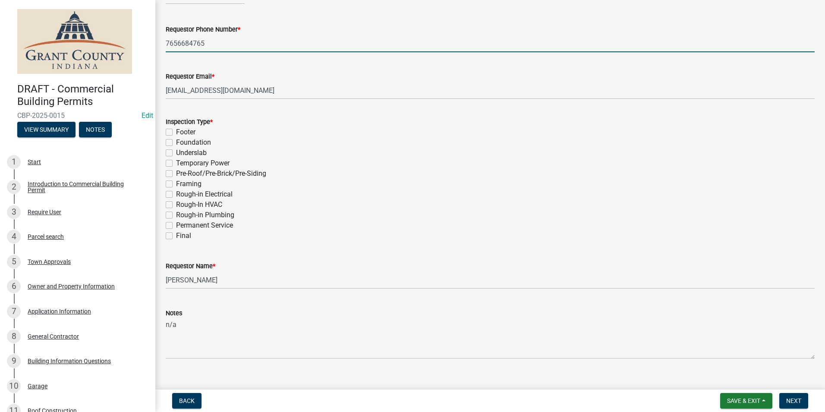
scroll to position [190, 0]
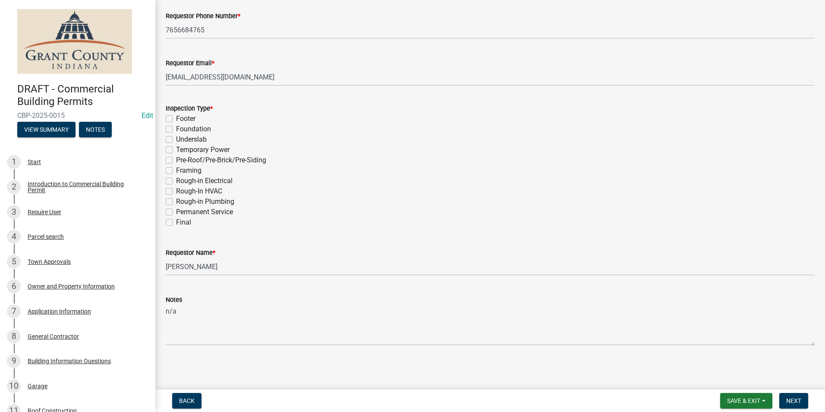
click at [176, 222] on label "Final" at bounding box center [183, 222] width 15 height 10
click at [176, 222] on input "Final" at bounding box center [179, 220] width 6 height 6
click at [796, 400] on span "Next" at bounding box center [794, 400] width 15 height 7
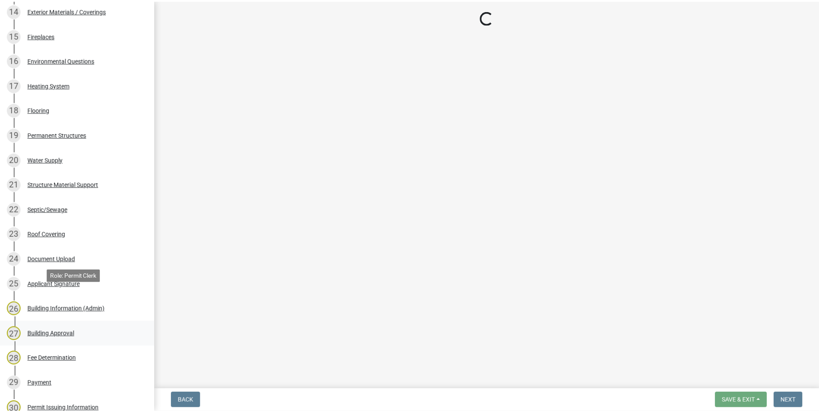
scroll to position [688, 0]
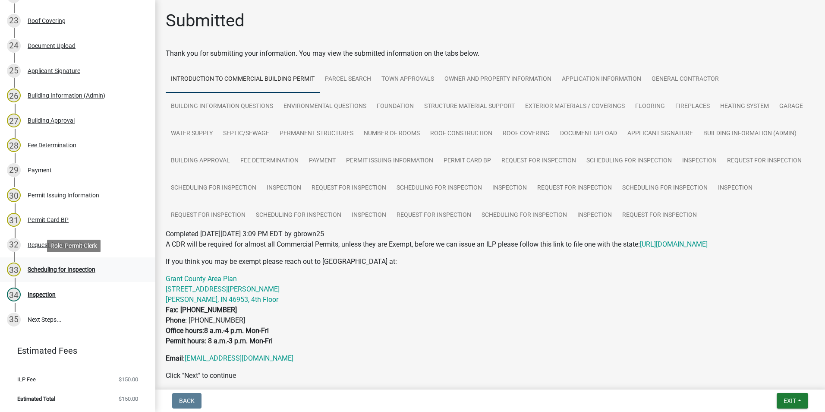
click at [56, 268] on div "Scheduling for Inspection" at bounding box center [62, 269] width 68 height 6
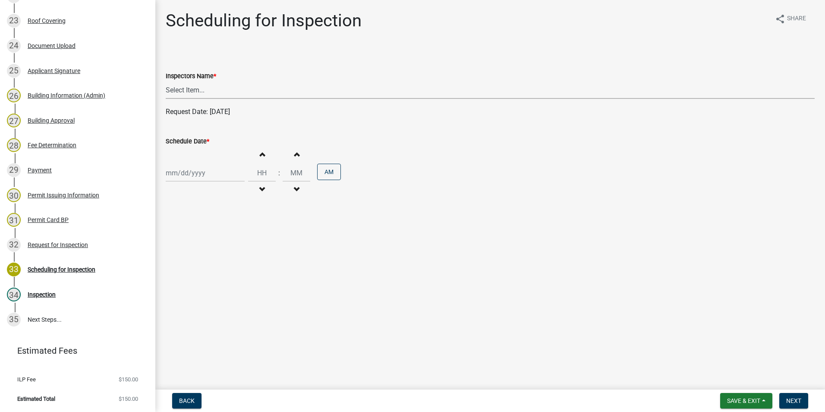
click at [191, 90] on select "Select Item... rberryhill ([PERSON_NAME]) [PERSON_NAME] ([PERSON_NAME]) BBenefi…" at bounding box center [490, 90] width 649 height 18
click at [166, 81] on select "Select Item... rberryhill ([PERSON_NAME]) [PERSON_NAME] ([PERSON_NAME]) BBenefi…" at bounding box center [490, 90] width 649 height 18
click at [185, 172] on div at bounding box center [205, 173] width 79 height 18
click at [175, 256] on div "18" at bounding box center [174, 260] width 14 height 14
click at [795, 400] on span "Next" at bounding box center [794, 400] width 15 height 7
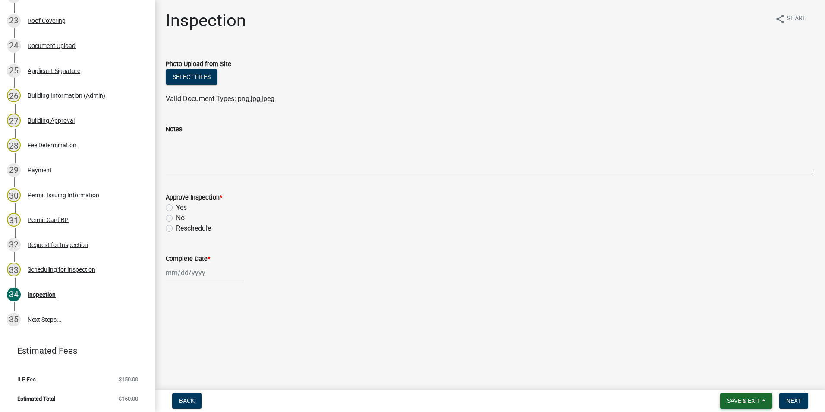
click at [742, 398] on span "Save & Exit" at bounding box center [743, 400] width 33 height 7
click at [735, 376] on button "Save & Exit" at bounding box center [738, 378] width 69 height 21
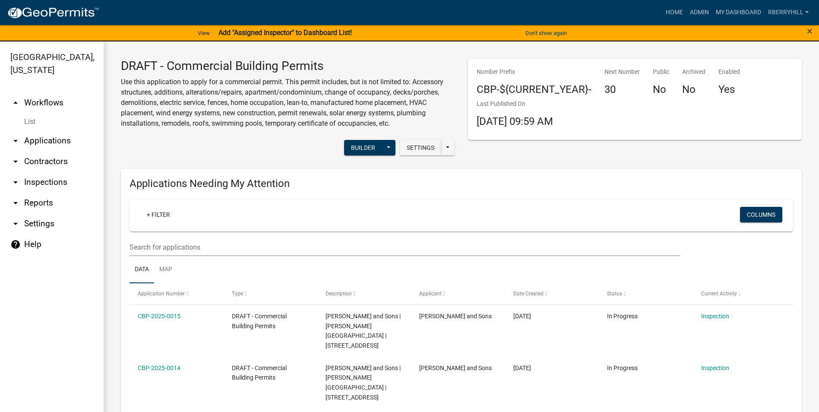
click at [53, 172] on link "arrow_drop_down Inspections" at bounding box center [52, 182] width 104 height 21
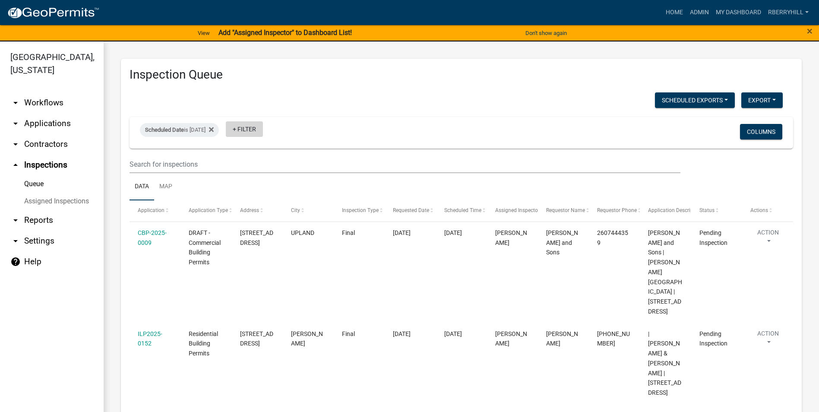
click at [263, 130] on link "+ Filter" at bounding box center [244, 129] width 37 height 16
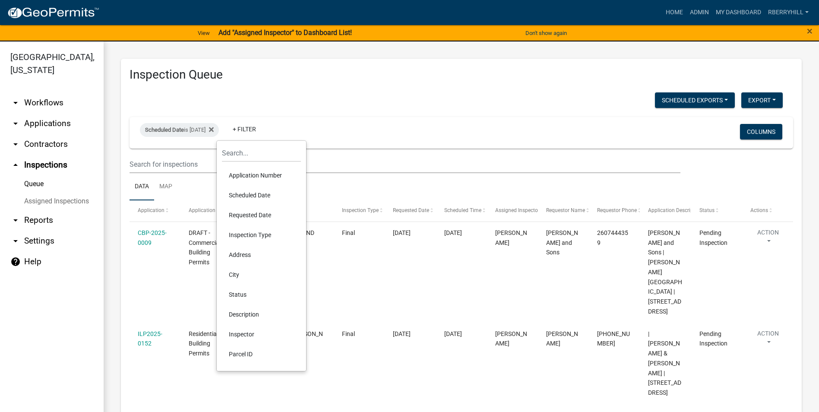
click at [255, 192] on li "Scheduled Date" at bounding box center [261, 195] width 79 height 20
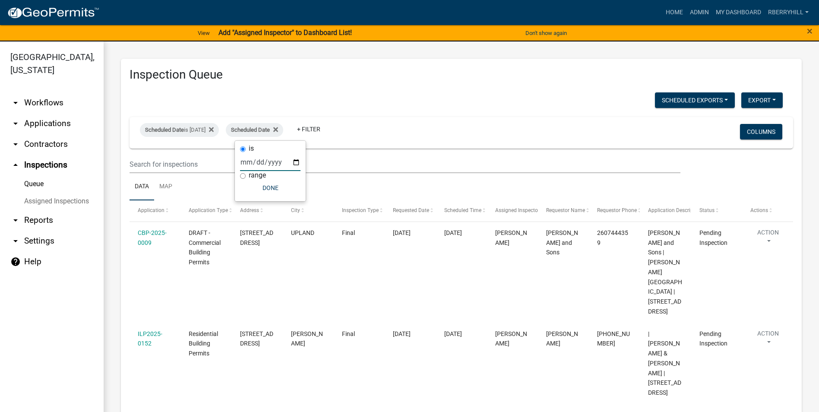
click at [296, 163] on input "date" at bounding box center [270, 162] width 60 height 18
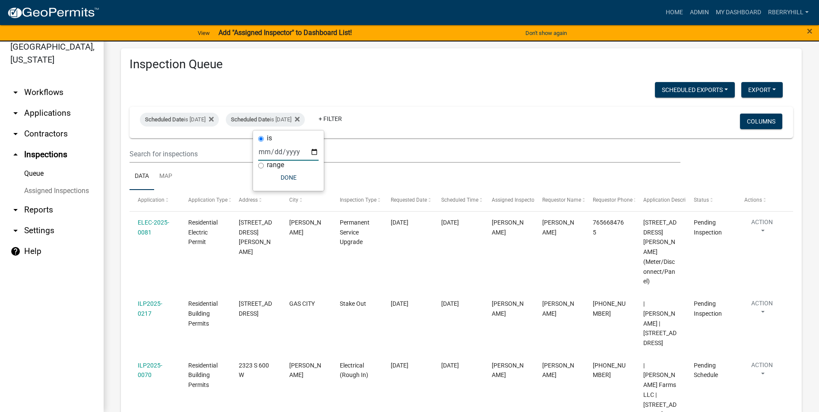
click at [313, 151] on input "[DATE]" at bounding box center [288, 152] width 60 height 18
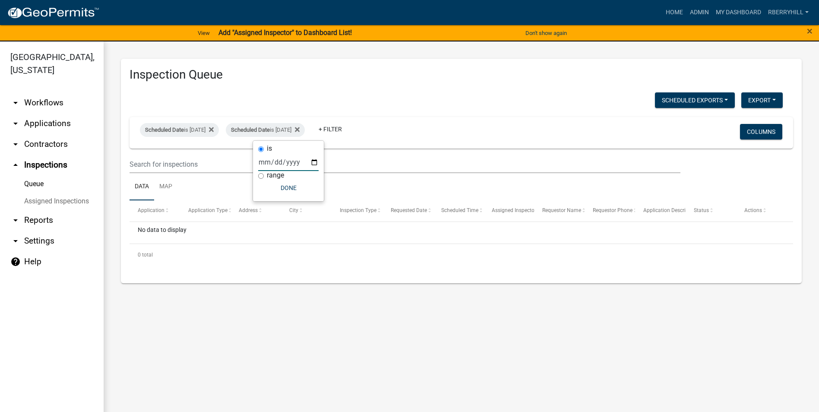
click at [315, 162] on input "[DATE]" at bounding box center [288, 162] width 60 height 18
click at [315, 164] on input "[DATE]" at bounding box center [288, 162] width 60 height 18
click at [300, 130] on icon at bounding box center [297, 129] width 5 height 5
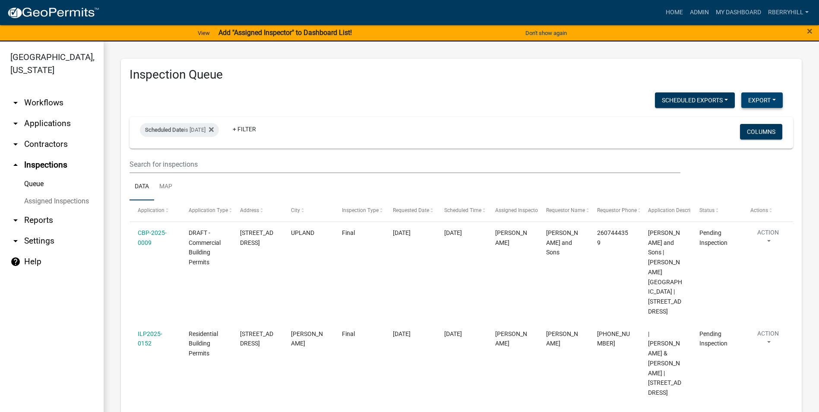
click at [749, 101] on button "Export" at bounding box center [761, 100] width 41 height 16
click at [729, 121] on button "Excel Format (.xlsx)" at bounding box center [742, 122] width 81 height 21
